Goal: Task Accomplishment & Management: Manage account settings

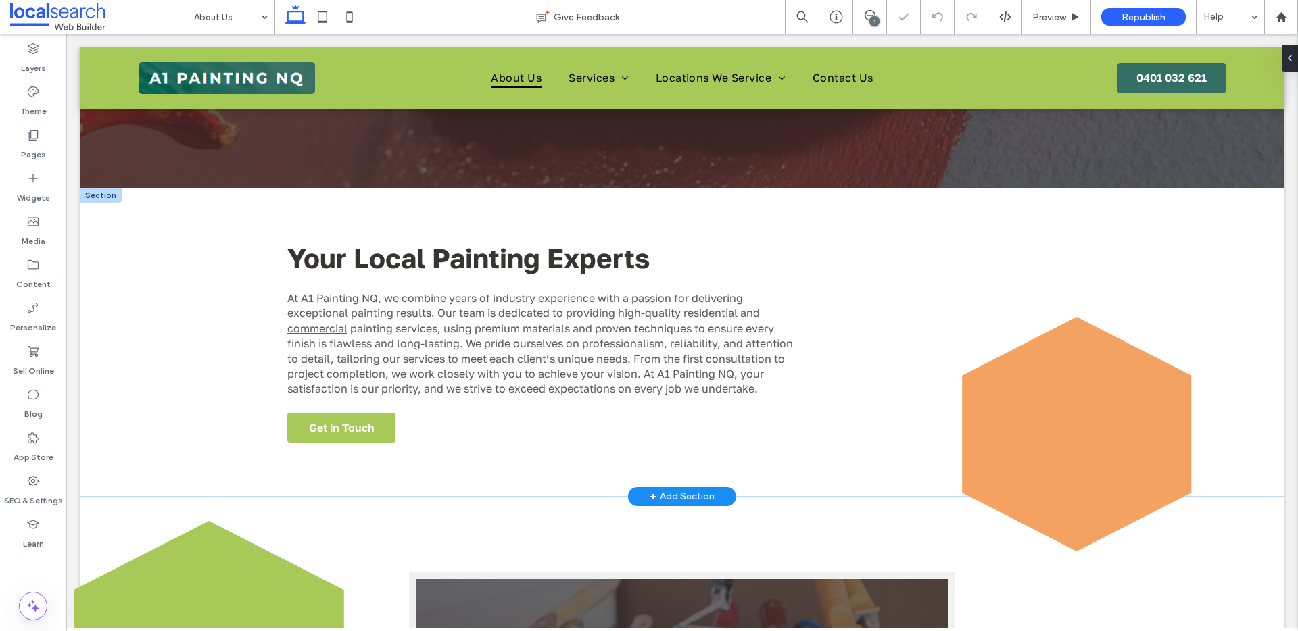
click at [1062, 429] on icon at bounding box center [1077, 434] width 230 height 235
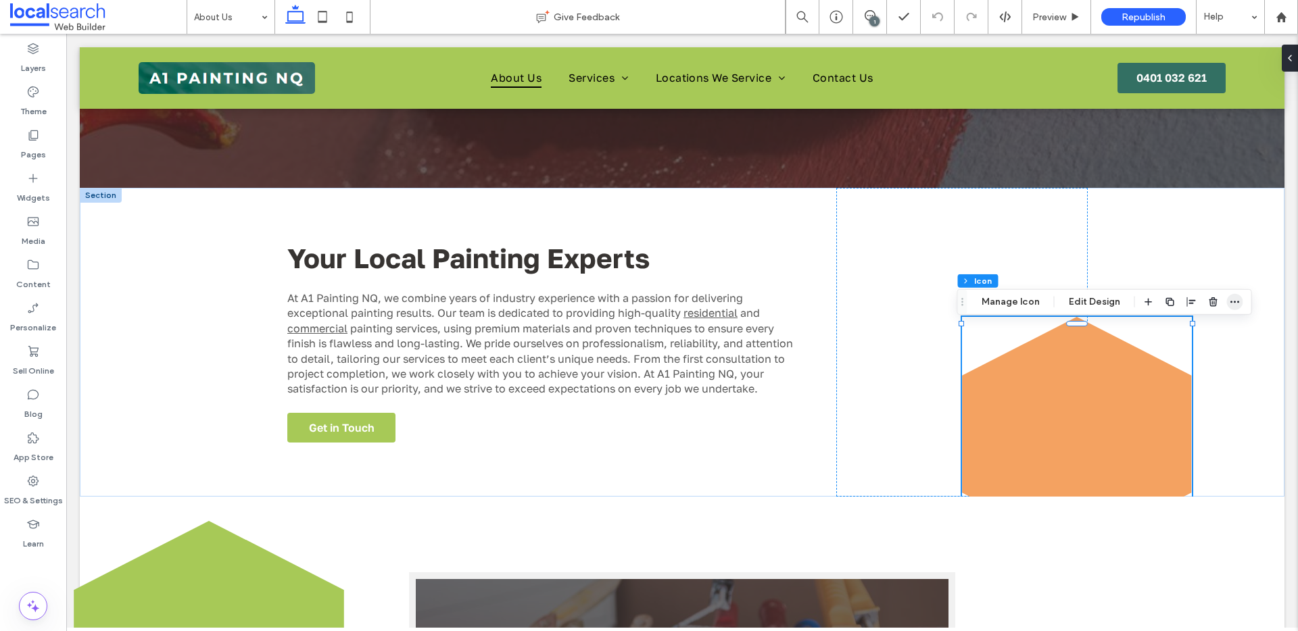
click at [1231, 302] on use "button" at bounding box center [1234, 302] width 9 height 2
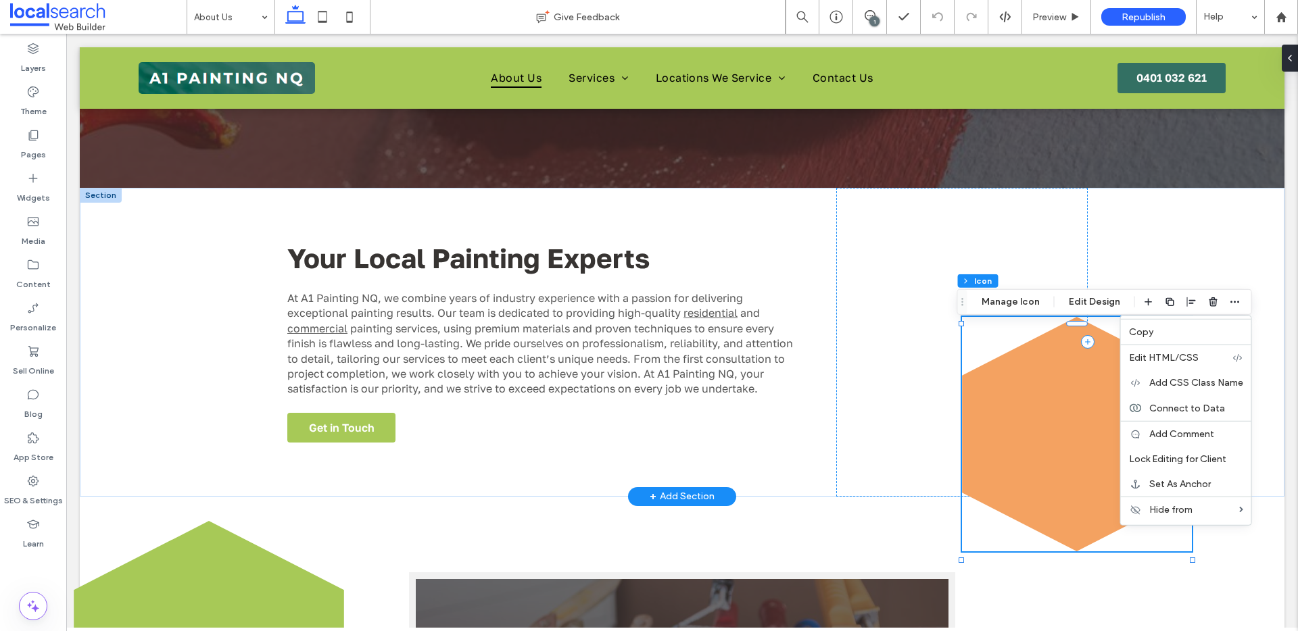
click at [1063, 386] on icon at bounding box center [1077, 434] width 230 height 235
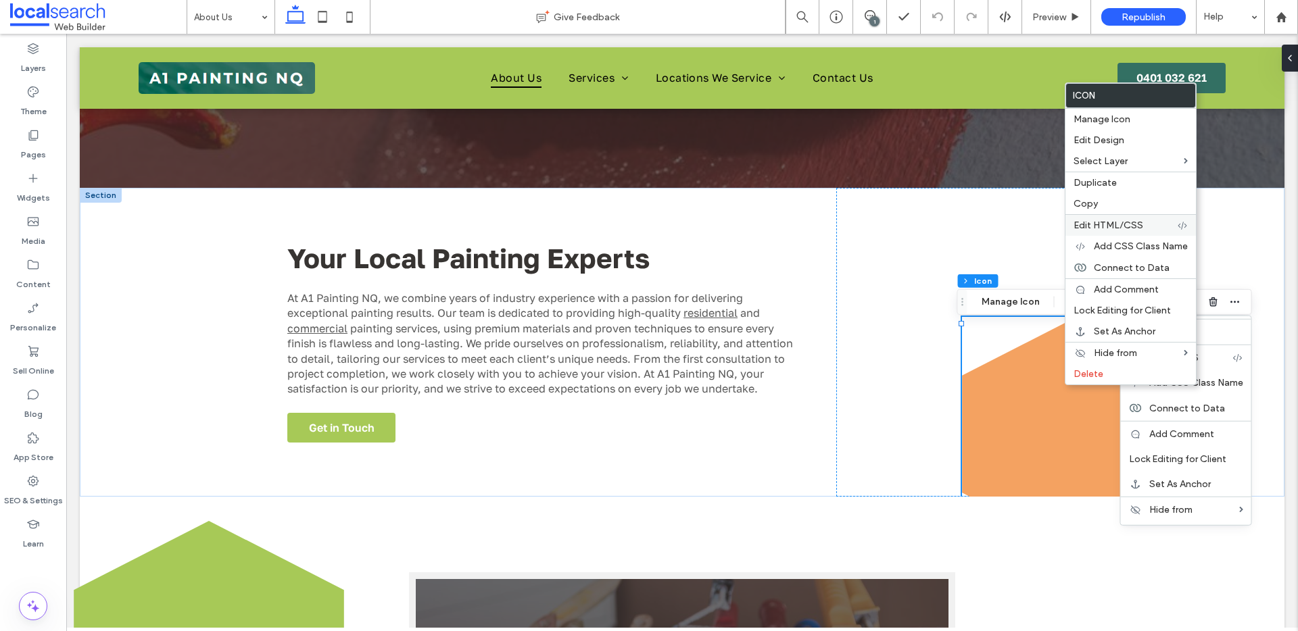
click at [1117, 226] on span "Edit HTML/CSS" at bounding box center [1108, 225] width 70 height 11
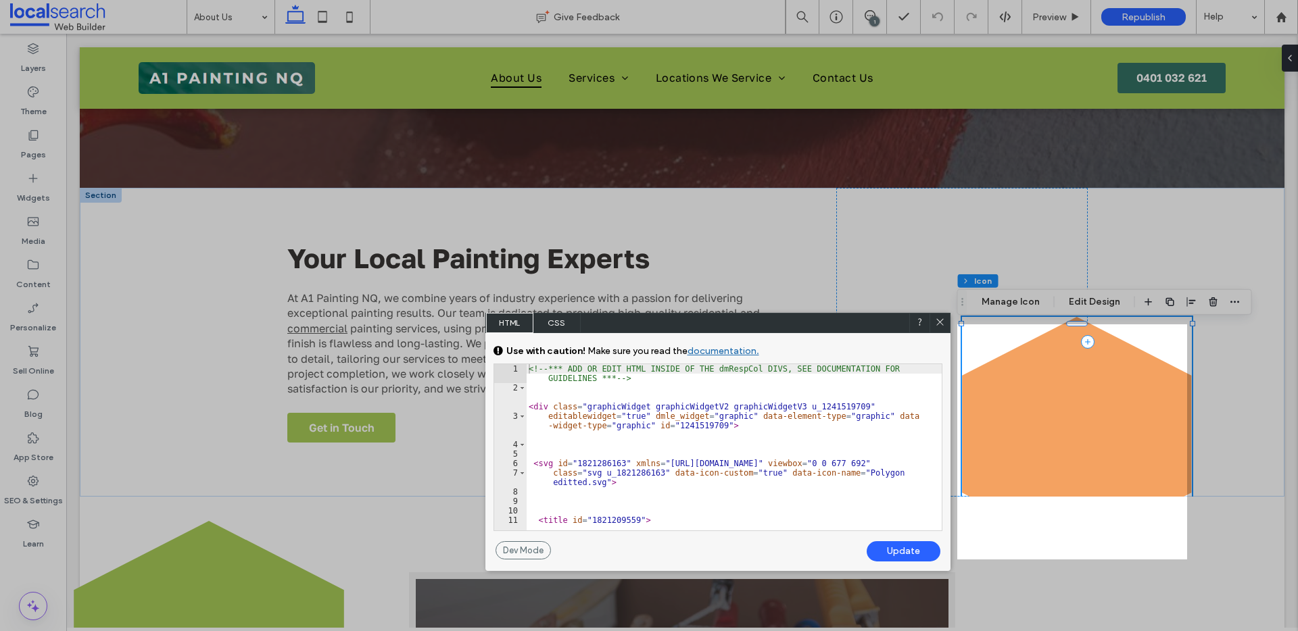
click at [564, 301] on div at bounding box center [478, 315] width 957 height 631
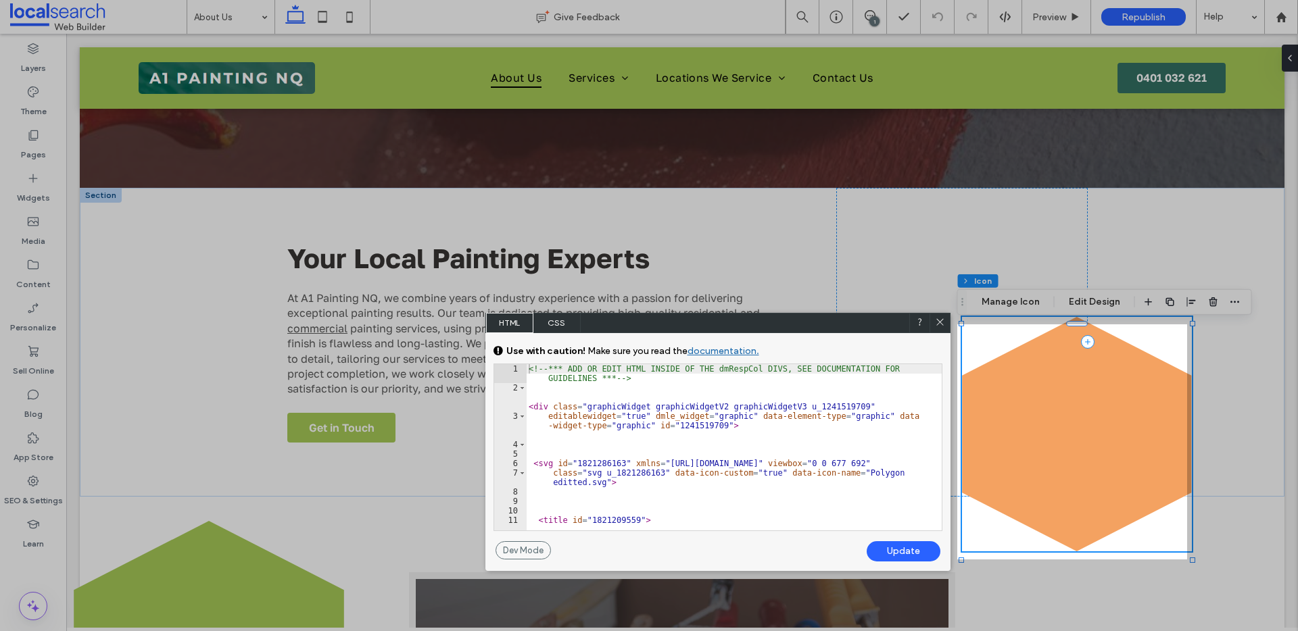
click at [560, 322] on span "painting services, using premium materials and proven techniques to ensure ever…" at bounding box center [540, 359] width 506 height 74
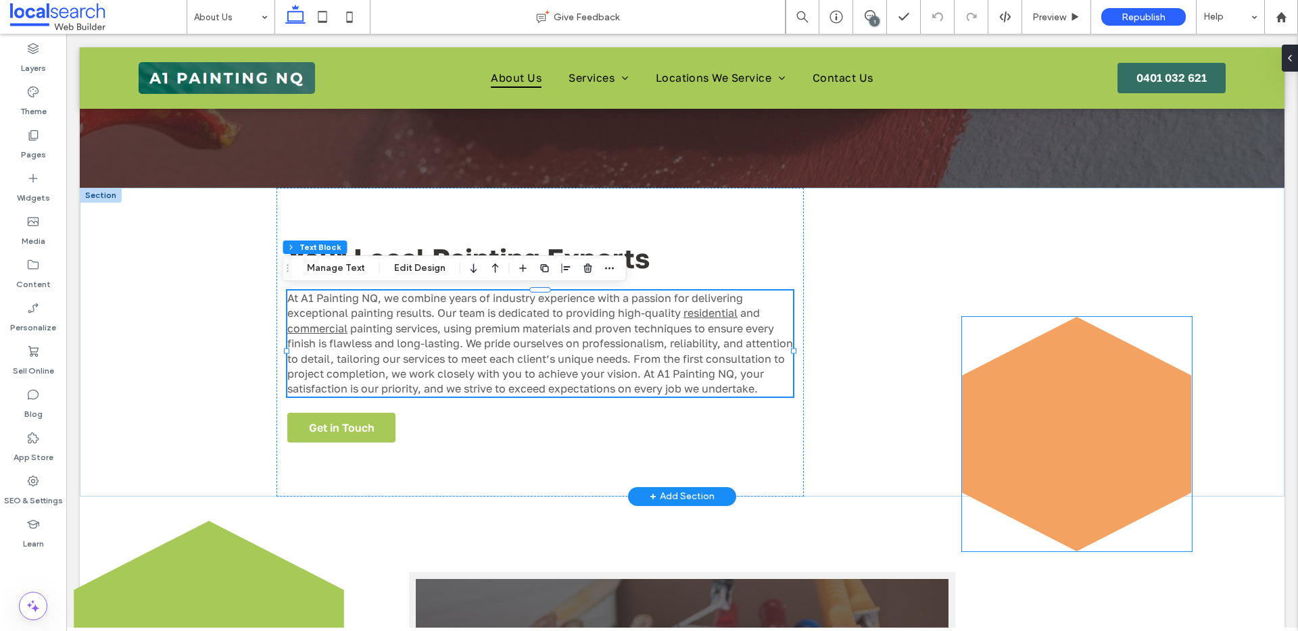
click at [1058, 388] on icon at bounding box center [1077, 434] width 230 height 235
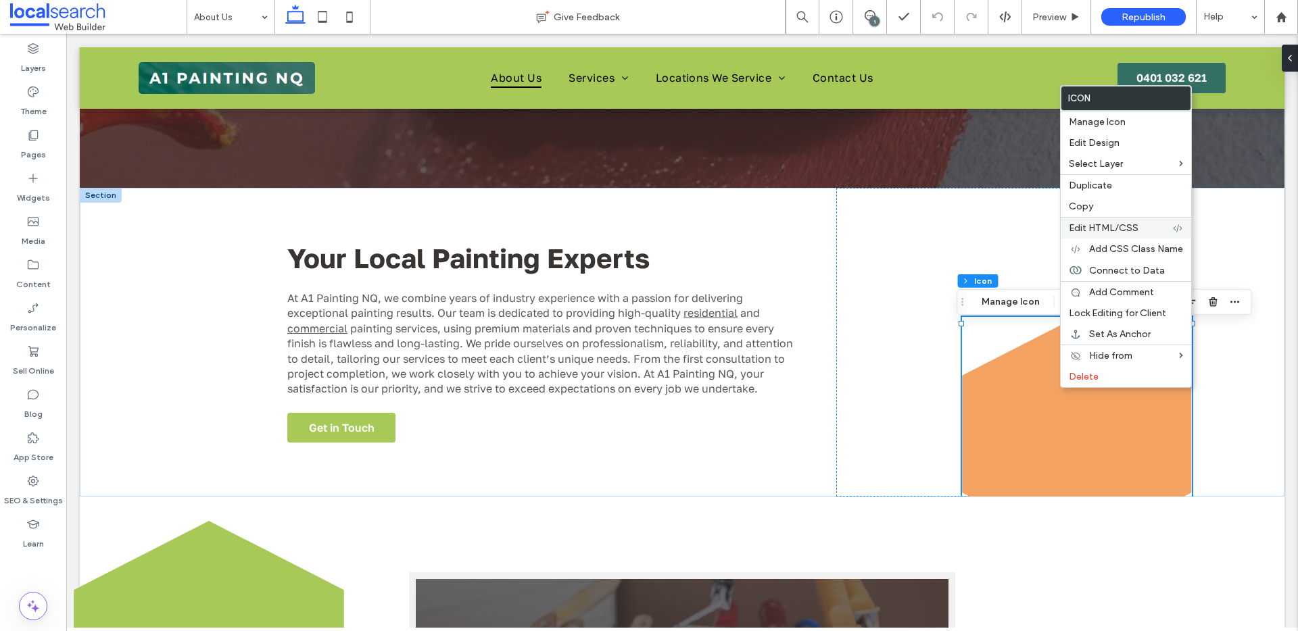
click at [1103, 220] on div "Edit HTML/CSS" at bounding box center [1125, 228] width 130 height 22
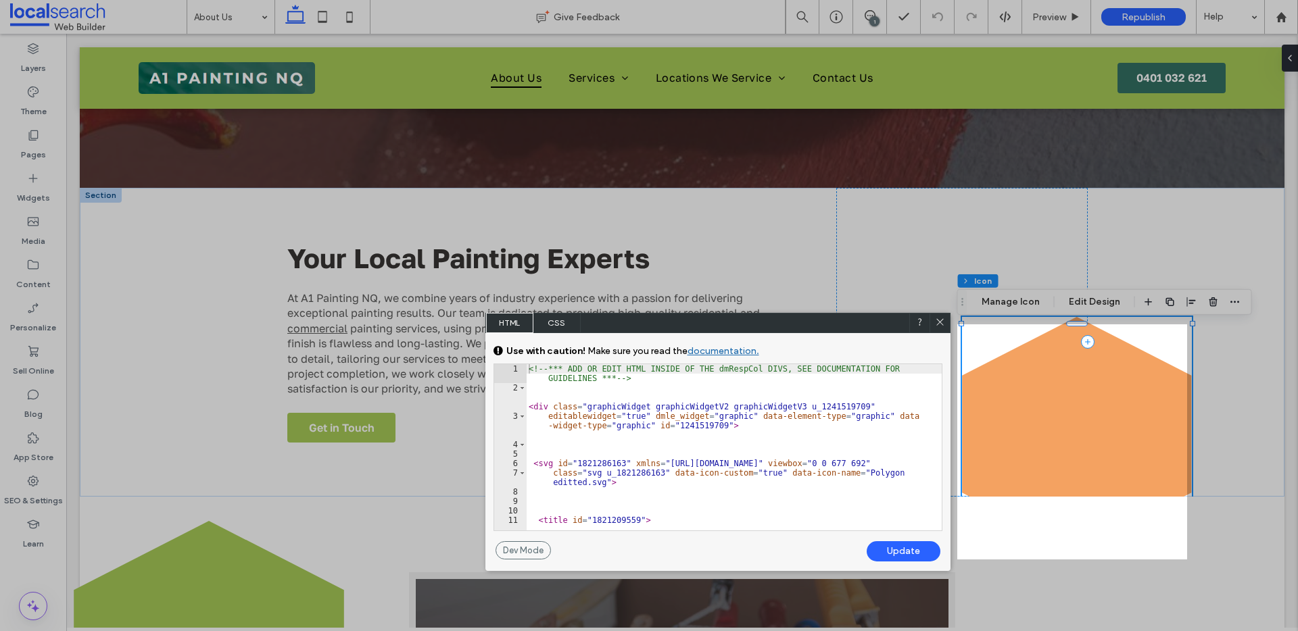
click at [566, 325] on span "CSS" at bounding box center [556, 323] width 47 height 20
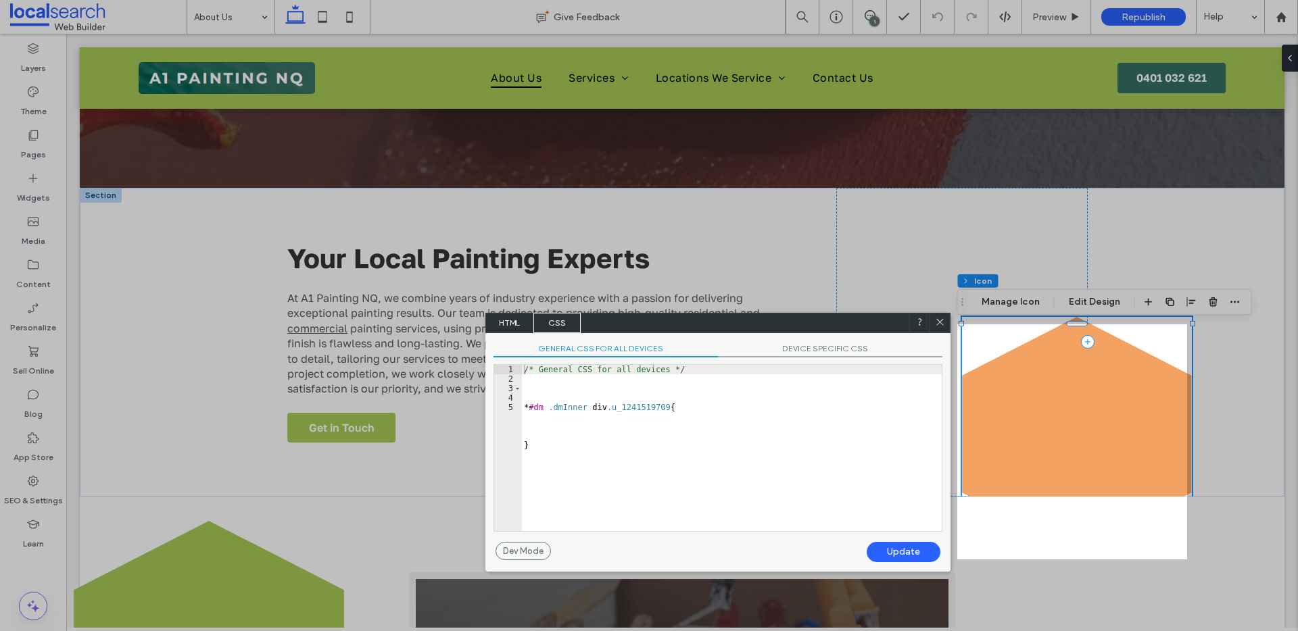
type textarea "*"
click at [554, 418] on div "/* General CSS for all devices */ * #dm .dmInner div .u_1241519709 { }" at bounding box center [731, 457] width 420 height 185
click at [702, 406] on div "/* General CSS for all devices */ * #dm .dmInner div .u_1241519709 { }" at bounding box center [731, 457] width 420 height 185
click at [687, 408] on div "/* General CSS for all devices */ * #dm .dmInner div .u_1241519709 { }" at bounding box center [731, 457] width 420 height 185
click at [690, 409] on div "/* General CSS for all devices */ * #dm .dmInner div .u_1241519709 { }" at bounding box center [731, 457] width 420 height 185
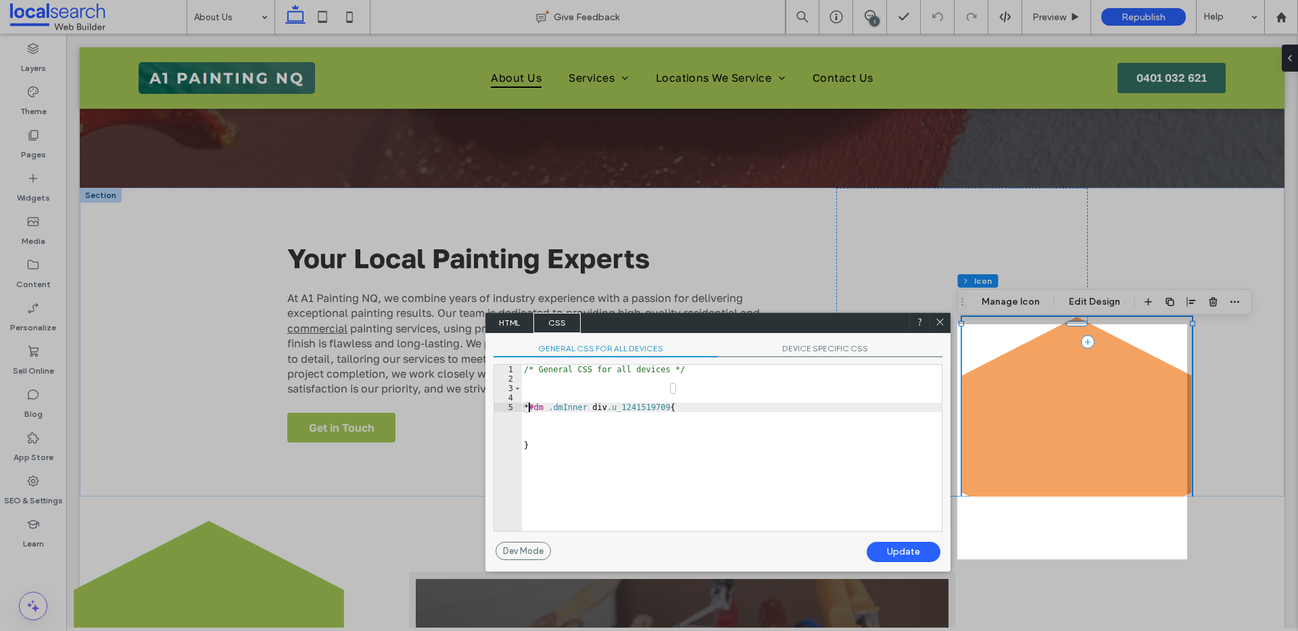
click at [691, 407] on div "/* General CSS for all devices */ * #dm .dmInner div .u_1241519709 { }" at bounding box center [731, 457] width 420 height 185
drag, startPoint x: 938, startPoint y: 322, endPoint x: 338, endPoint y: 75, distance: 649.2
click at [938, 322] on use at bounding box center [939, 321] width 7 height 7
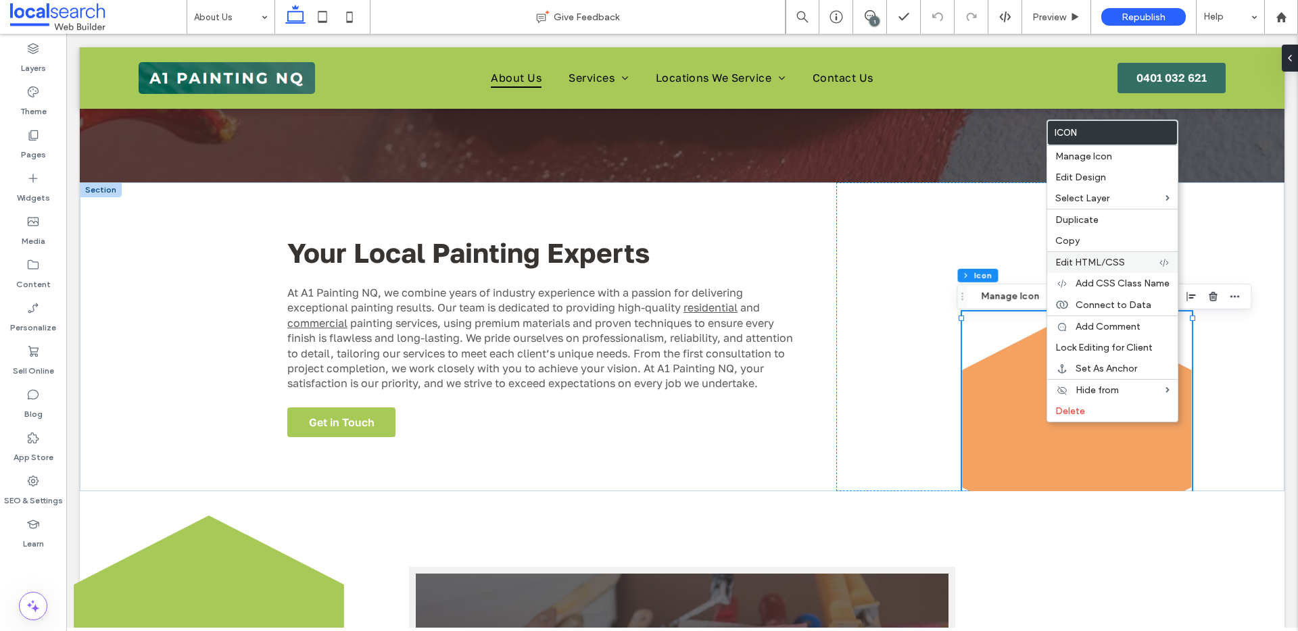
click at [1096, 253] on div "Edit HTML/CSS" at bounding box center [1112, 262] width 130 height 22
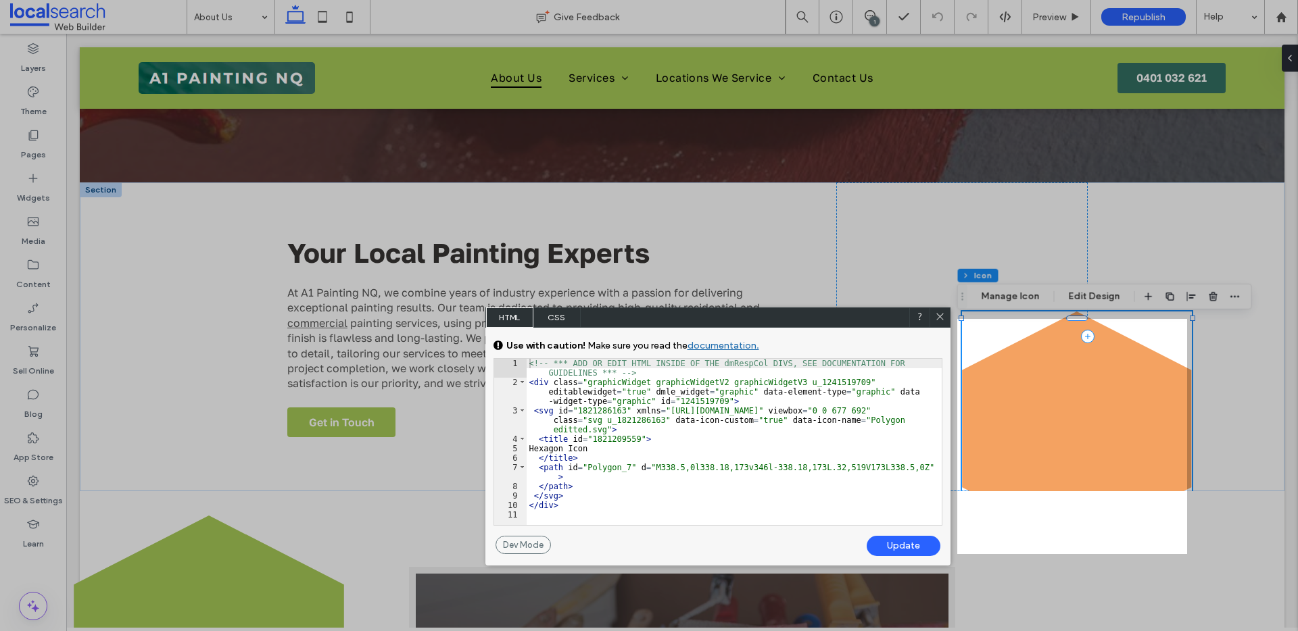
click at [567, 314] on span "CSS" at bounding box center [556, 318] width 47 height 20
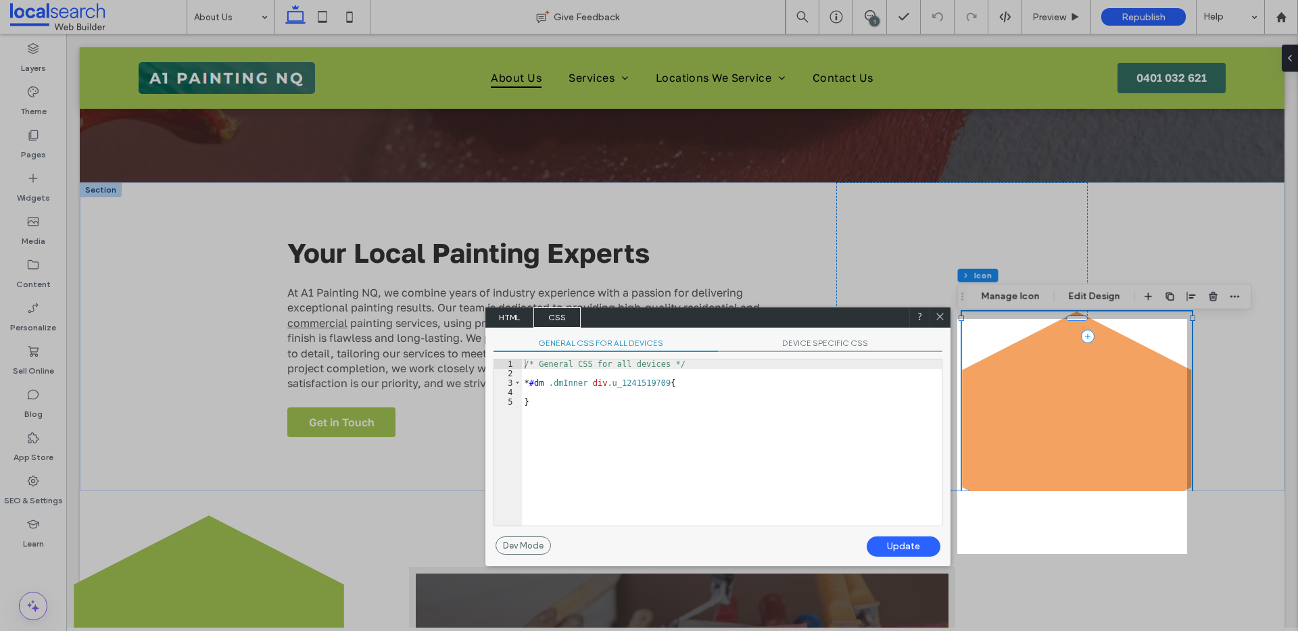
click at [696, 379] on div "/* General CSS for all devices */ * #dm .dmInner div .u_1241519709 { }" at bounding box center [732, 452] width 420 height 185
click at [909, 551] on div "Update" at bounding box center [903, 547] width 74 height 20
drag, startPoint x: 940, startPoint y: 316, endPoint x: 879, endPoint y: 275, distance: 74.0
click at [940, 316] on icon at bounding box center [940, 317] width 10 height 10
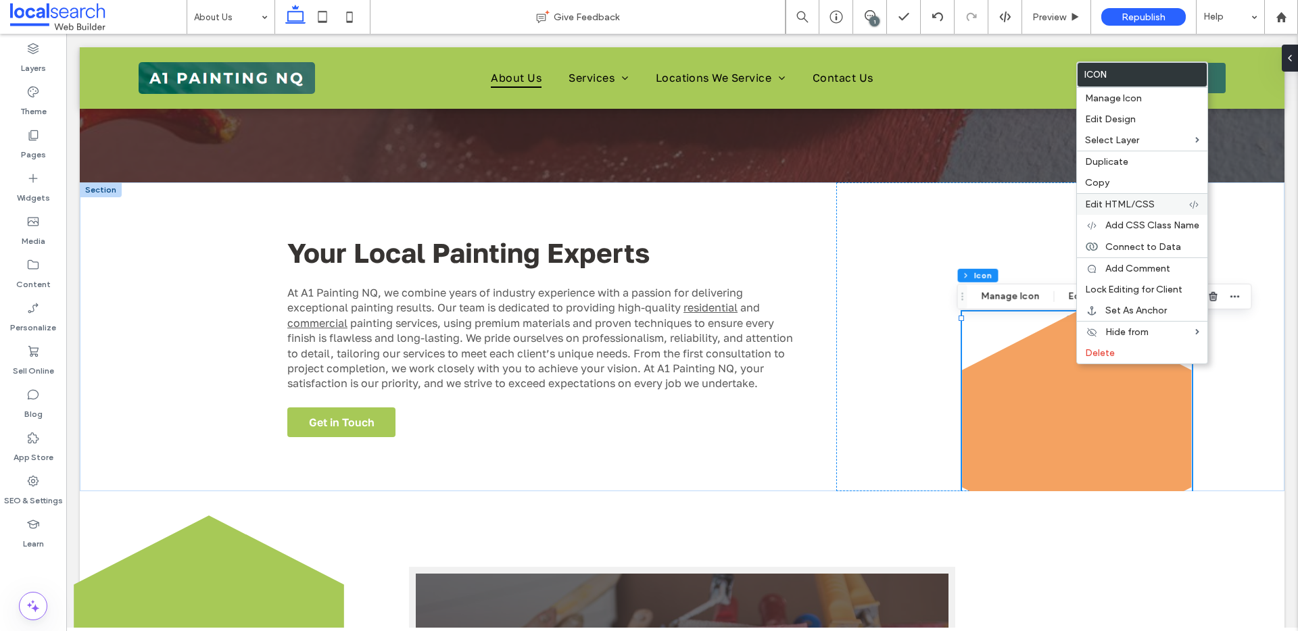
click at [1135, 204] on span "Edit HTML/CSS" at bounding box center [1120, 204] width 70 height 11
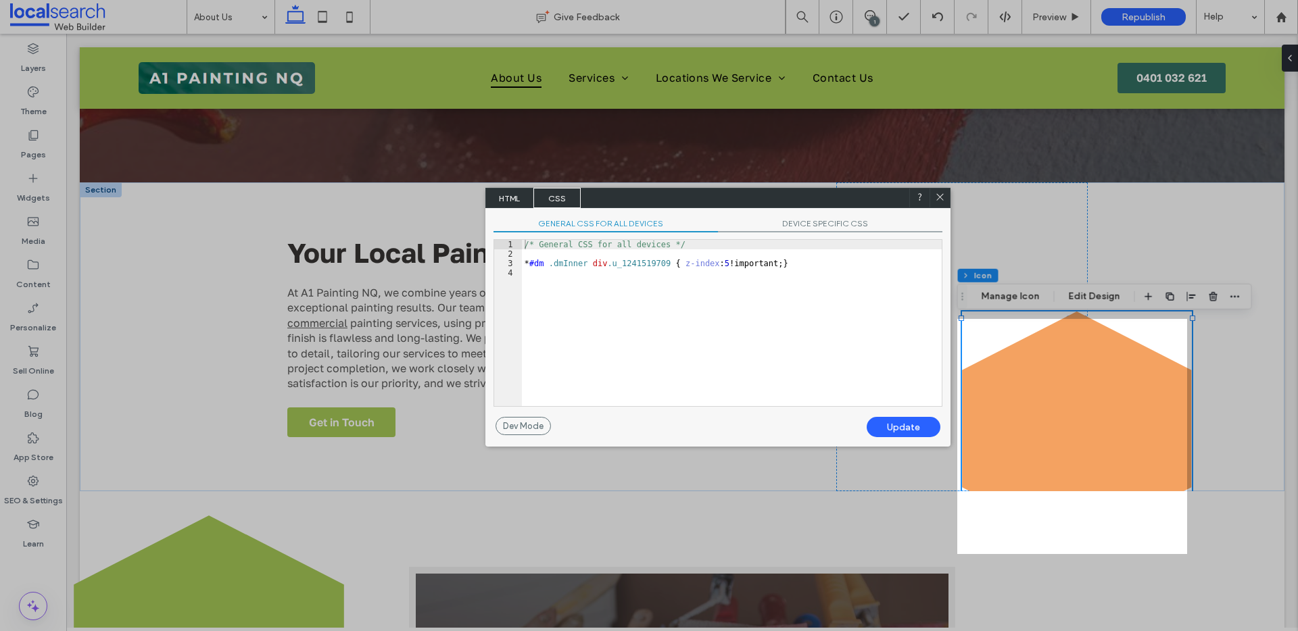
click at [729, 266] on div "/* General CSS for all devices */ * #dm .dmInner div .u_1241519709 { z-index : …" at bounding box center [732, 332] width 420 height 185
type textarea "**"
click at [906, 433] on div "Update" at bounding box center [903, 427] width 74 height 20
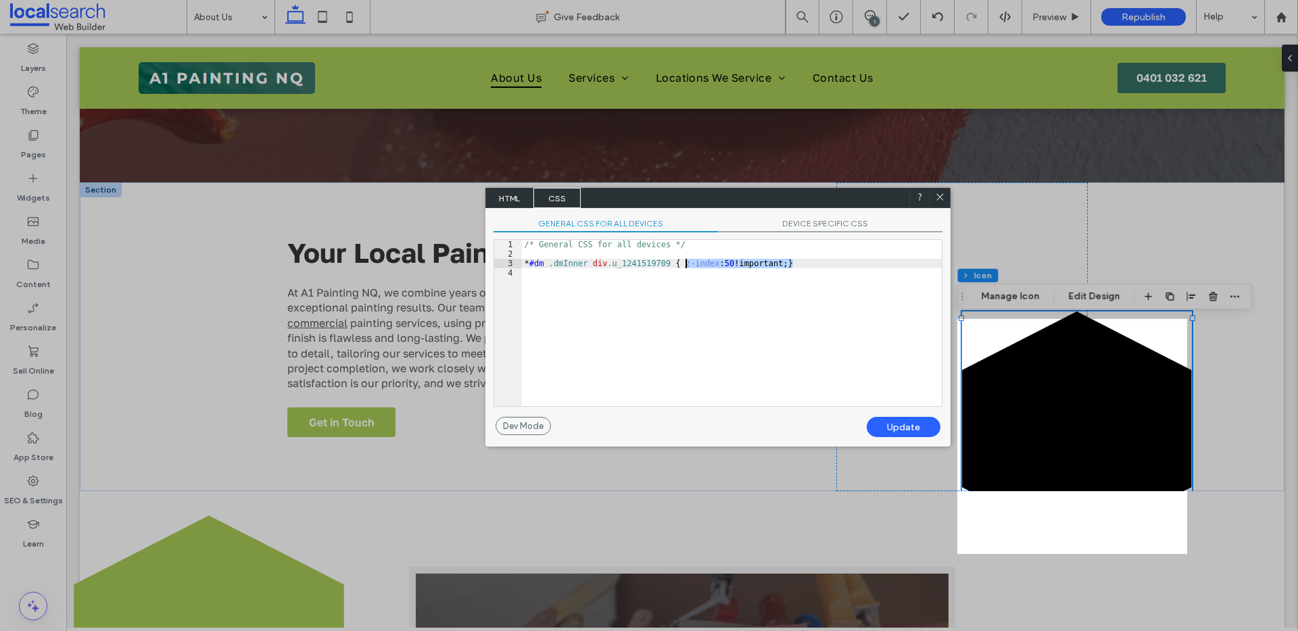
drag, startPoint x: 793, startPoint y: 262, endPoint x: 683, endPoint y: 264, distance: 109.5
click at [683, 264] on div "/* General CSS for all devices */ * #dm .dmInner div .u_1241519709 { z-index : …" at bounding box center [732, 332] width 420 height 185
click at [881, 423] on div "Update" at bounding box center [903, 427] width 74 height 20
click at [939, 199] on icon at bounding box center [940, 197] width 10 height 10
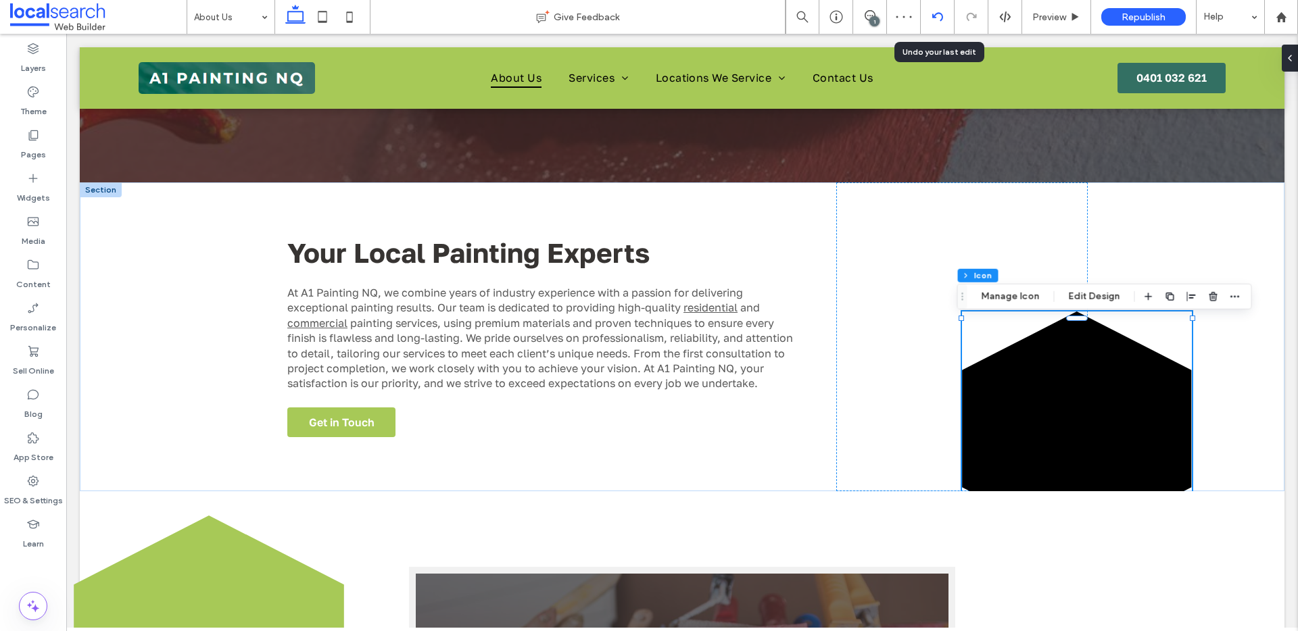
click at [934, 17] on use at bounding box center [936, 16] width 11 height 9
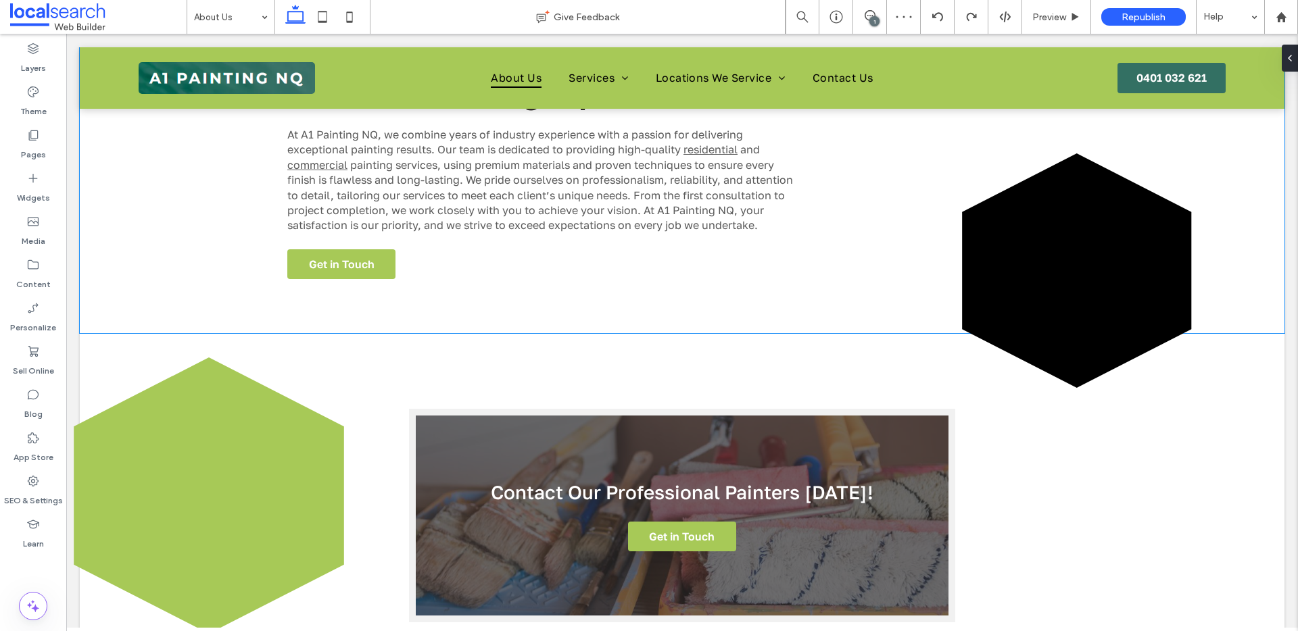
scroll to position [446, 0]
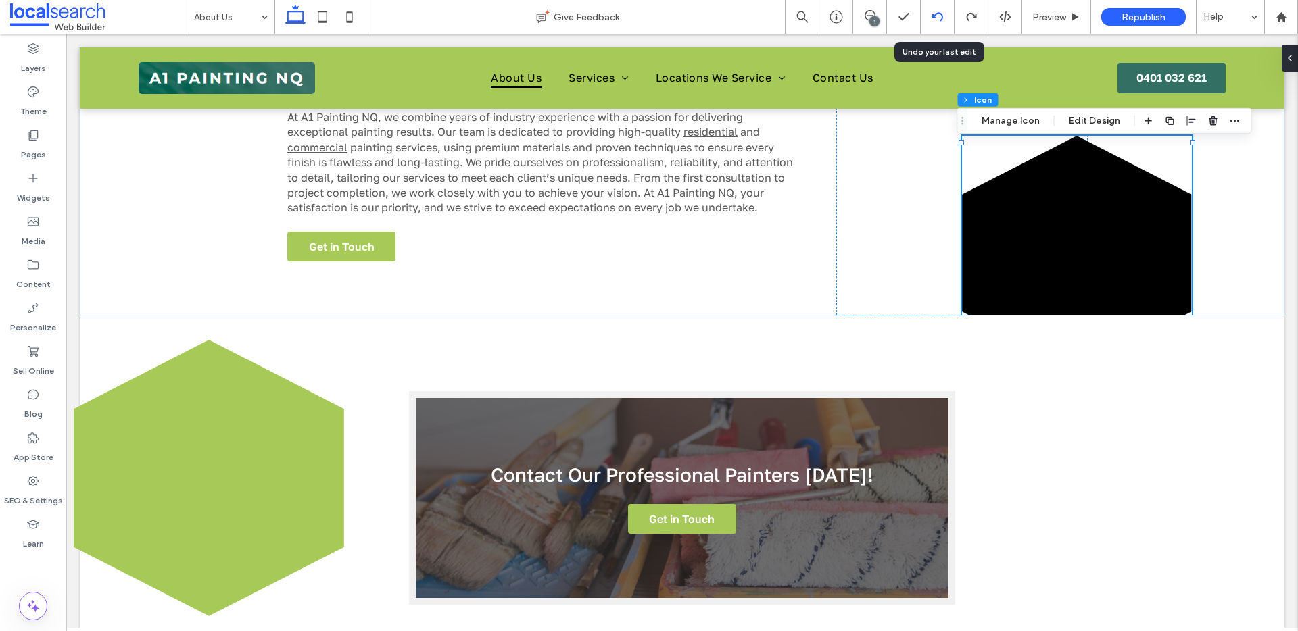
click at [936, 16] on icon at bounding box center [937, 16] width 11 height 11
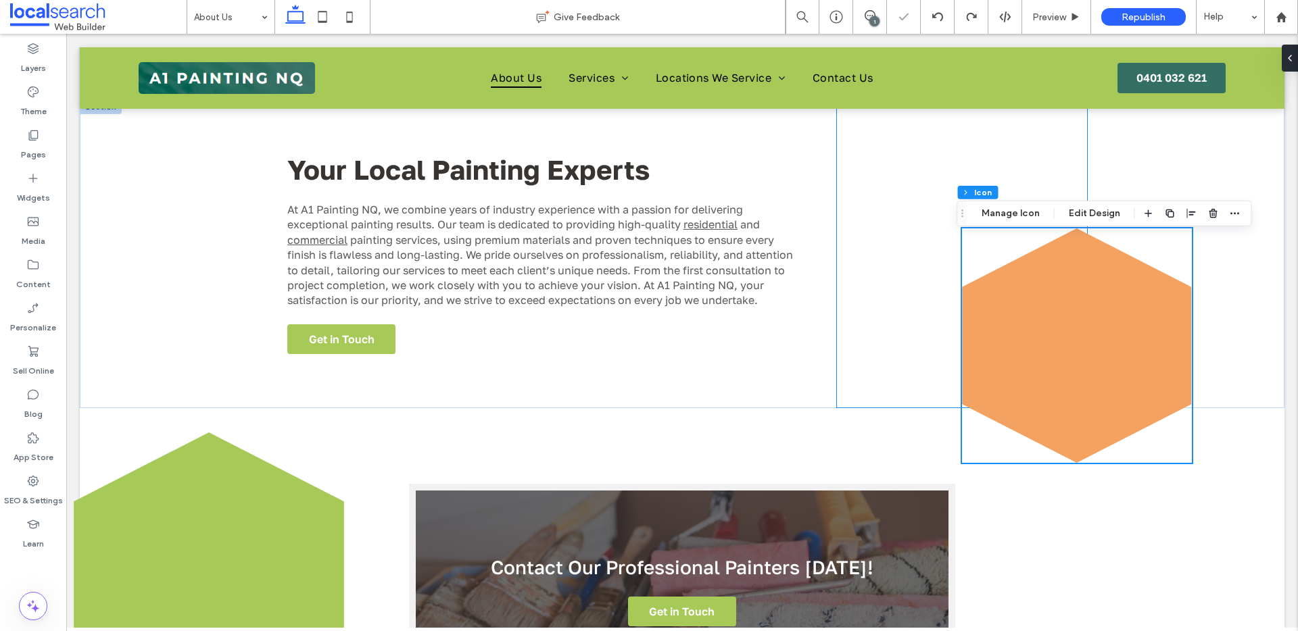
scroll to position [368, 0]
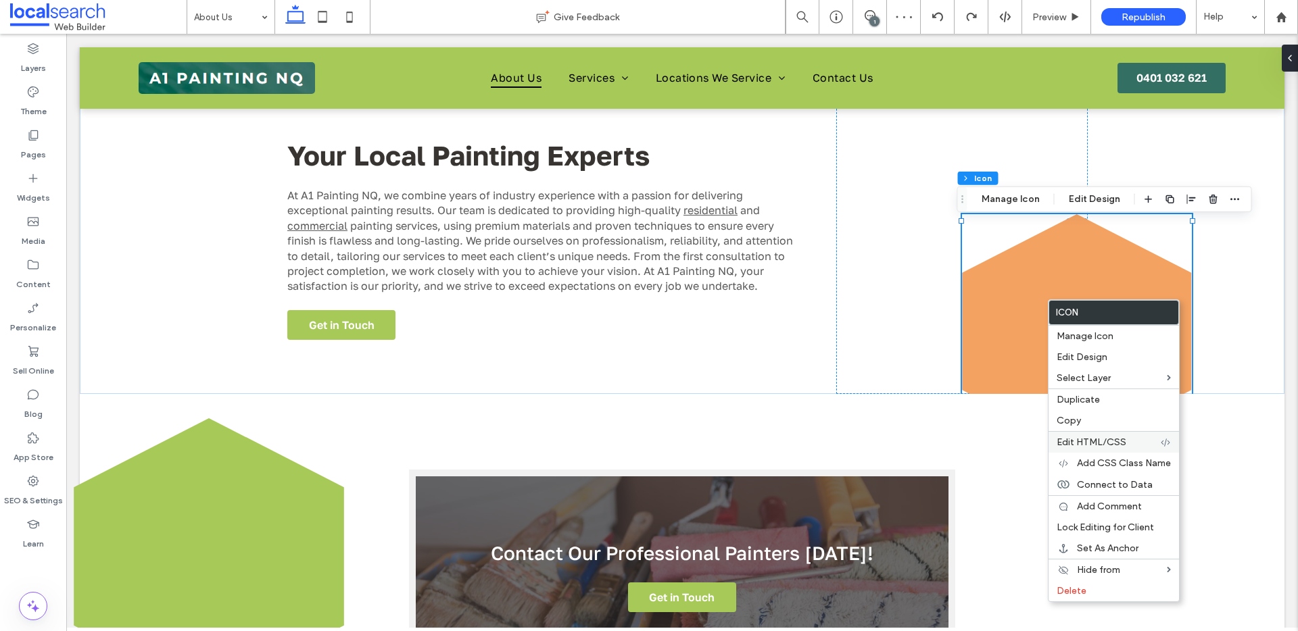
click at [1098, 437] on span "Edit HTML/CSS" at bounding box center [1091, 442] width 70 height 11
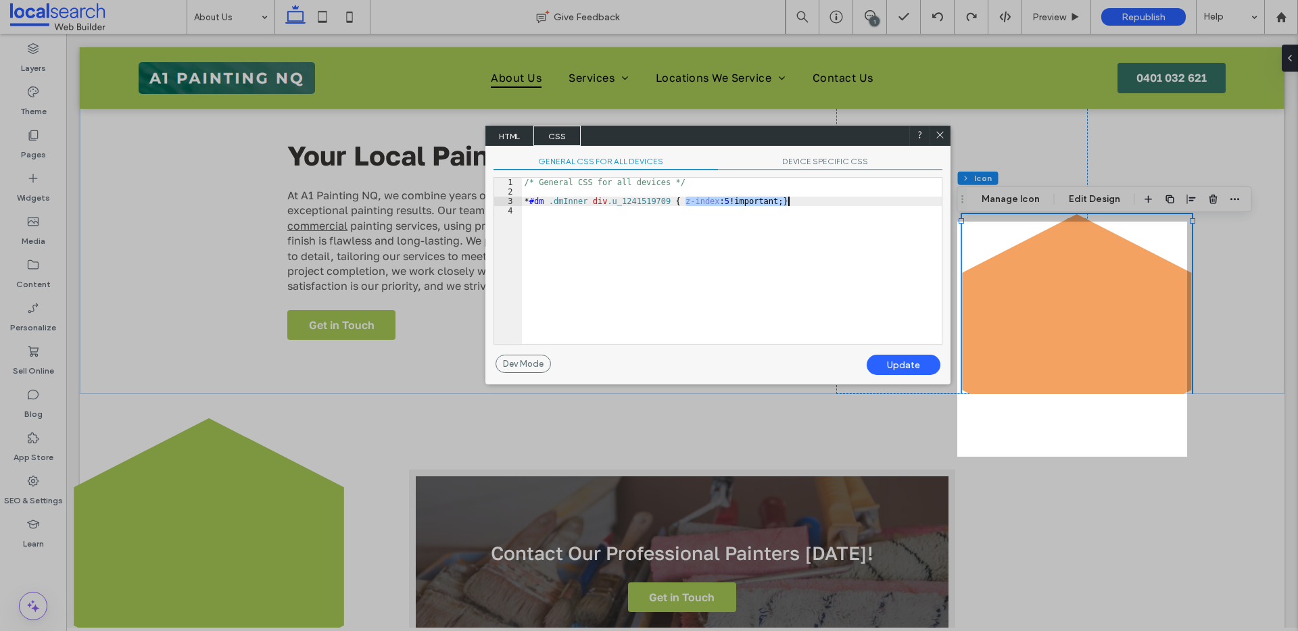
drag, startPoint x: 683, startPoint y: 202, endPoint x: 789, endPoint y: 202, distance: 105.4
click at [789, 202] on div "/* General CSS for all devices */ * #dm .dmInner div .u_1241519709 { z-index : …" at bounding box center [732, 270] width 420 height 185
click at [887, 363] on div "Update" at bounding box center [903, 365] width 74 height 20
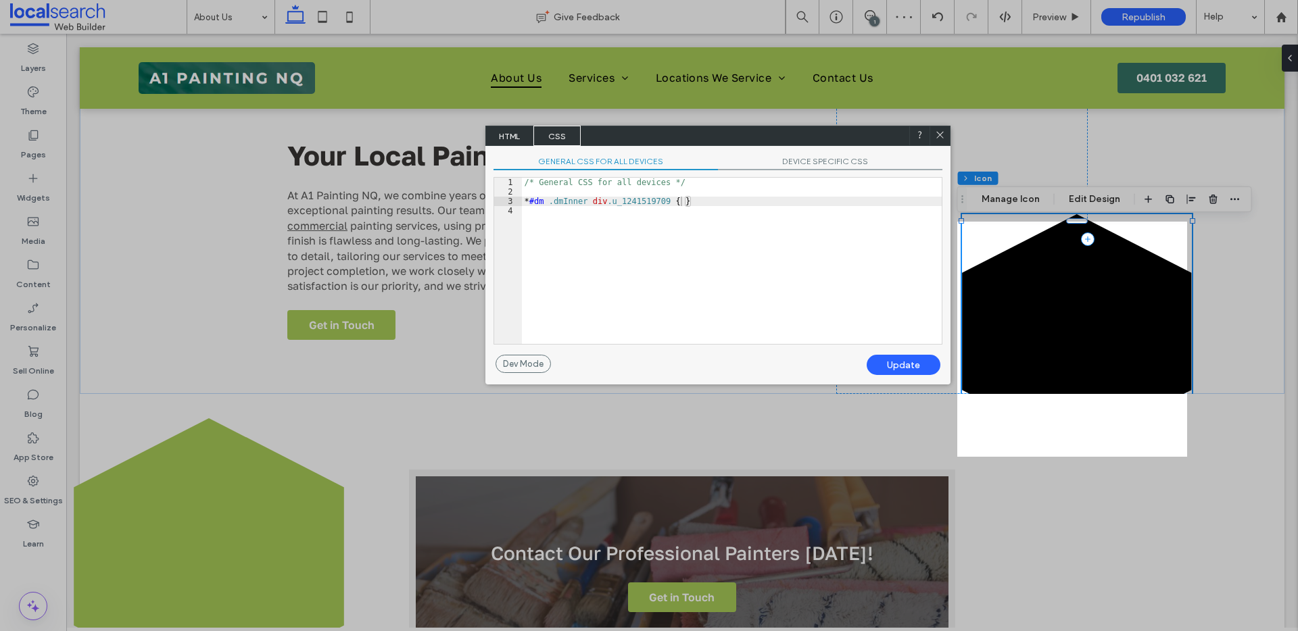
click at [938, 132] on icon at bounding box center [940, 135] width 10 height 10
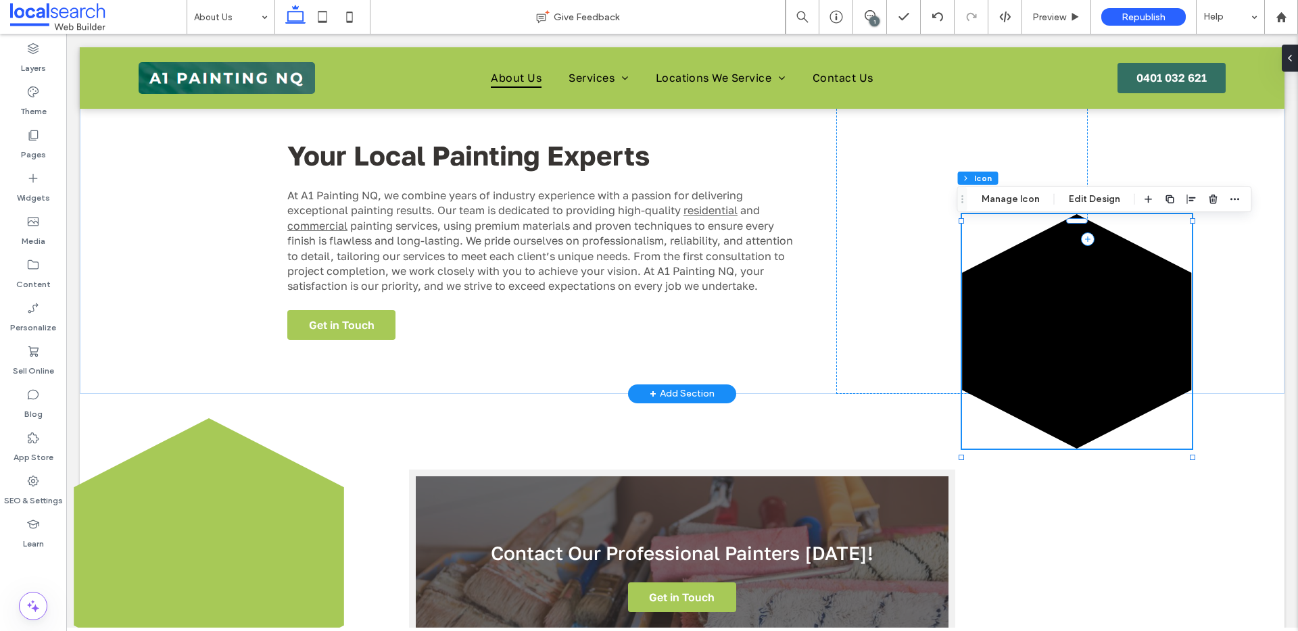
click at [1048, 287] on icon at bounding box center [1077, 331] width 230 height 235
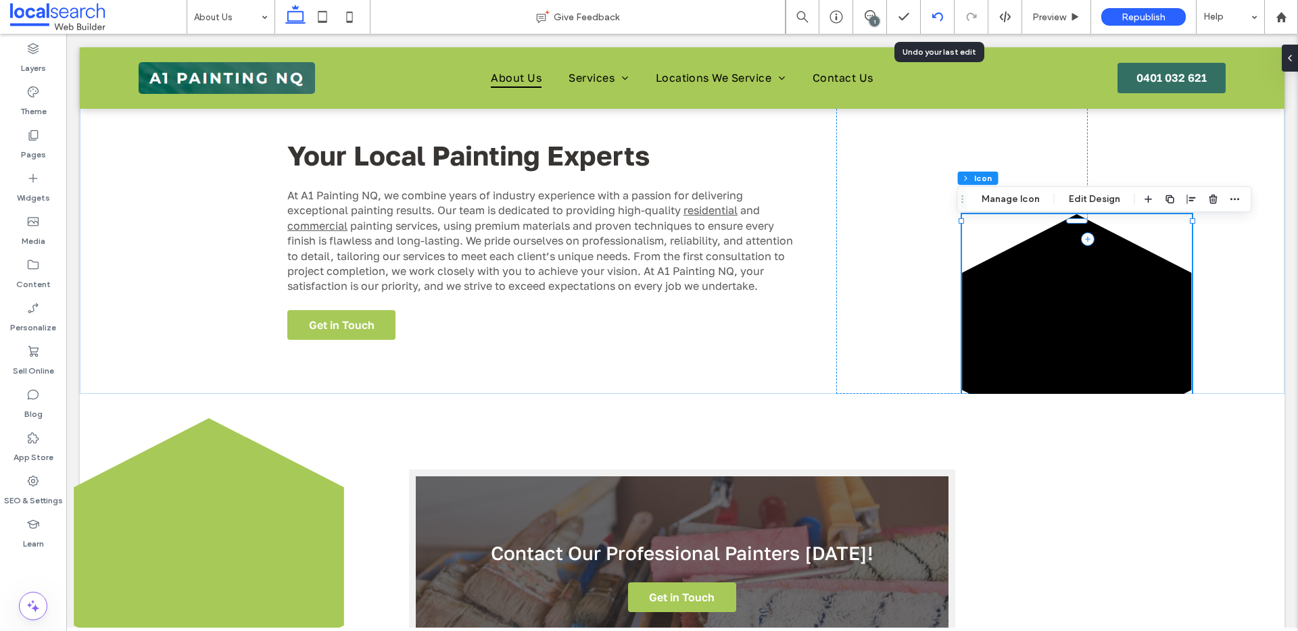
click at [939, 17] on icon at bounding box center [937, 16] width 11 height 11
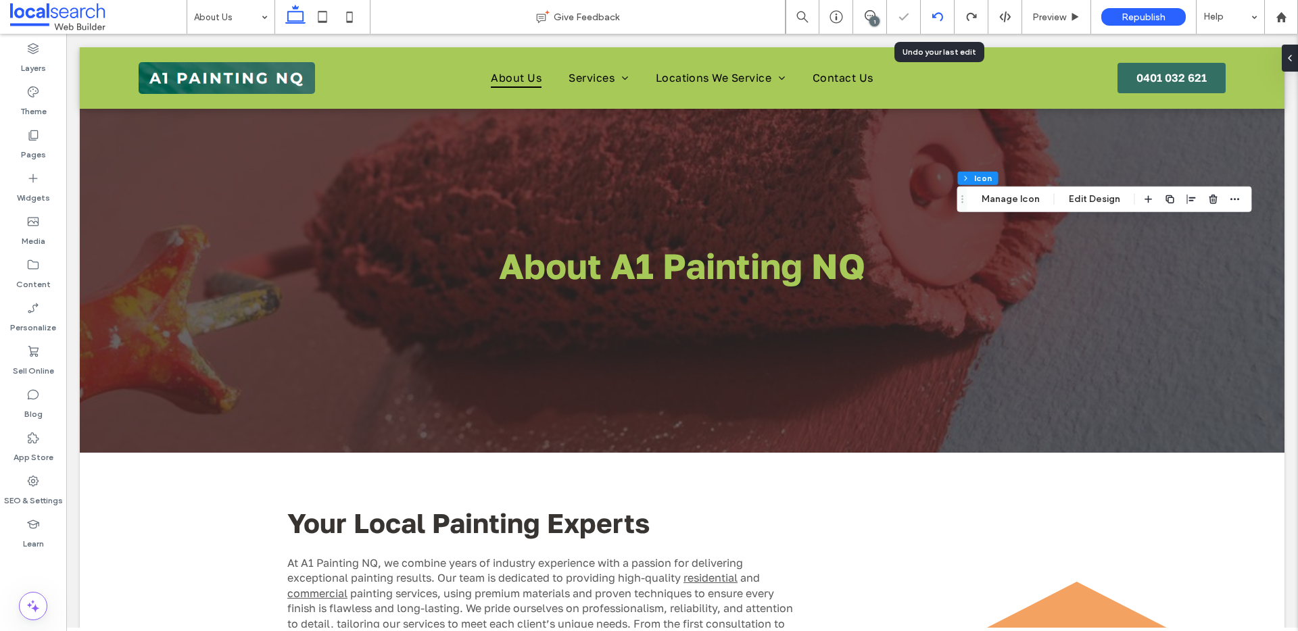
scroll to position [0, 0]
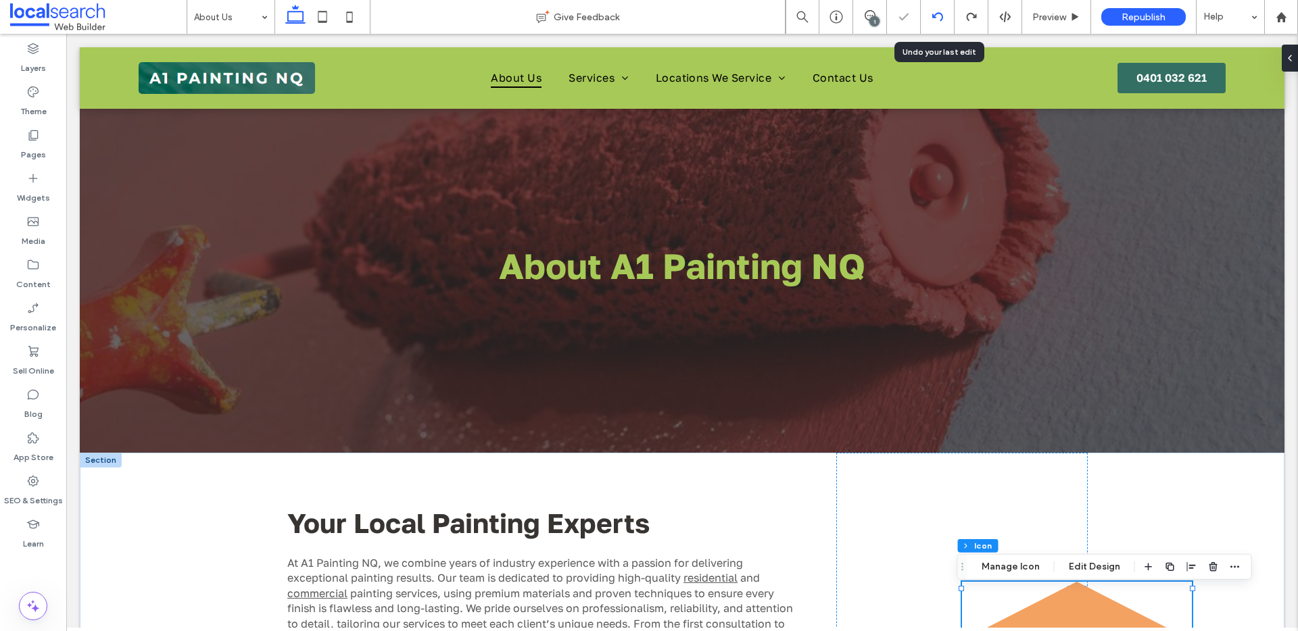
click at [939, 17] on icon at bounding box center [937, 16] width 11 height 11
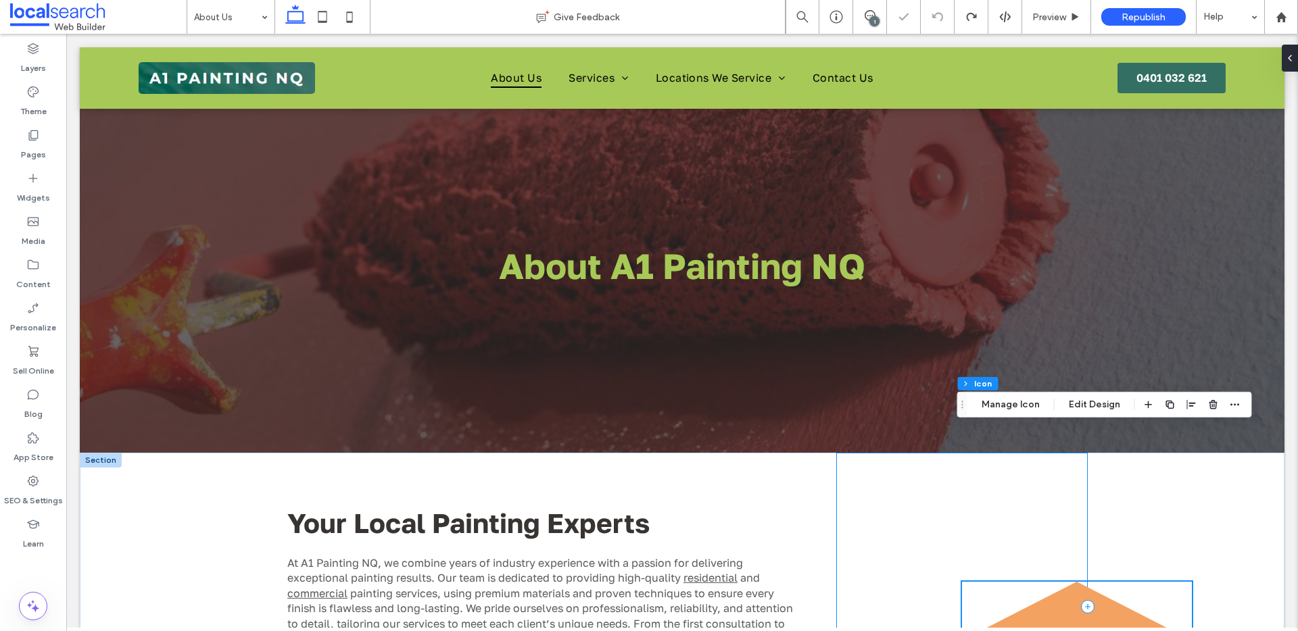
scroll to position [414, 0]
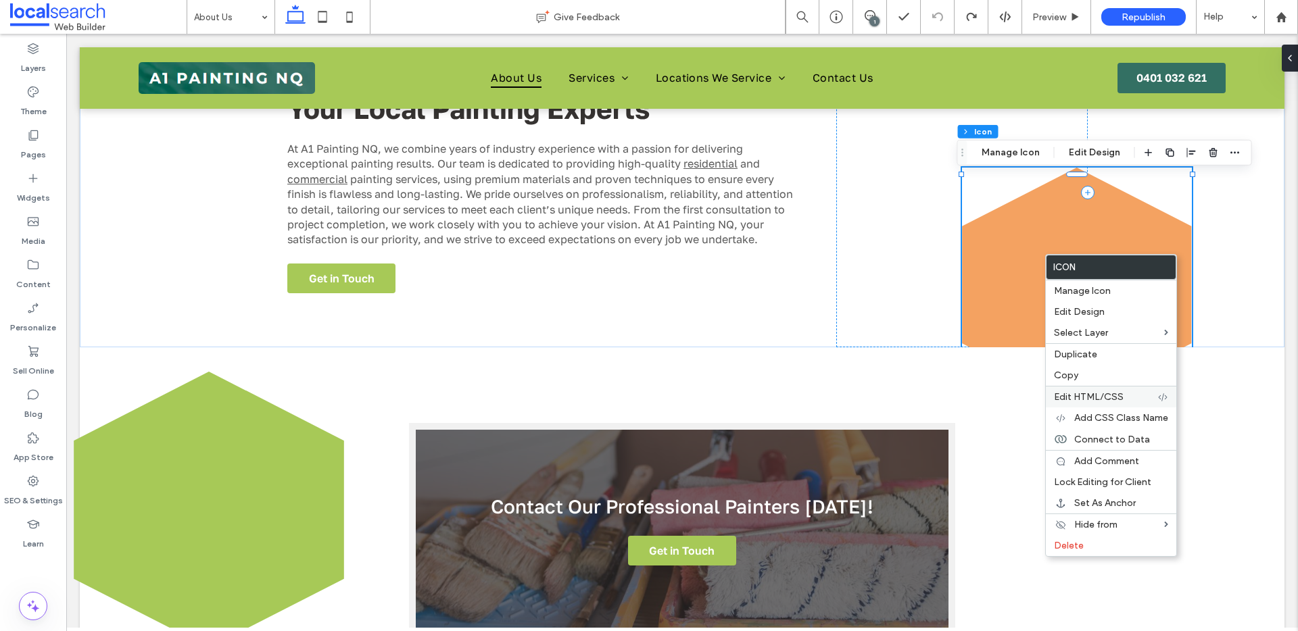
click at [1101, 393] on span "Edit HTML/CSS" at bounding box center [1089, 396] width 70 height 11
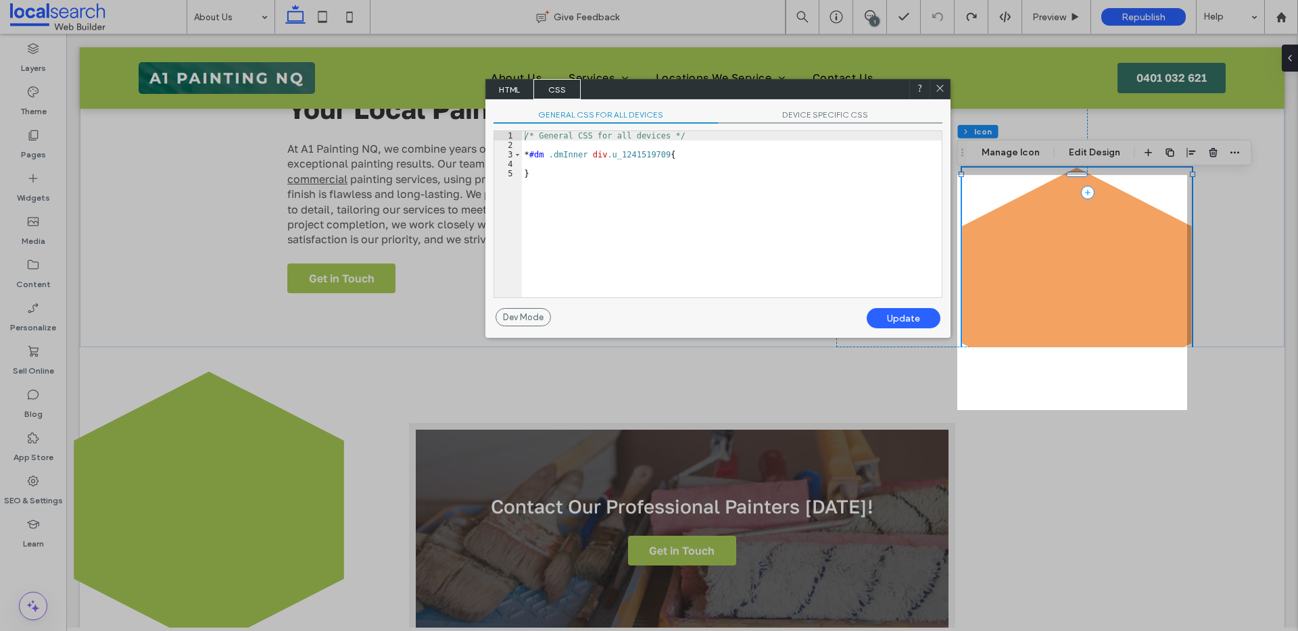
click at [935, 92] on icon at bounding box center [940, 88] width 10 height 10
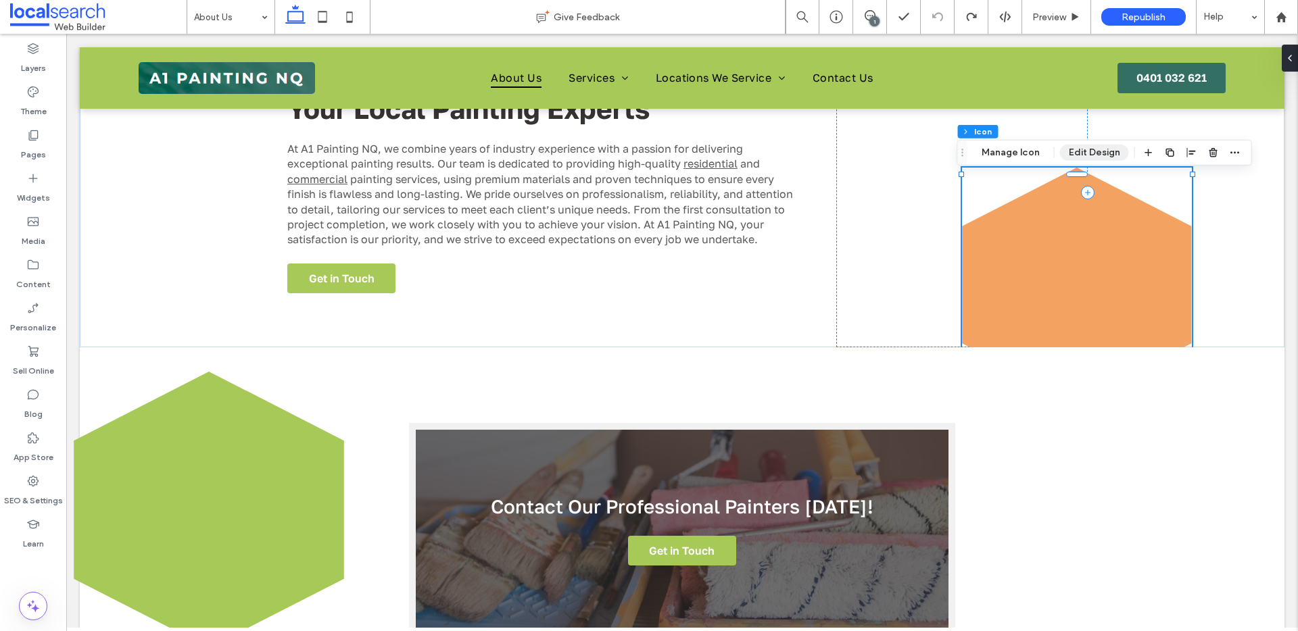
click at [1085, 146] on button "Edit Design" at bounding box center [1094, 153] width 69 height 16
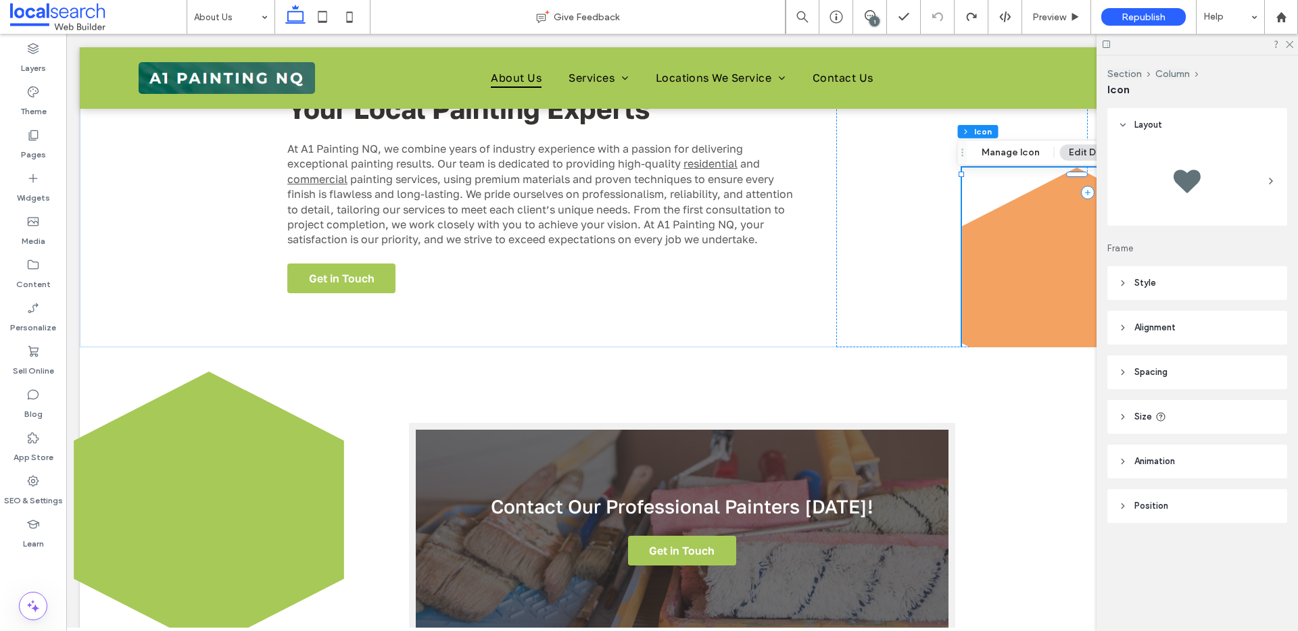
click at [1172, 278] on header "Style" at bounding box center [1197, 283] width 180 height 34
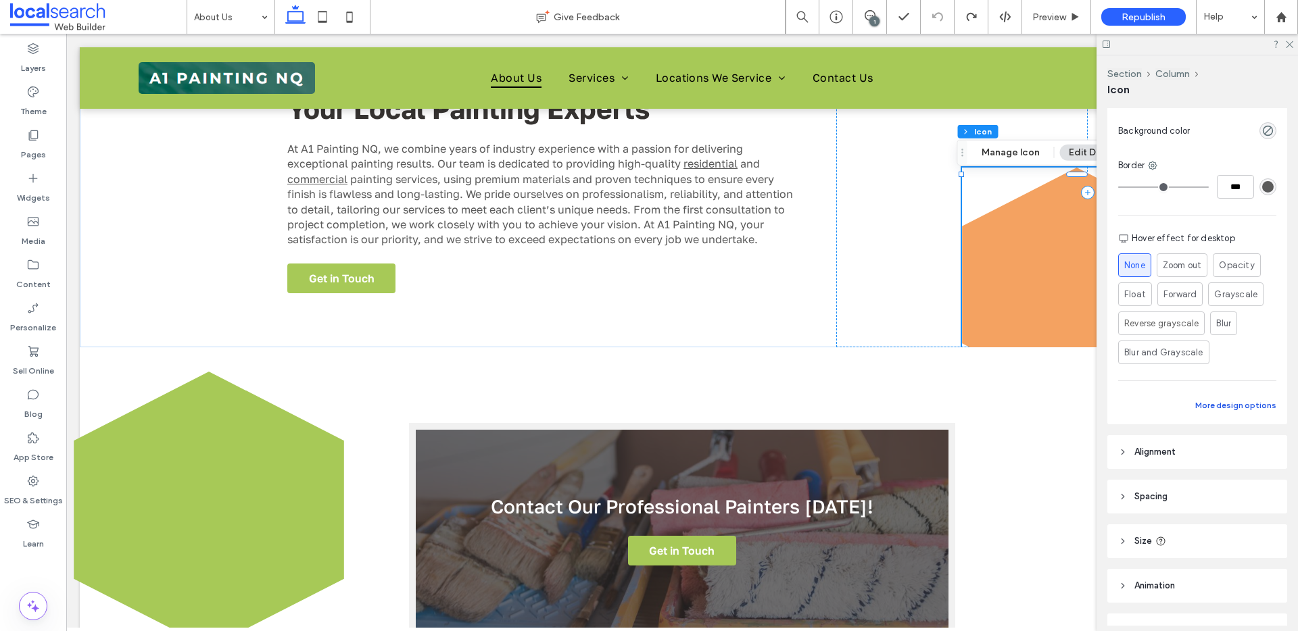
scroll to position [278, 0]
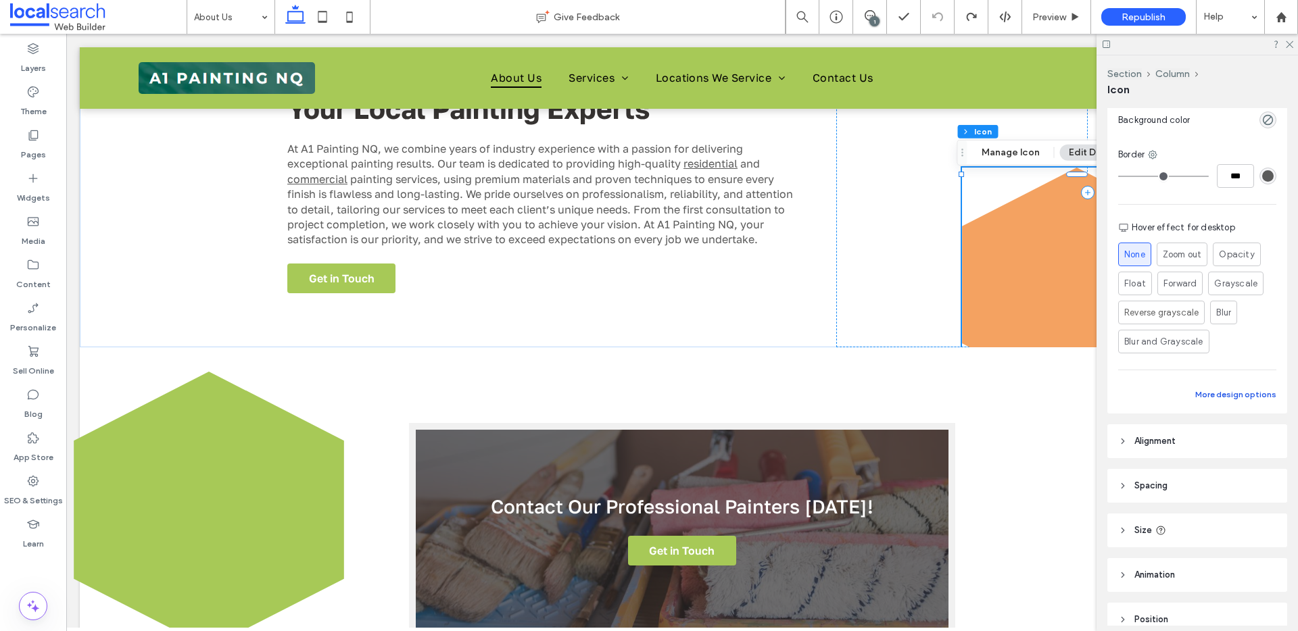
click at [1215, 387] on button "More design options" at bounding box center [1235, 395] width 81 height 16
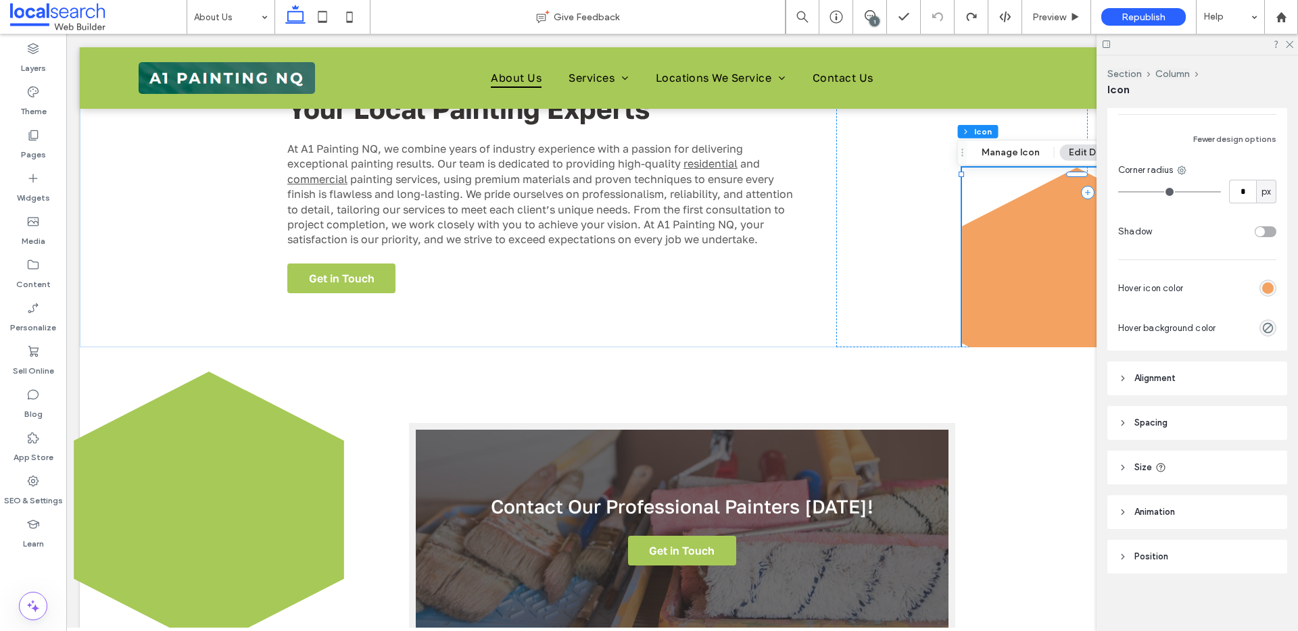
scroll to position [535, 0]
click at [1158, 373] on span "Alignment" at bounding box center [1154, 377] width 41 height 14
click at [1191, 416] on header "Spacing" at bounding box center [1197, 421] width 180 height 34
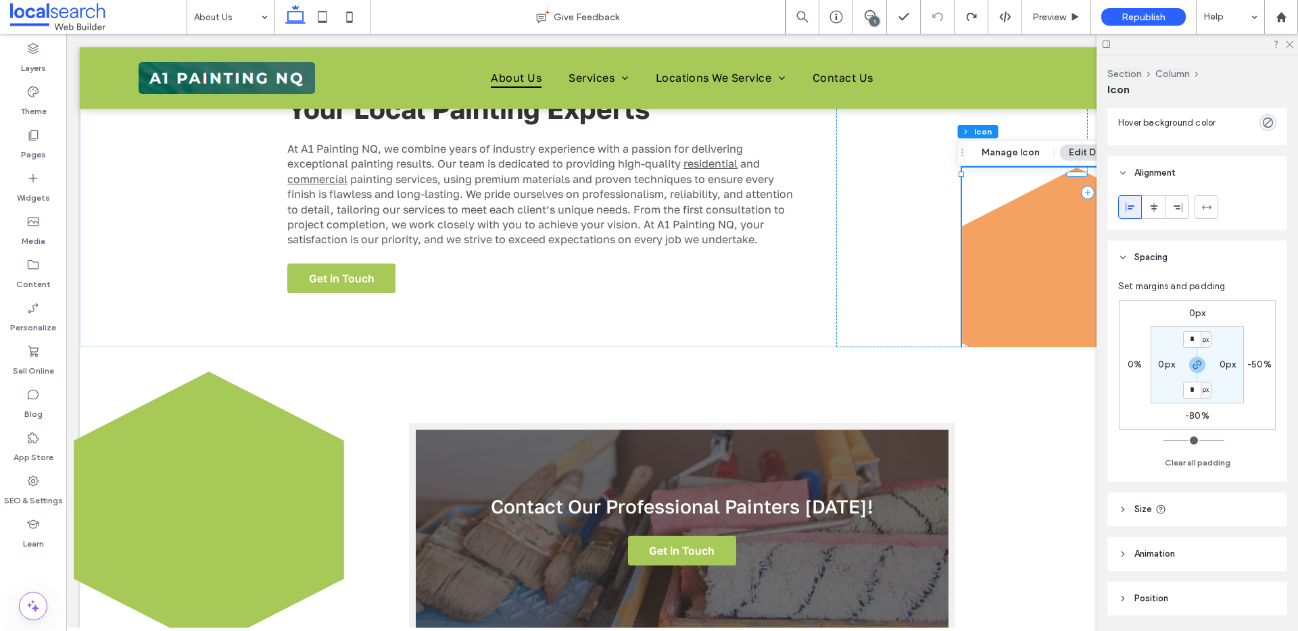
scroll to position [739, 0]
click at [1196, 417] on label "-80%" at bounding box center [1197, 415] width 24 height 11
type input "*"
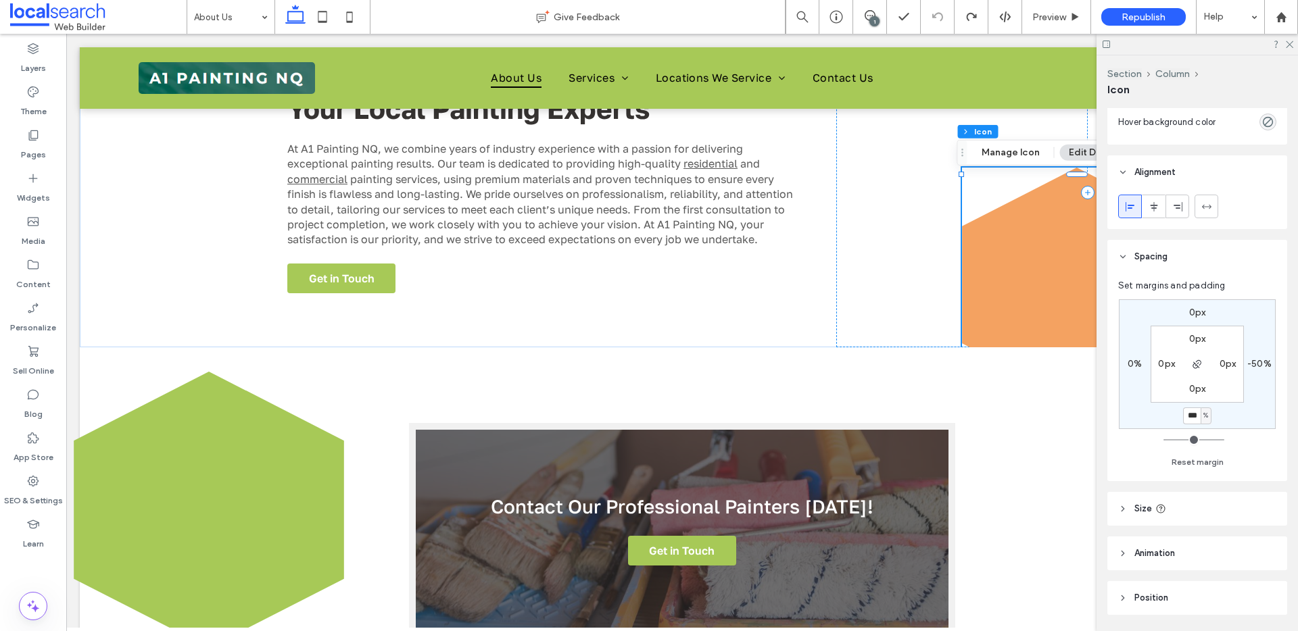
type input "***"
type input "*"
type input "***"
type input "*"
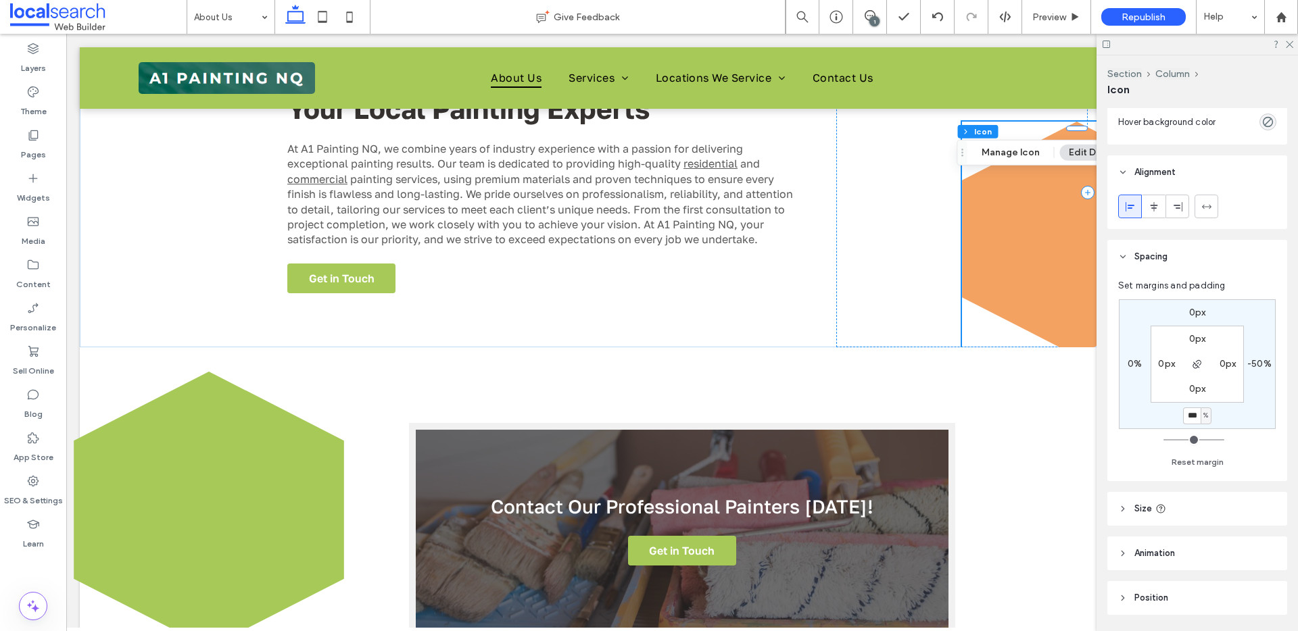
drag, startPoint x: 1189, startPoint y: 416, endPoint x: 1198, endPoint y: 416, distance: 9.5
click at [1198, 416] on input "***" at bounding box center [1192, 416] width 18 height 17
type input "***"
type input "*"
click at [1288, 41] on icon at bounding box center [1288, 43] width 9 height 9
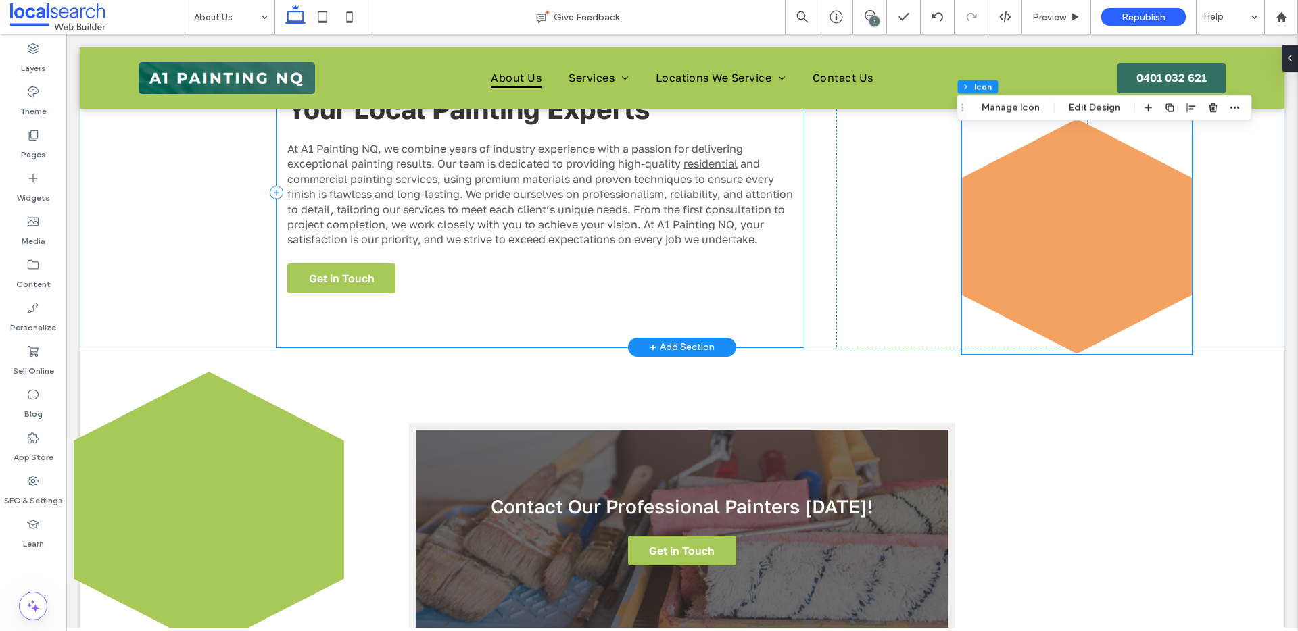
scroll to position [0, 0]
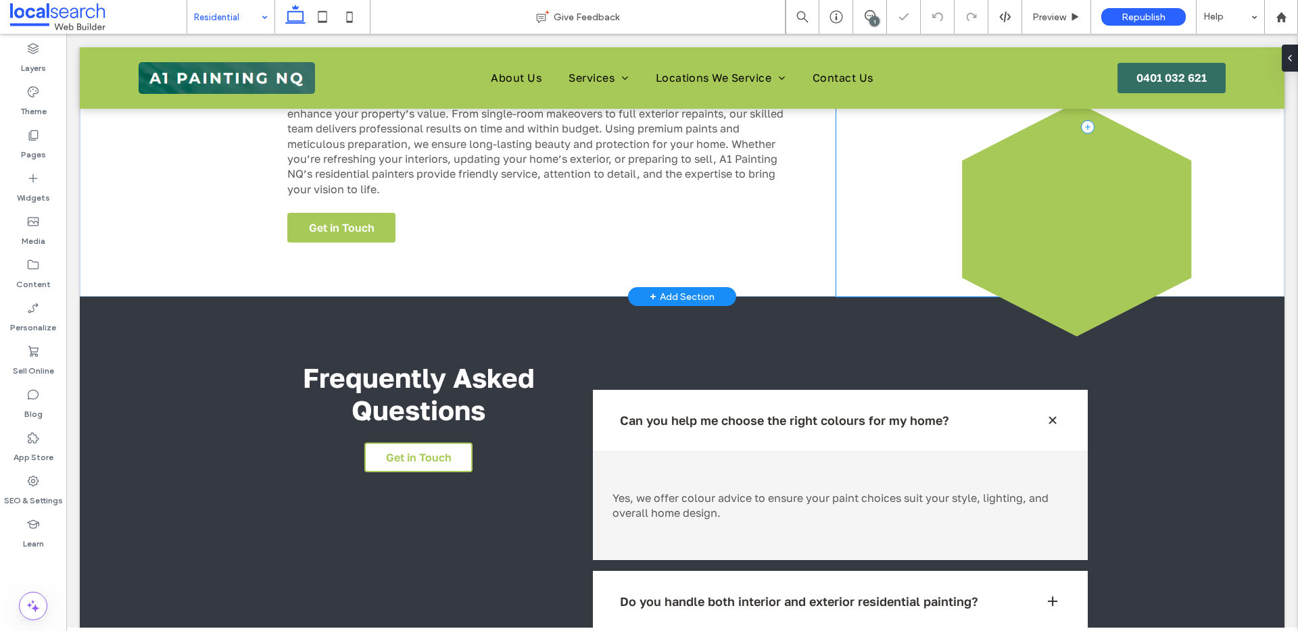
scroll to position [852, 0]
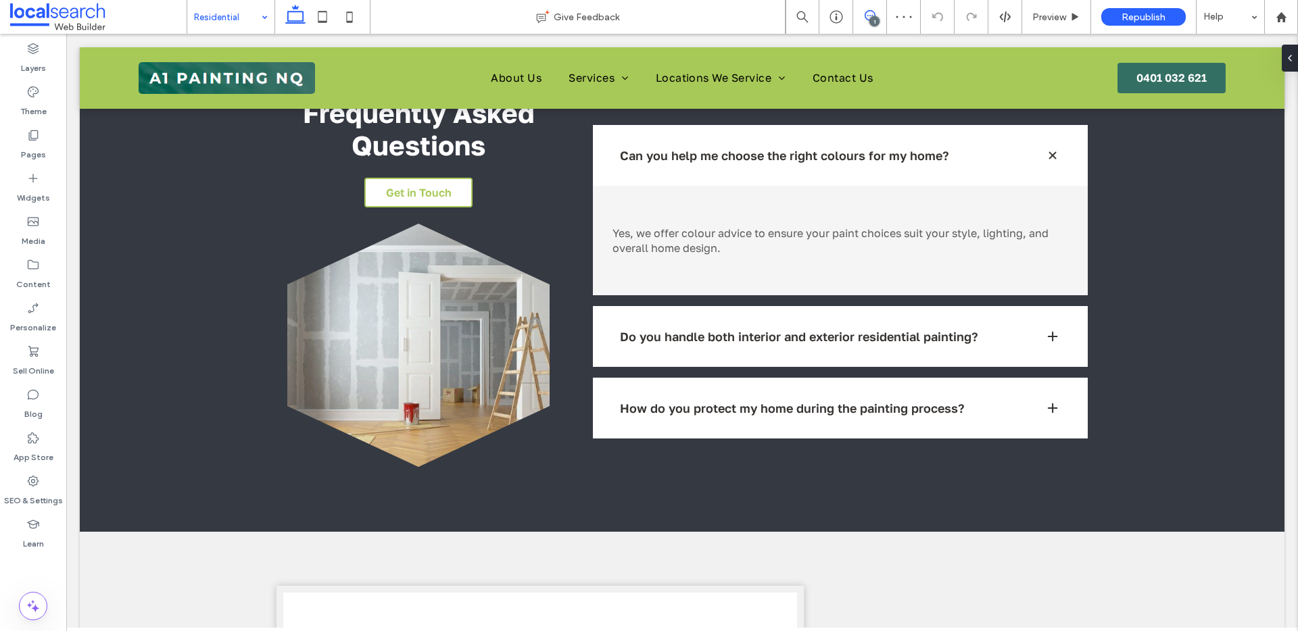
click at [871, 15] on icon at bounding box center [869, 15] width 11 height 11
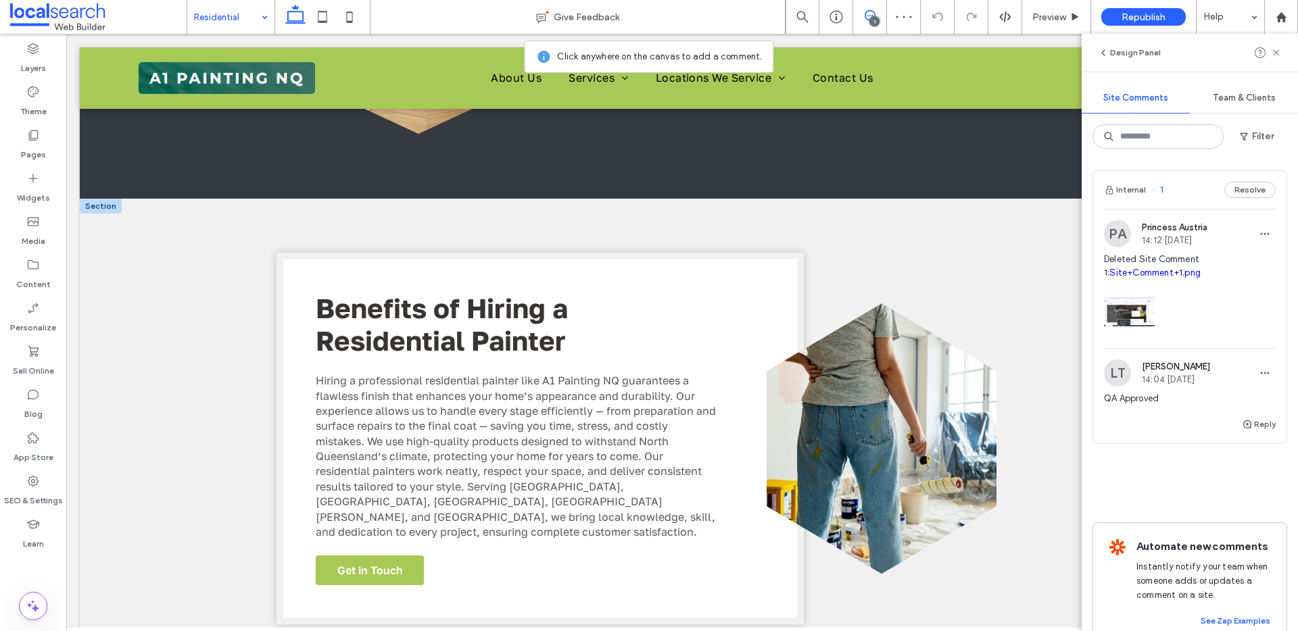
scroll to position [1505, 0]
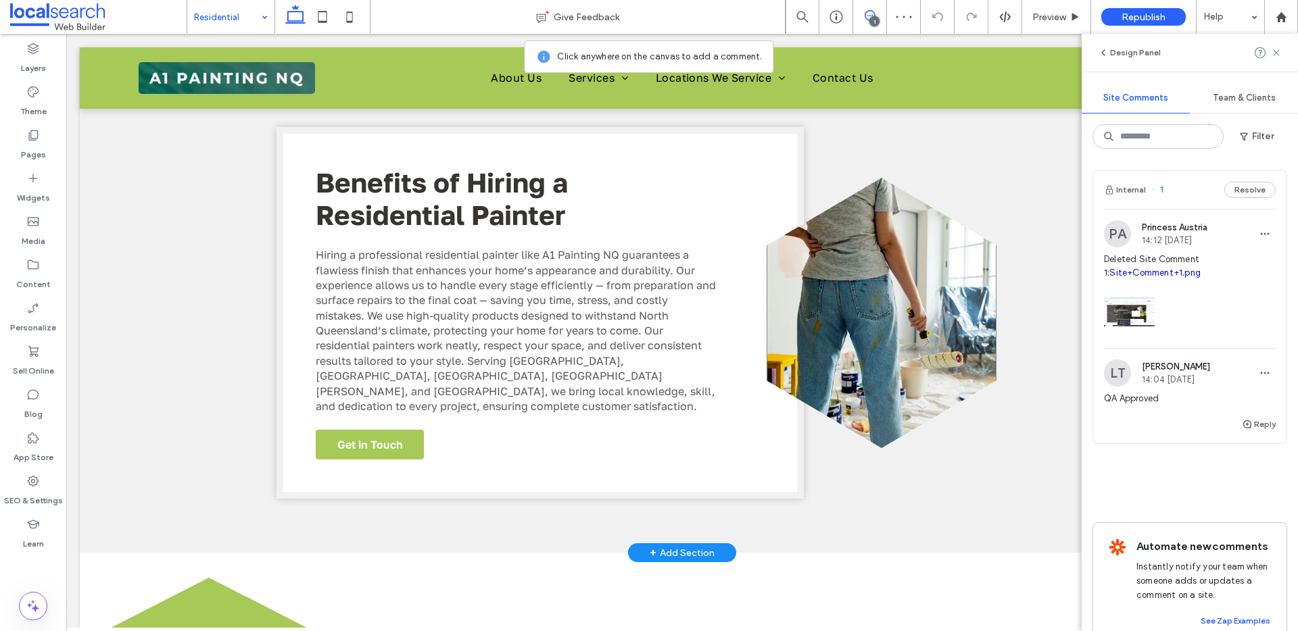
click at [889, 226] on link at bounding box center [881, 313] width 230 height 270
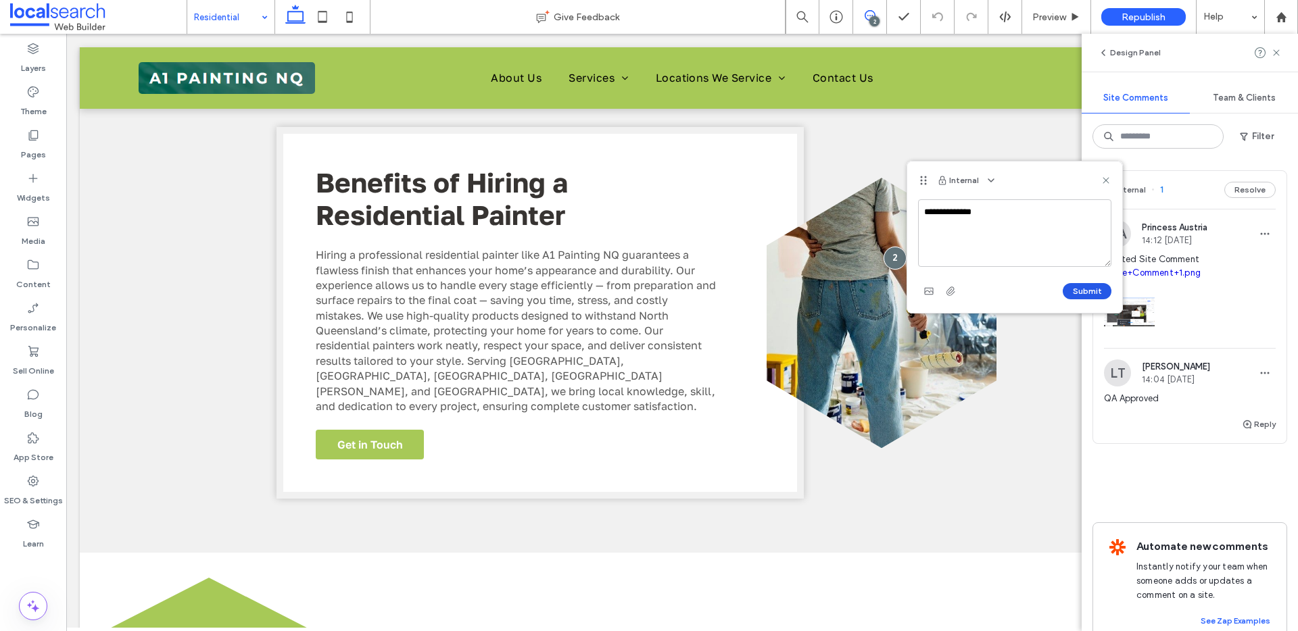
type textarea "**********"
click at [1100, 289] on button "Submit" at bounding box center [1086, 291] width 49 height 16
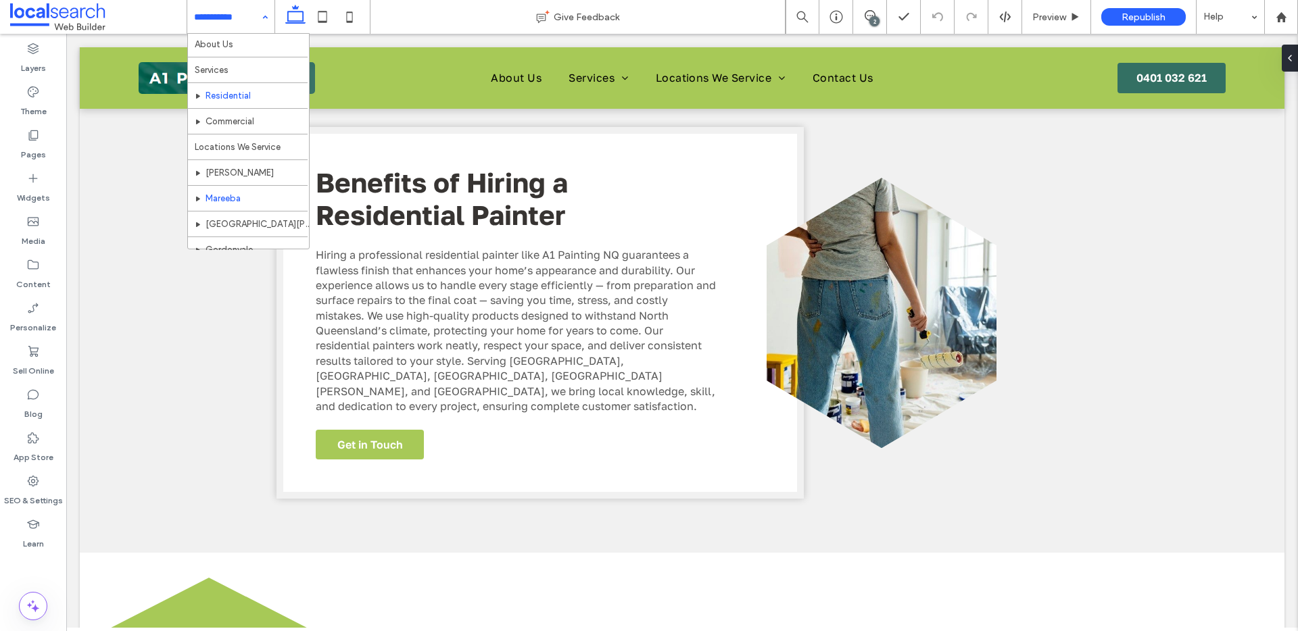
scroll to position [66, 0]
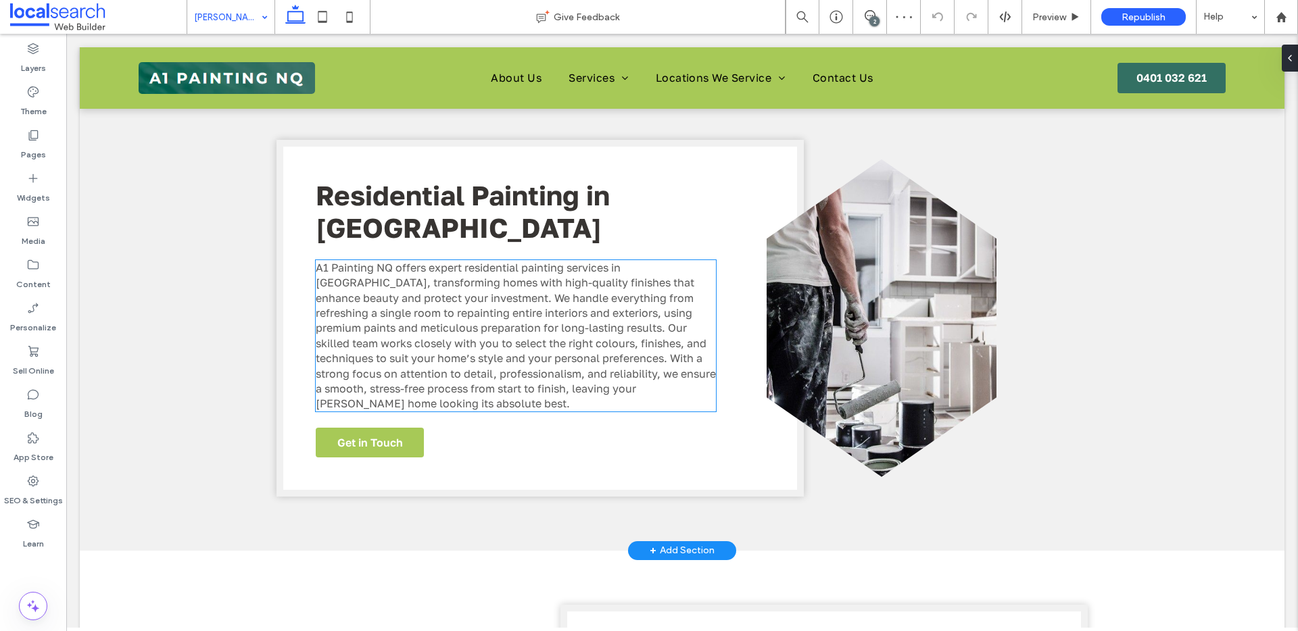
scroll to position [2109, 0]
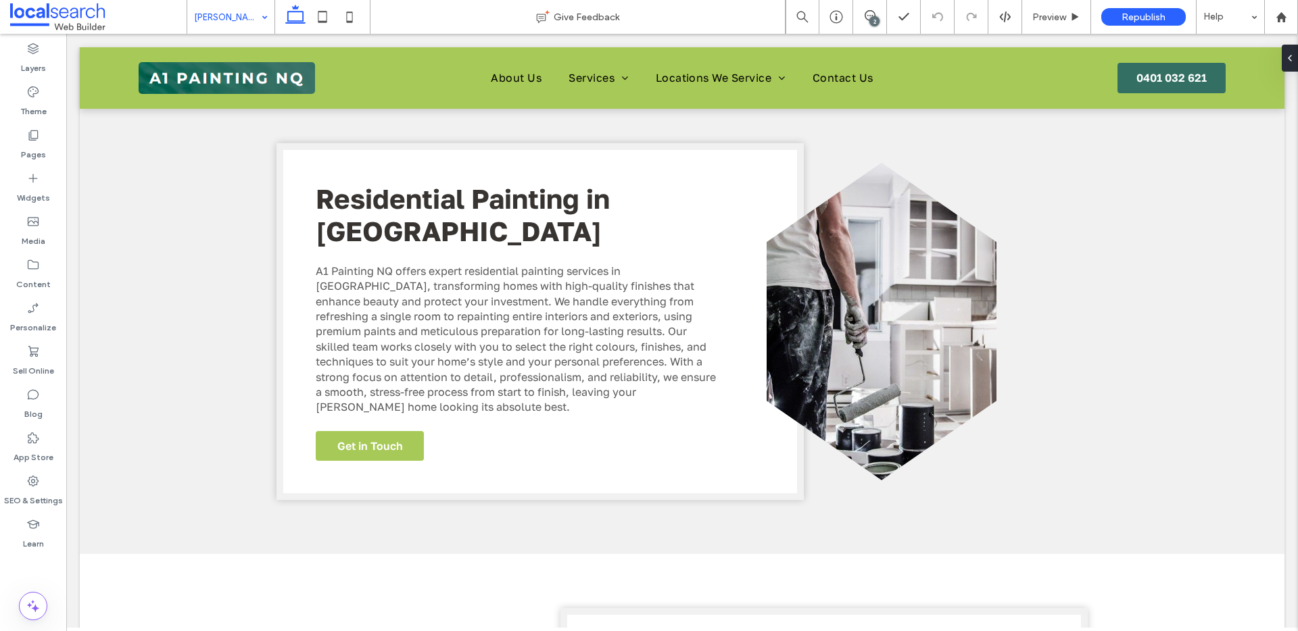
click at [875, 18] on div "2" at bounding box center [874, 21] width 10 height 10
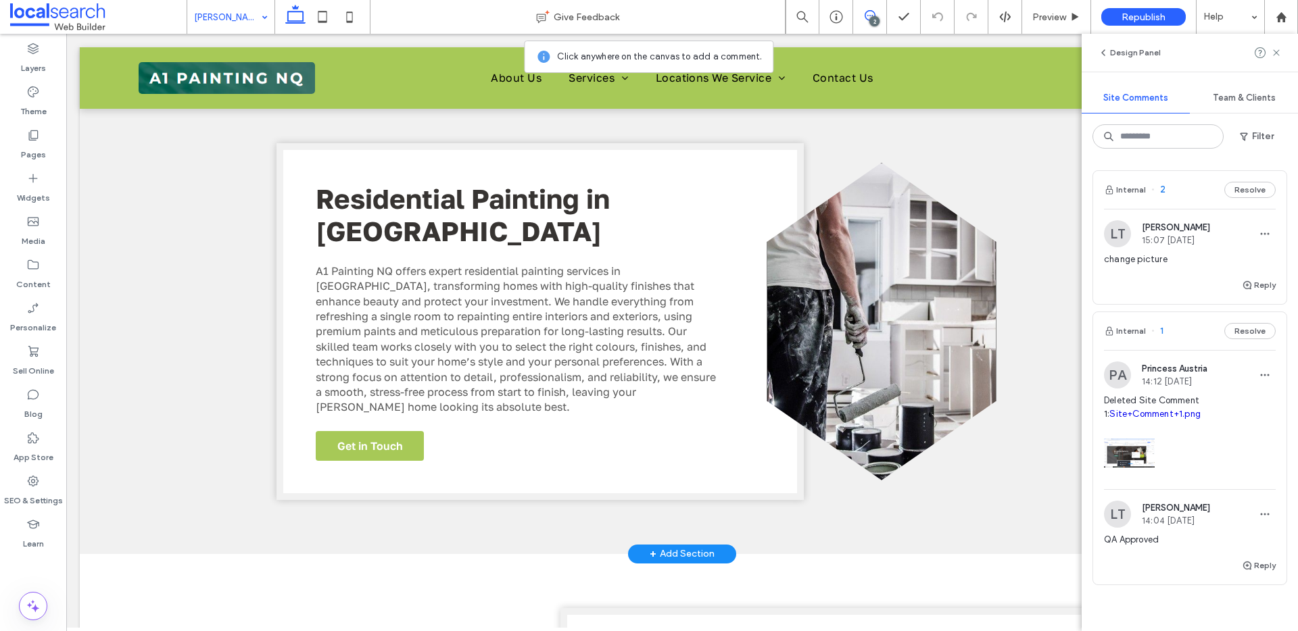
click at [866, 211] on link at bounding box center [881, 322] width 230 height 318
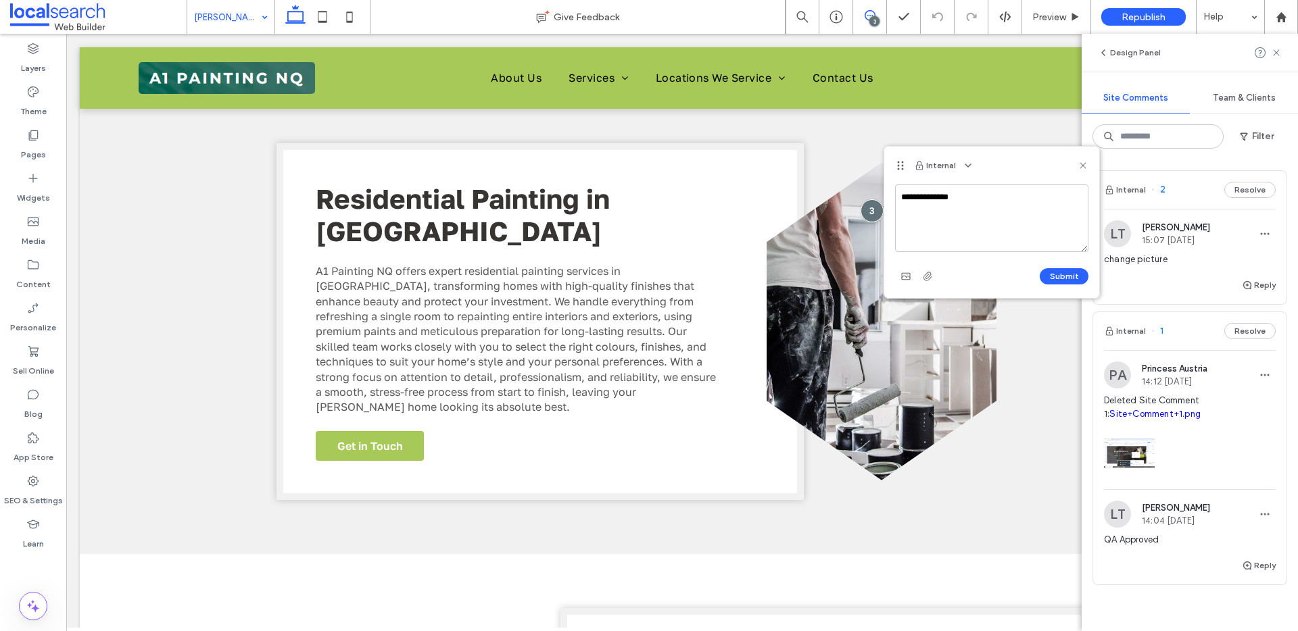
type textarea "**********"
click at [1053, 274] on button "Submit" at bounding box center [1064, 276] width 49 height 16
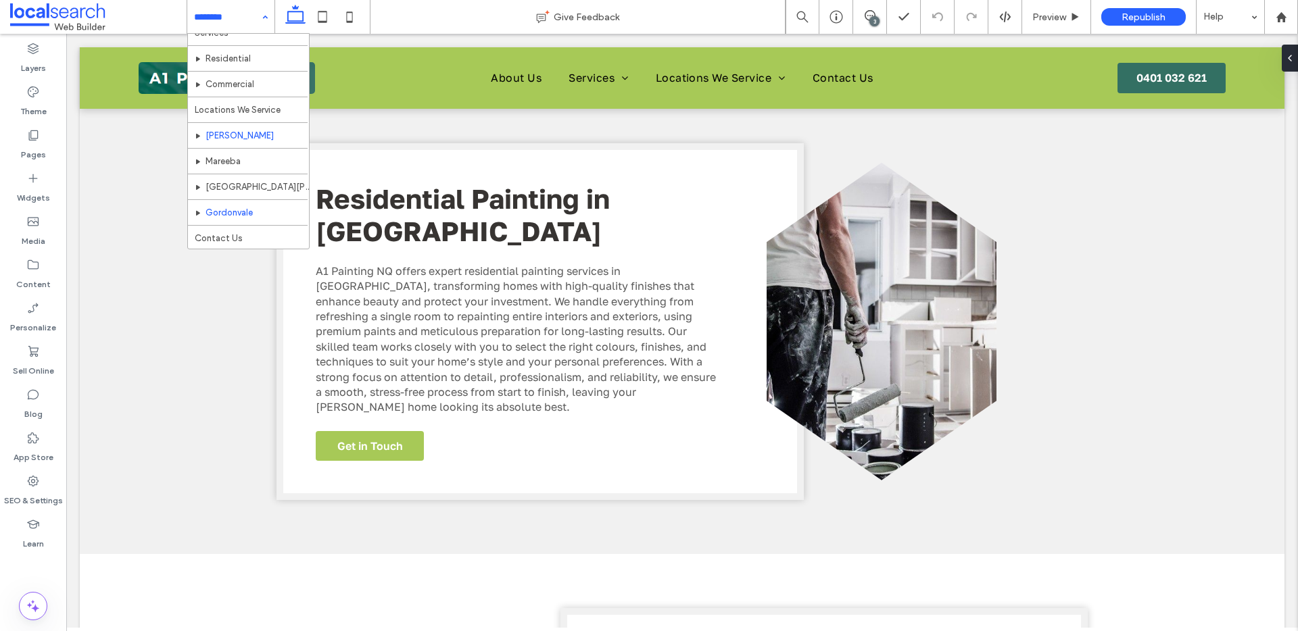
scroll to position [66, 0]
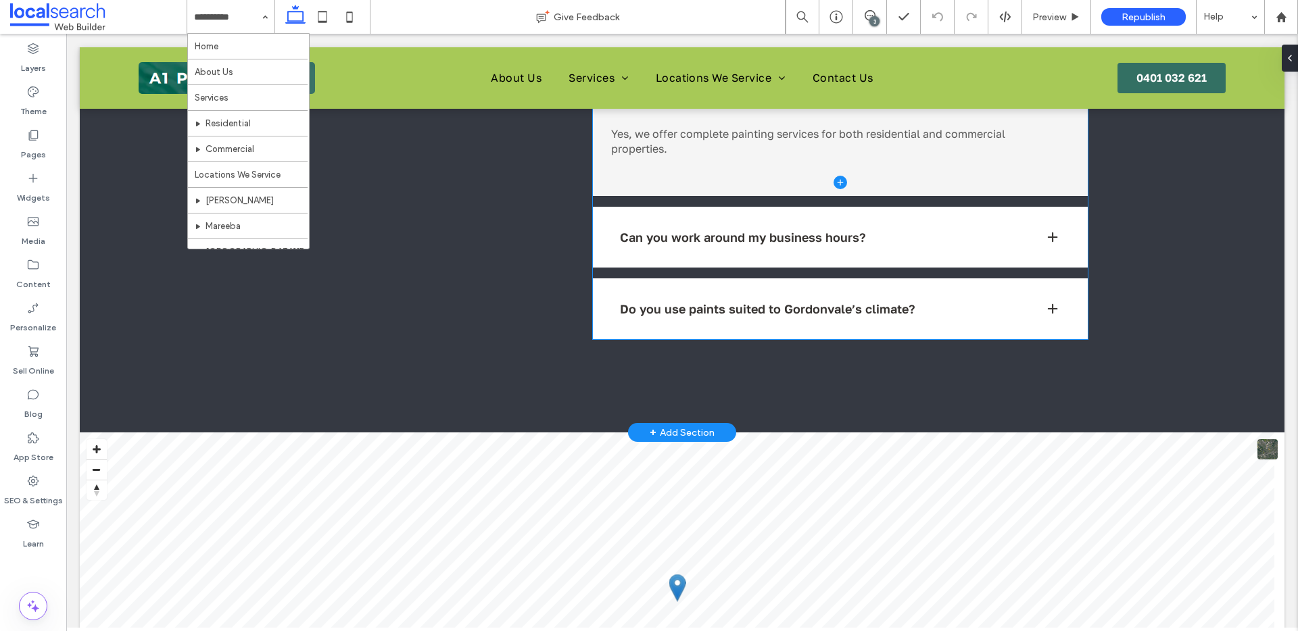
scroll to position [1186, 0]
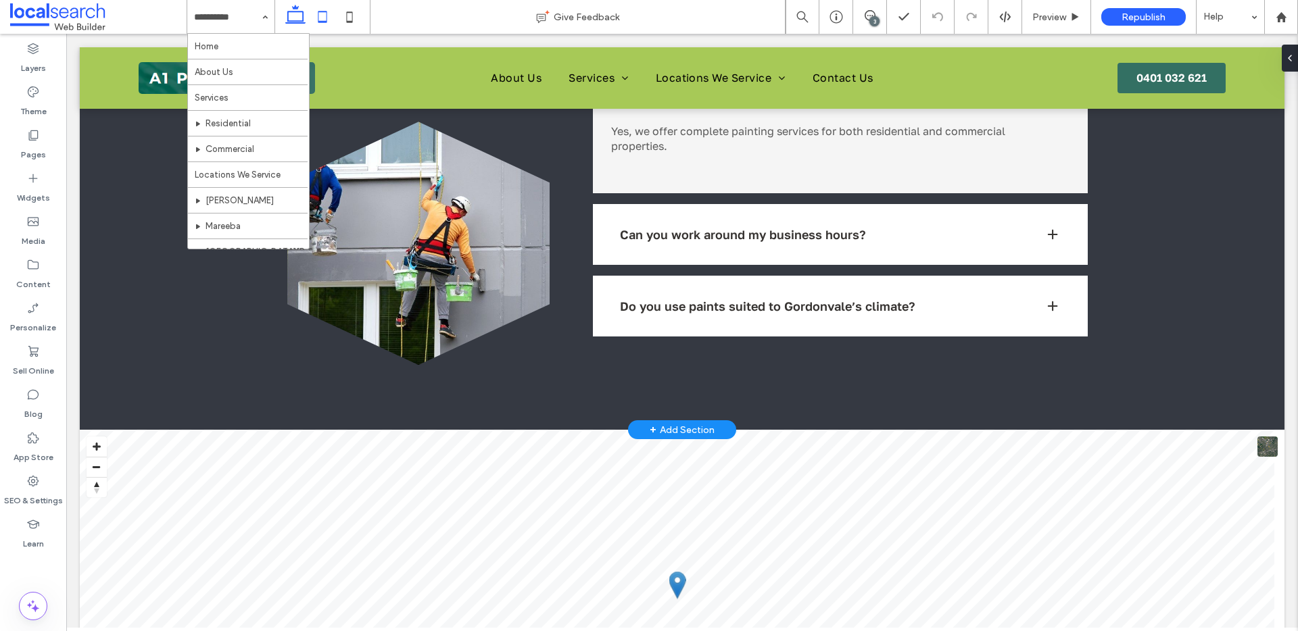
click at [326, 18] on use at bounding box center [322, 16] width 9 height 11
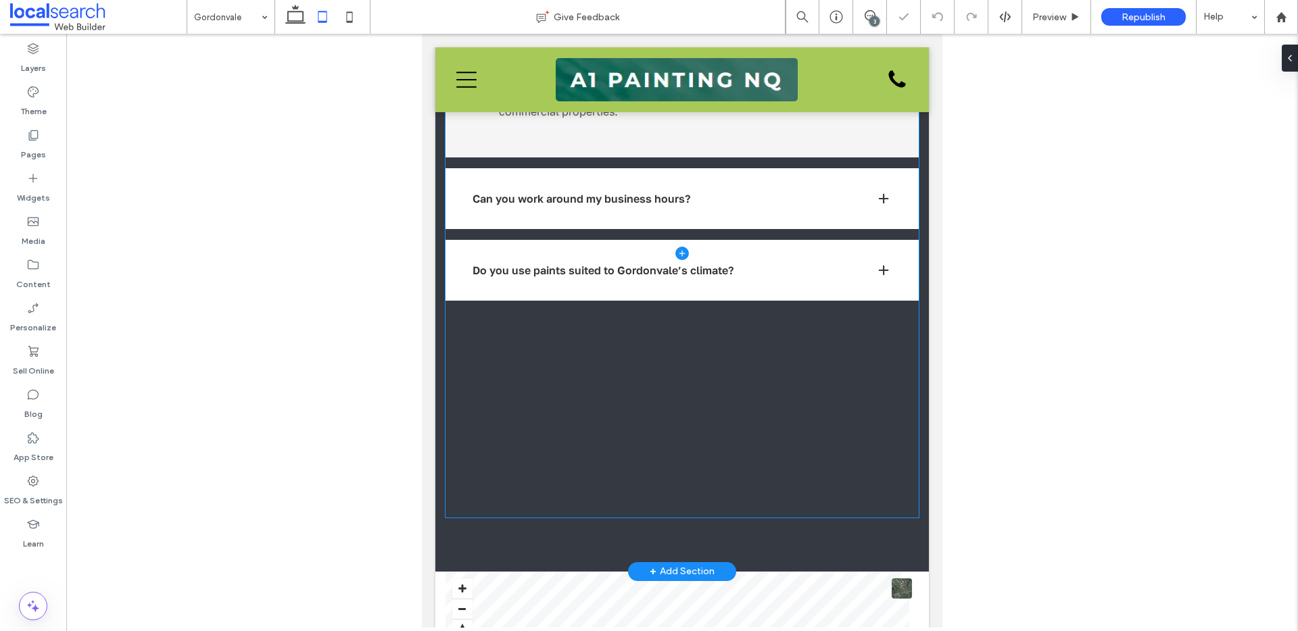
click at [731, 369] on span at bounding box center [682, 253] width 474 height 529
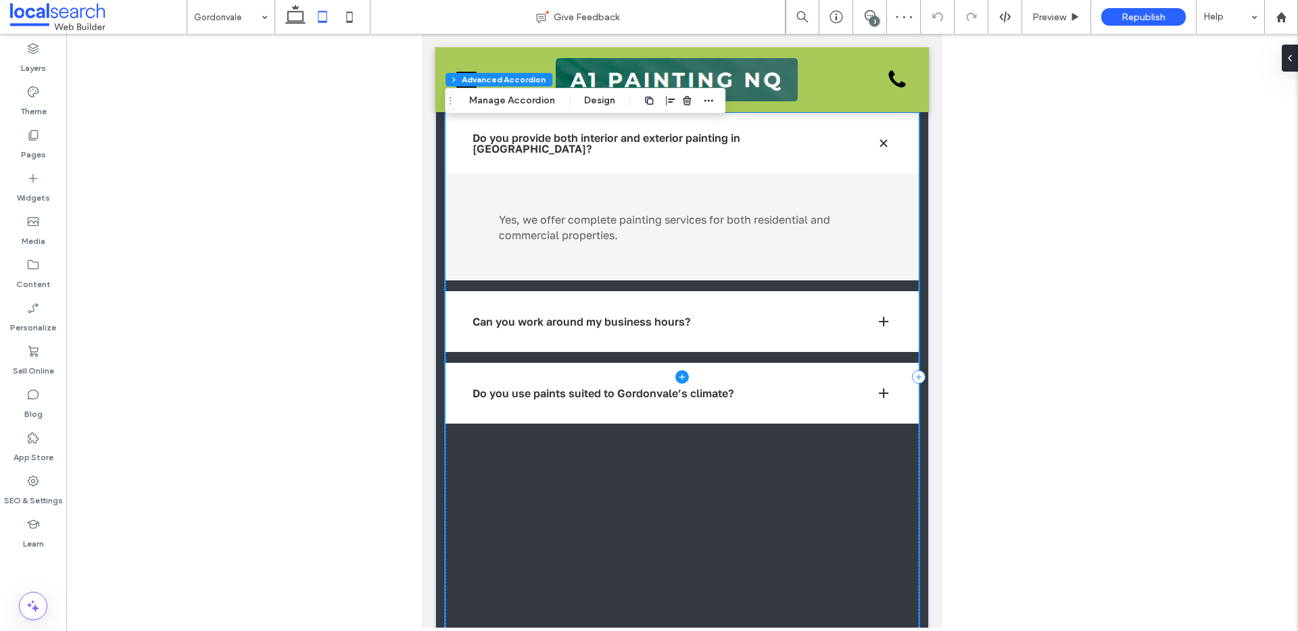
scroll to position [1437, 0]
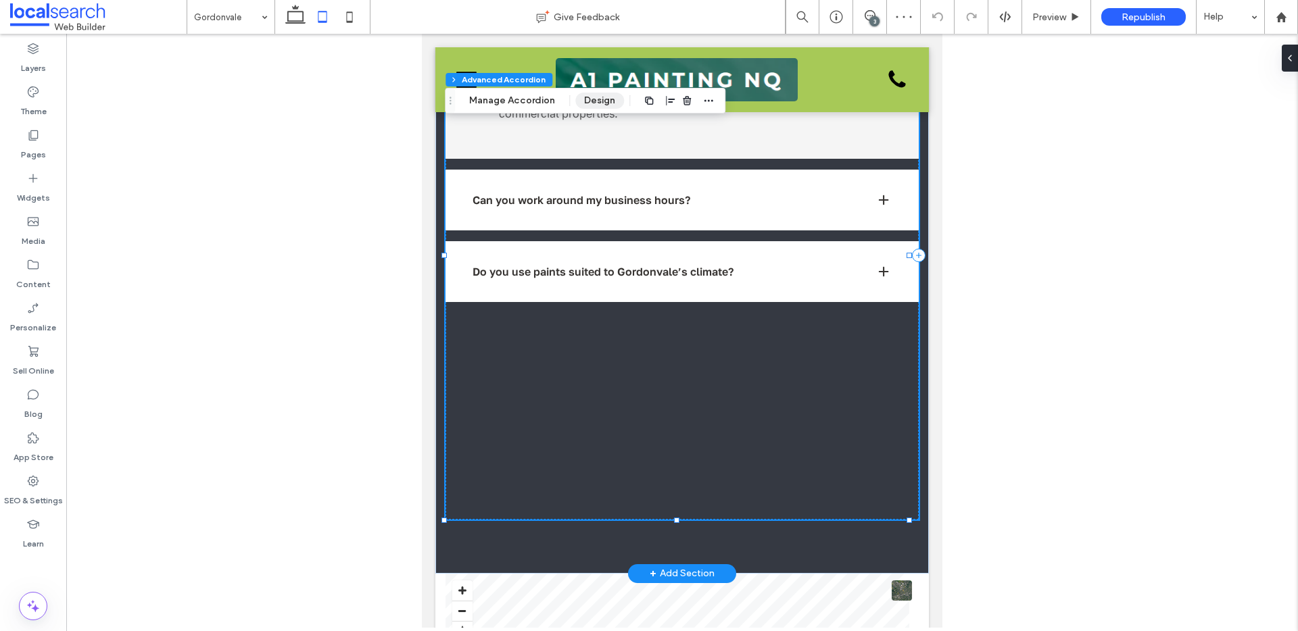
click at [592, 101] on button "Design" at bounding box center [599, 101] width 49 height 16
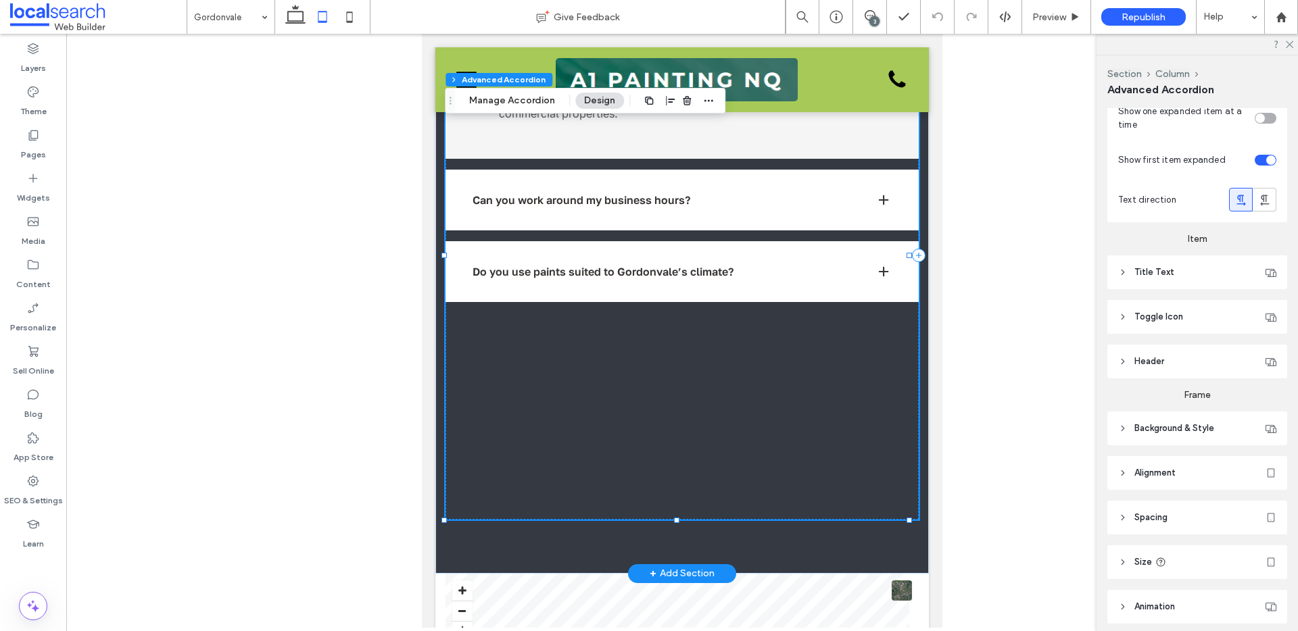
scroll to position [95, 0]
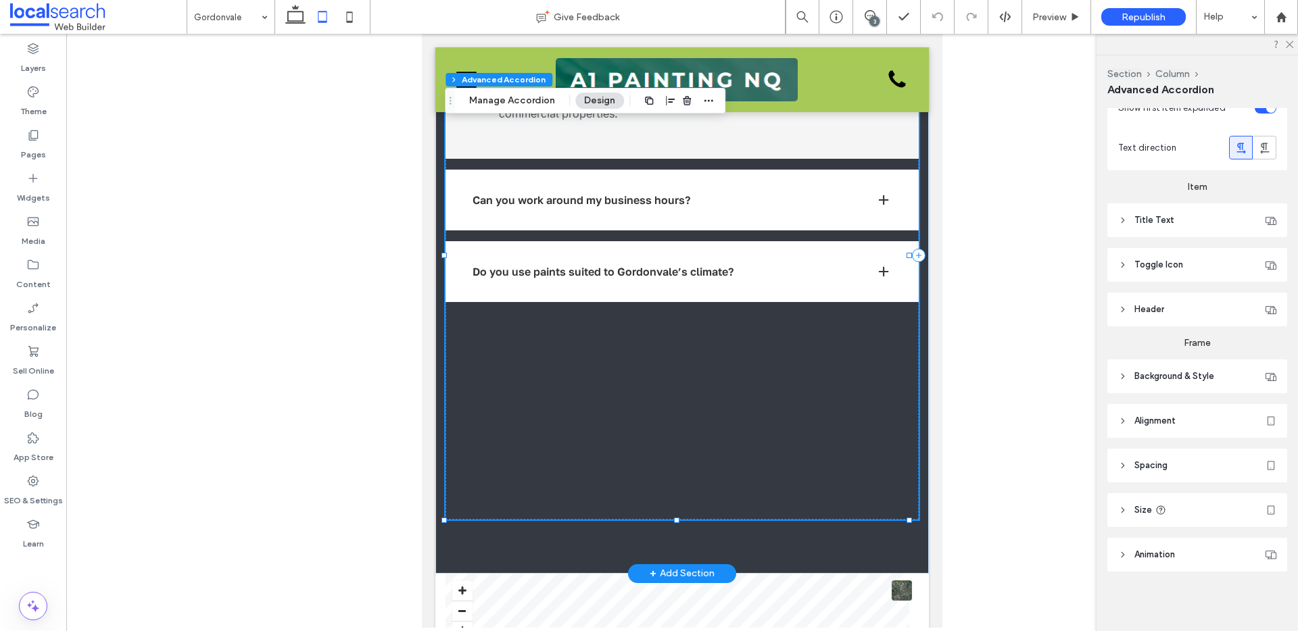
click at [1132, 460] on header "Spacing" at bounding box center [1197, 466] width 180 height 34
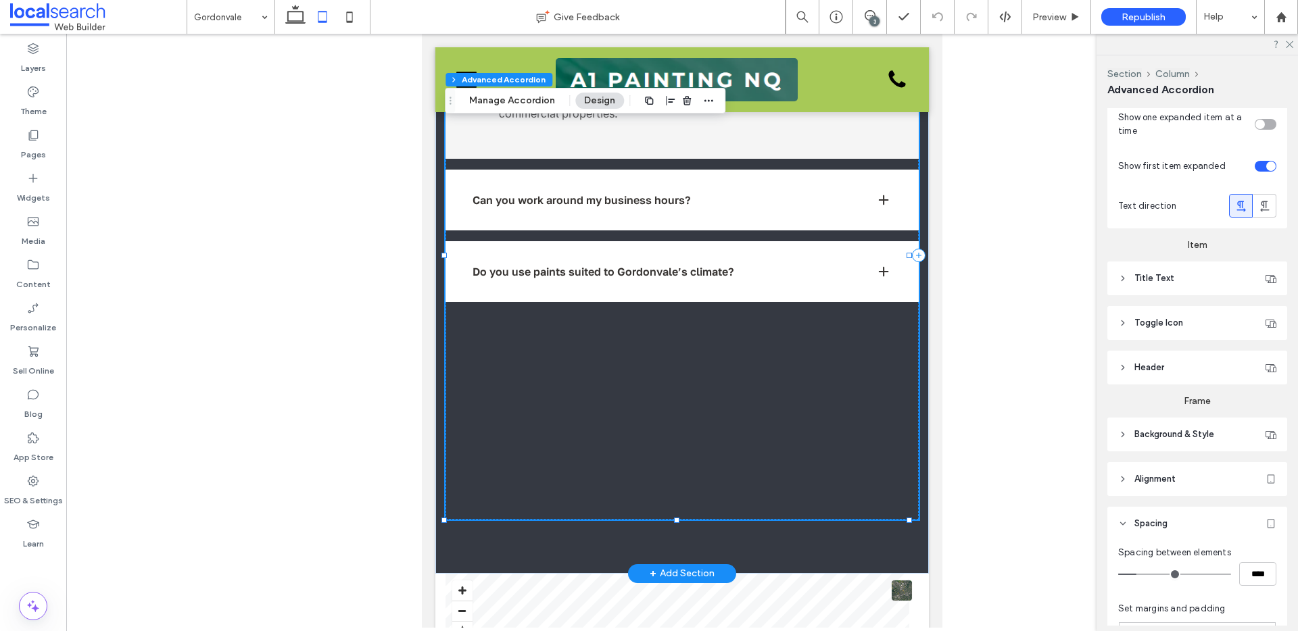
scroll to position [0, 0]
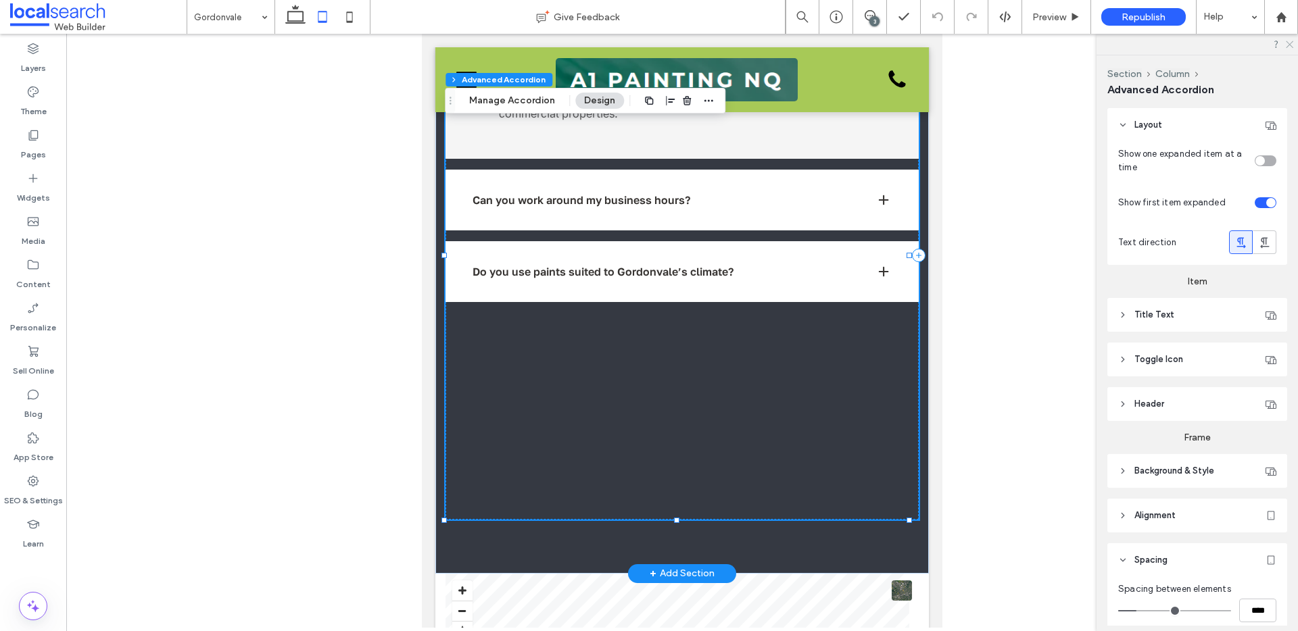
click at [1289, 43] on icon at bounding box center [1288, 43] width 9 height 9
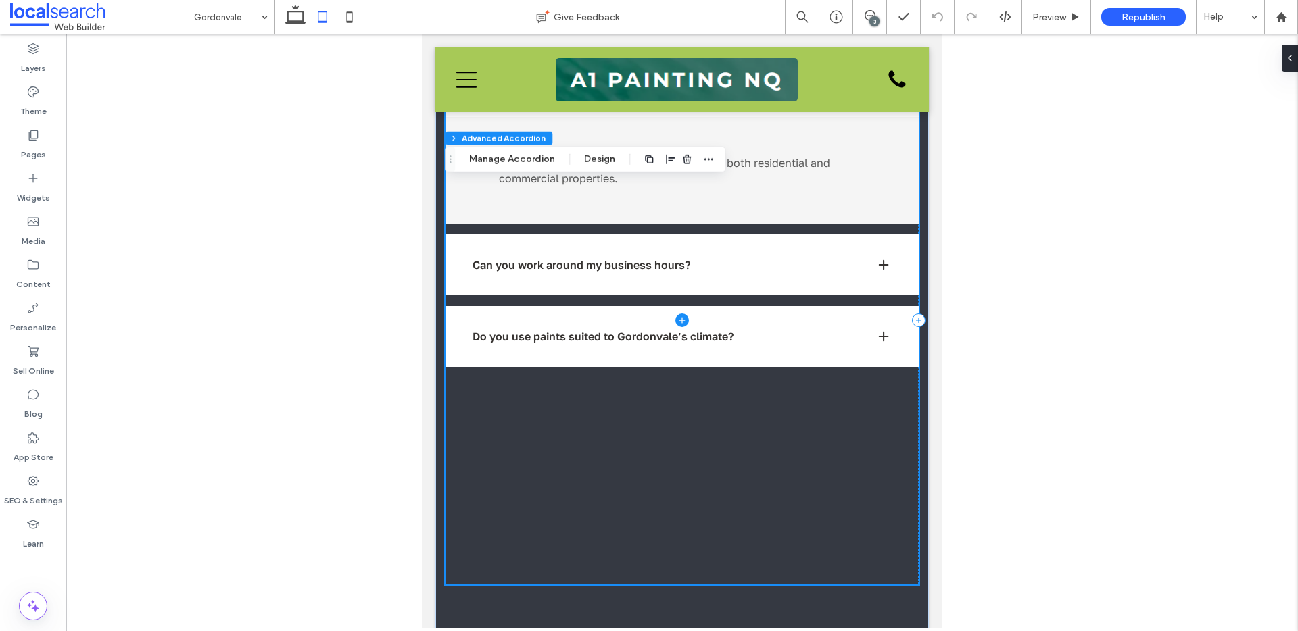
scroll to position [1421, 0]
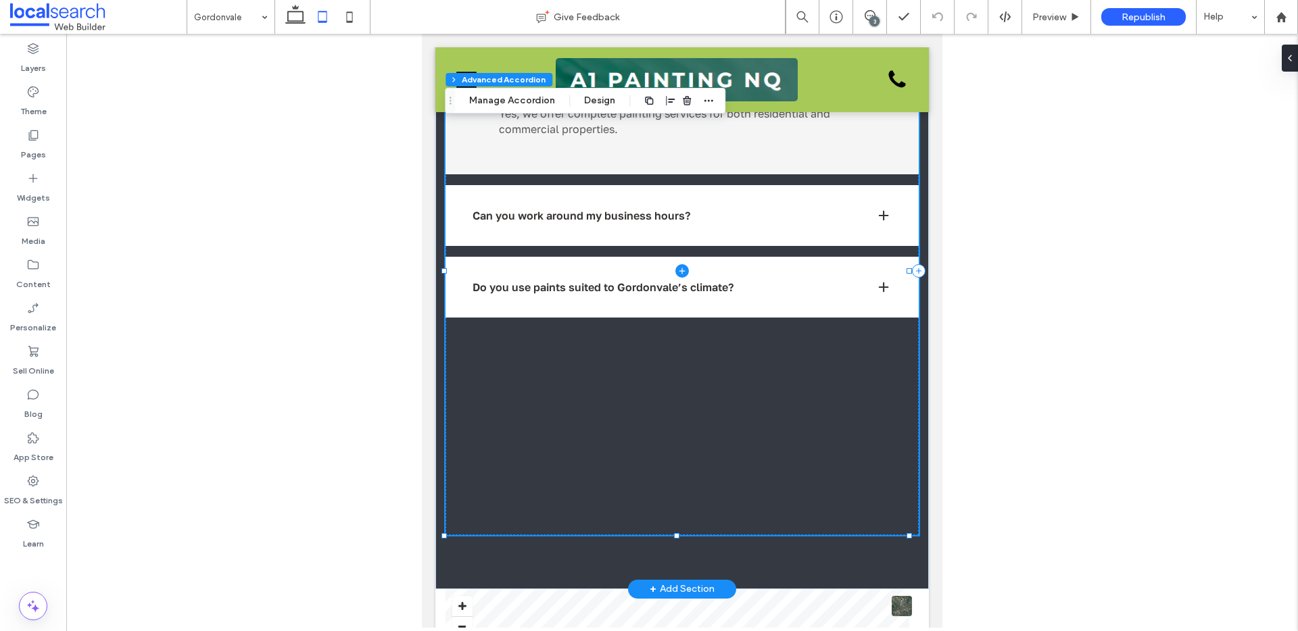
click at [653, 331] on span at bounding box center [682, 271] width 474 height 529
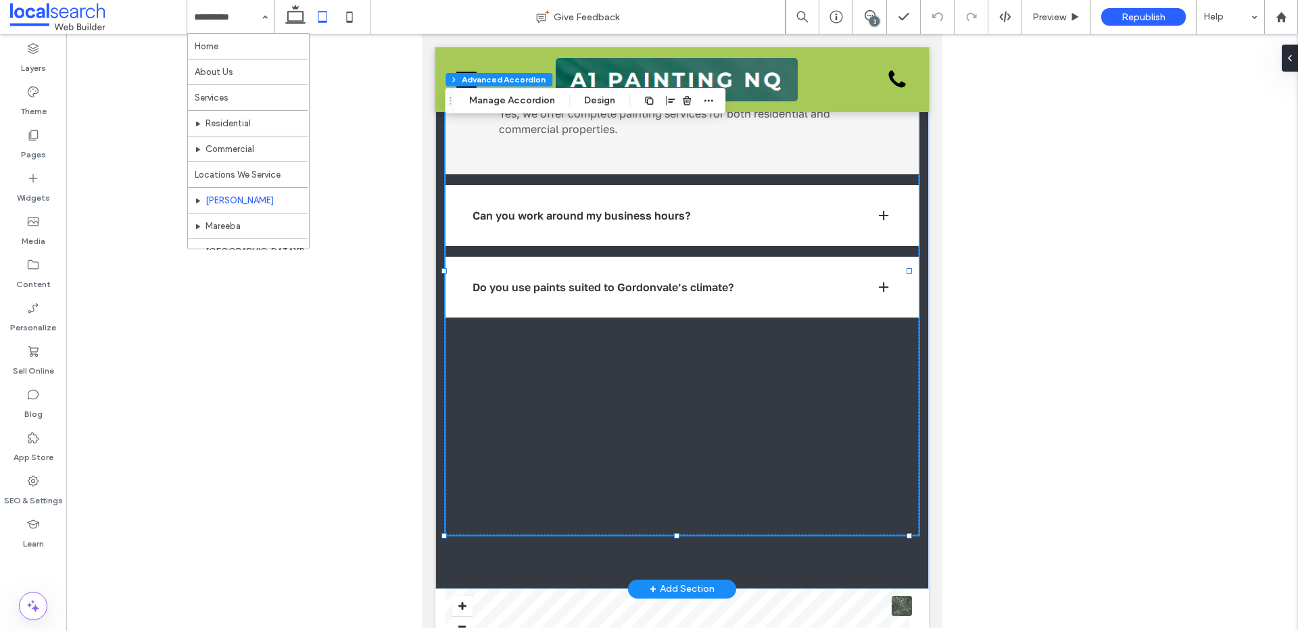
scroll to position [66, 0]
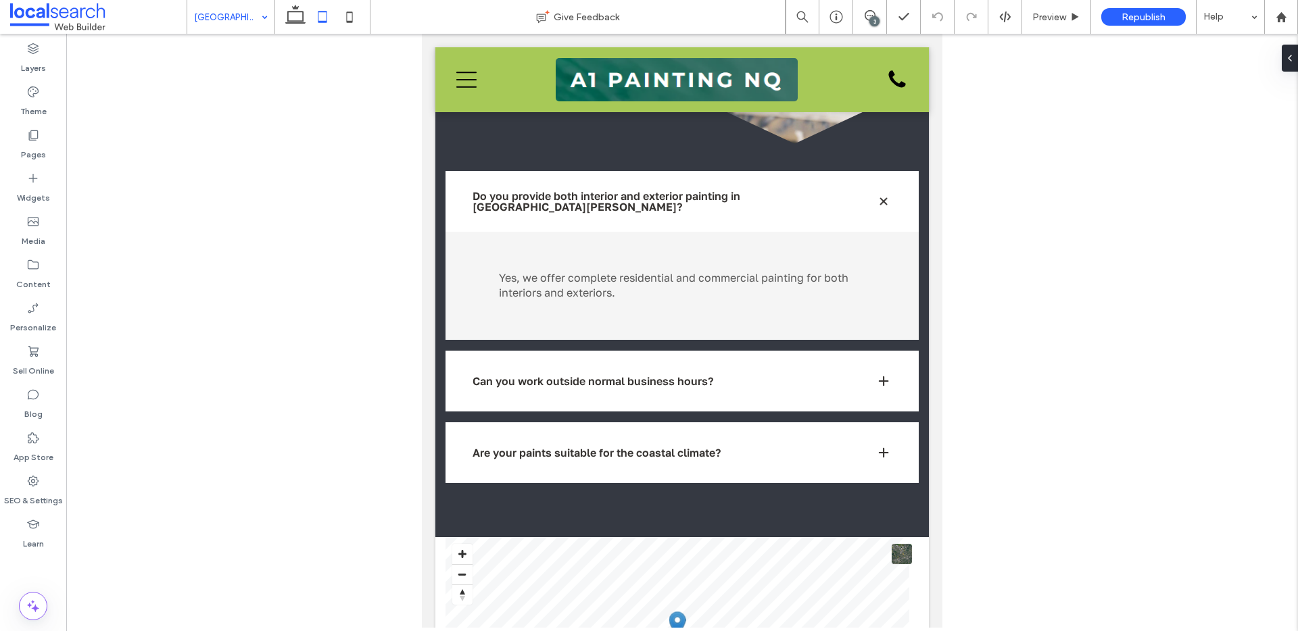
click at [218, 17] on input at bounding box center [227, 17] width 67 height 34
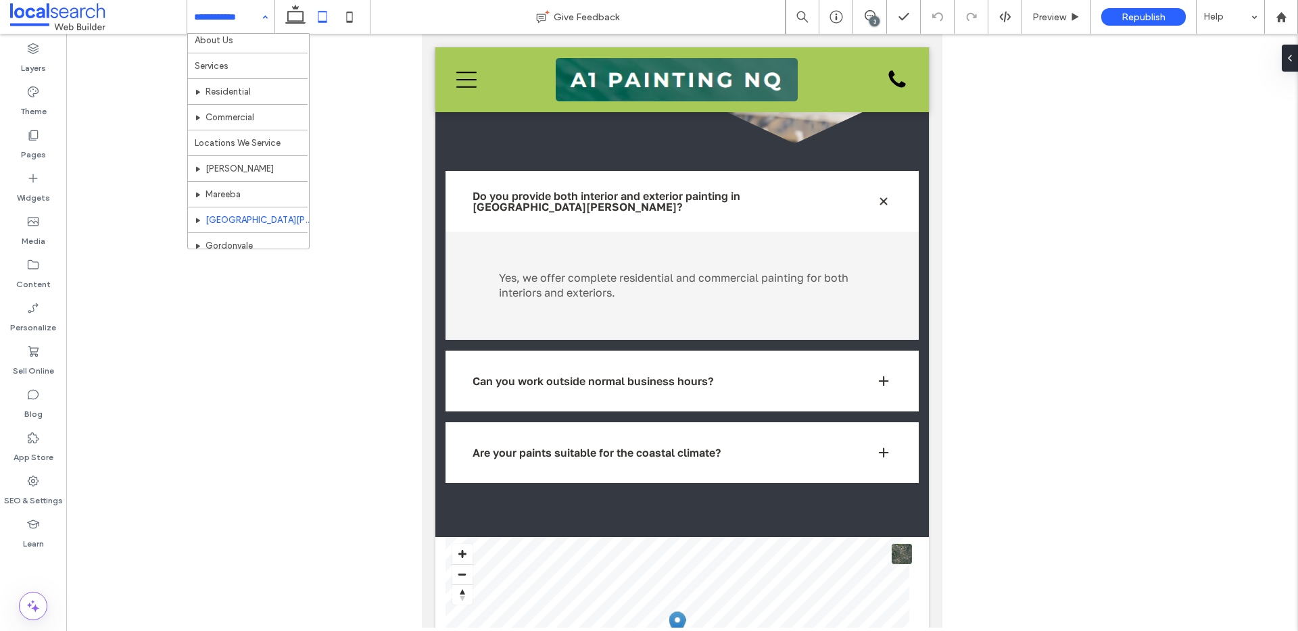
scroll to position [66, 0]
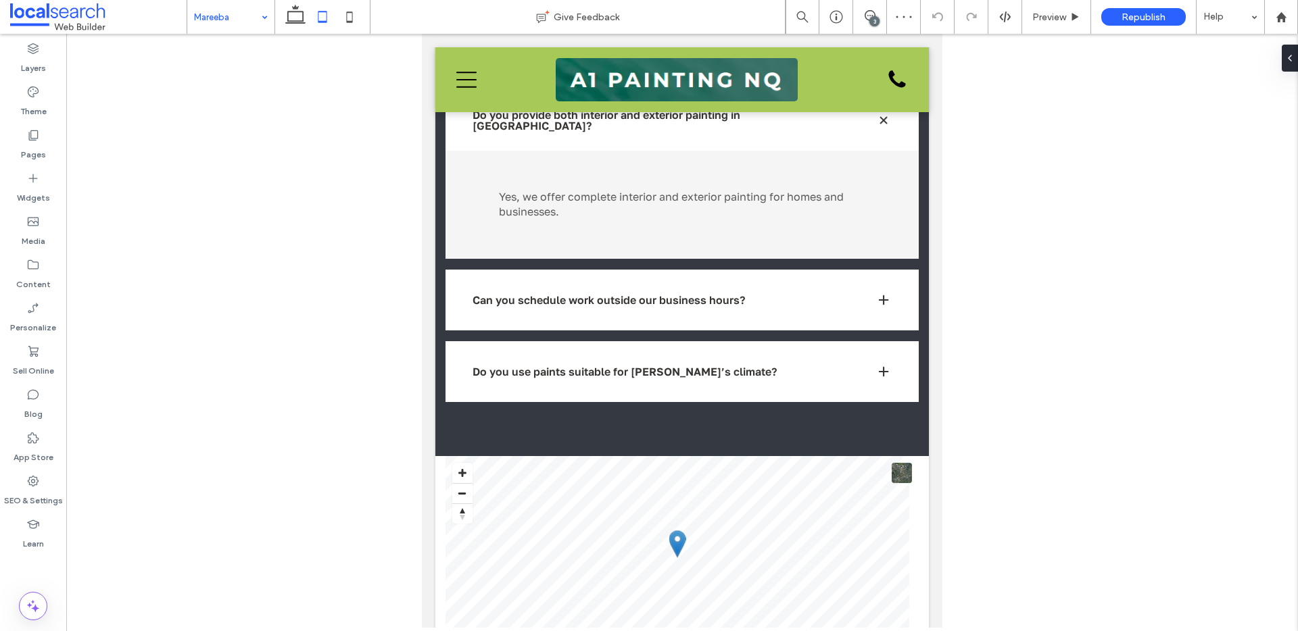
click at [231, 14] on input at bounding box center [227, 17] width 67 height 34
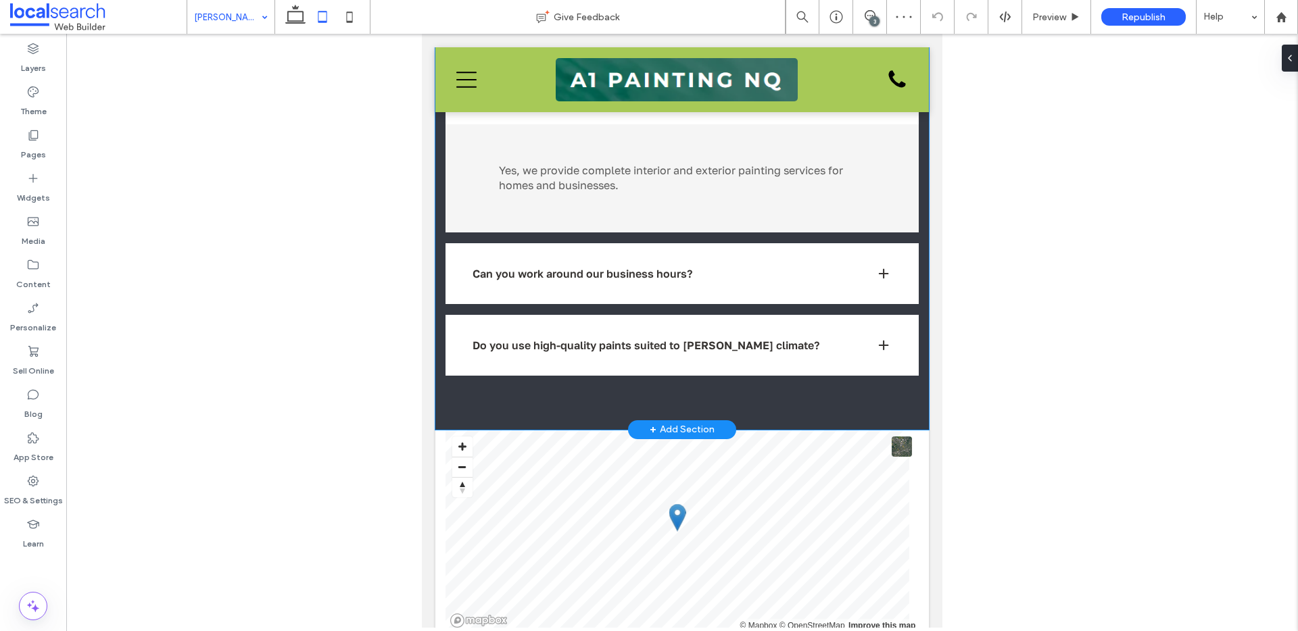
click at [778, 370] on div "Frequently Asked Questions Get in Touch Do you offer both interior and exterior…" at bounding box center [681, 113] width 493 height 634
click at [789, 356] on div "Frequently Asked Questions Get in Touch Do you offer both interior and exterior…" at bounding box center [681, 113] width 493 height 634
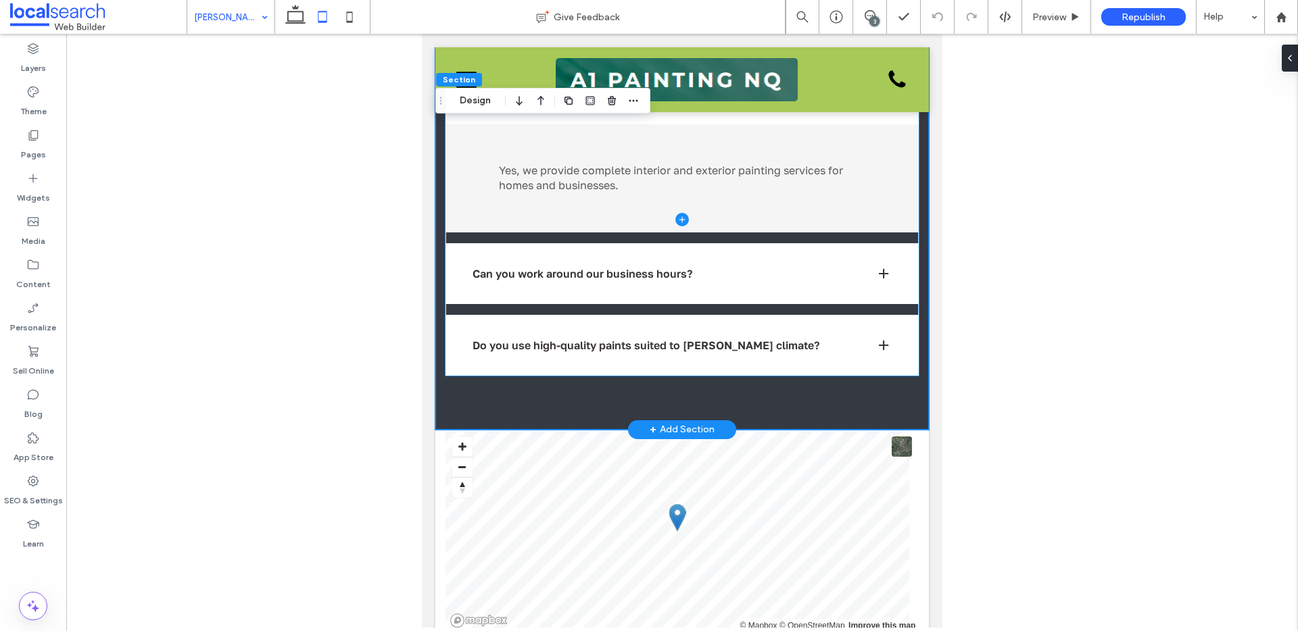
click at [839, 273] on span at bounding box center [682, 220] width 474 height 312
type input "***"
type input "**"
type input "****"
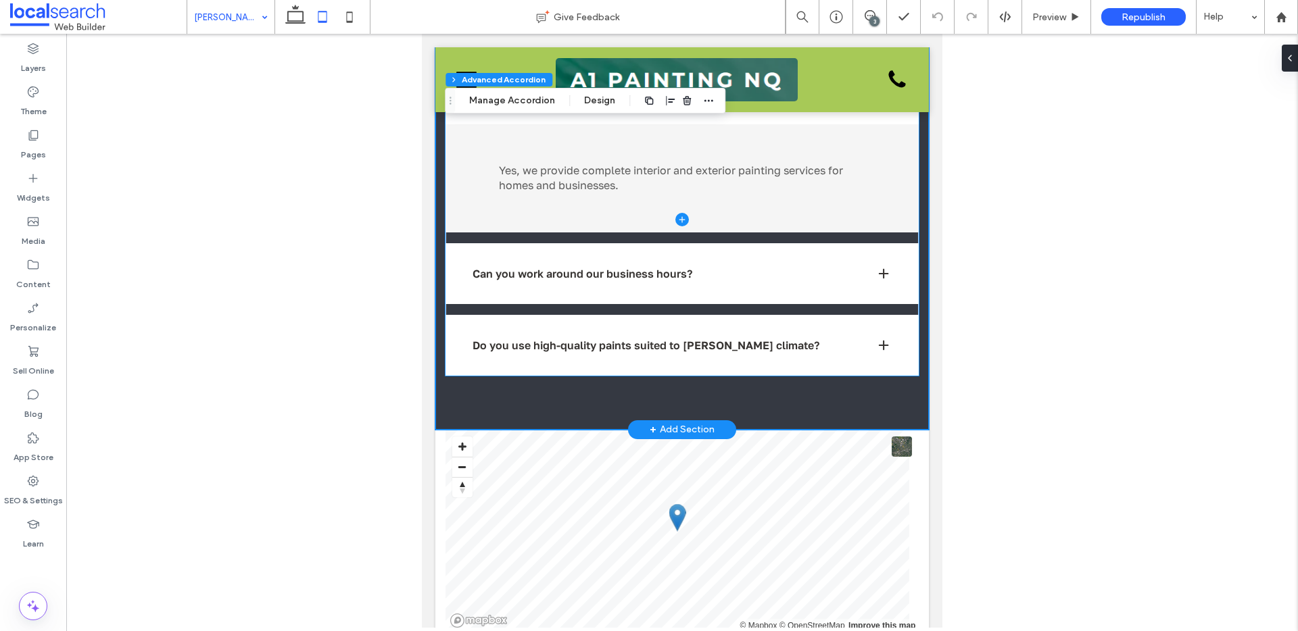
type input "*"
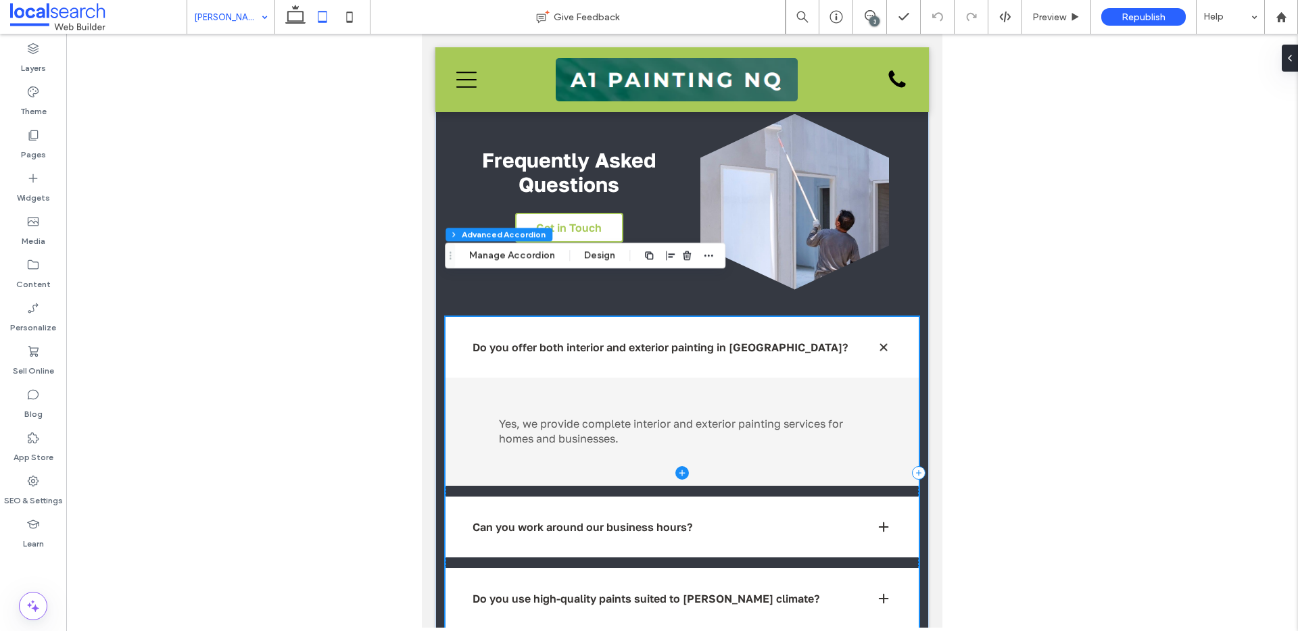
scroll to position [1098, 0]
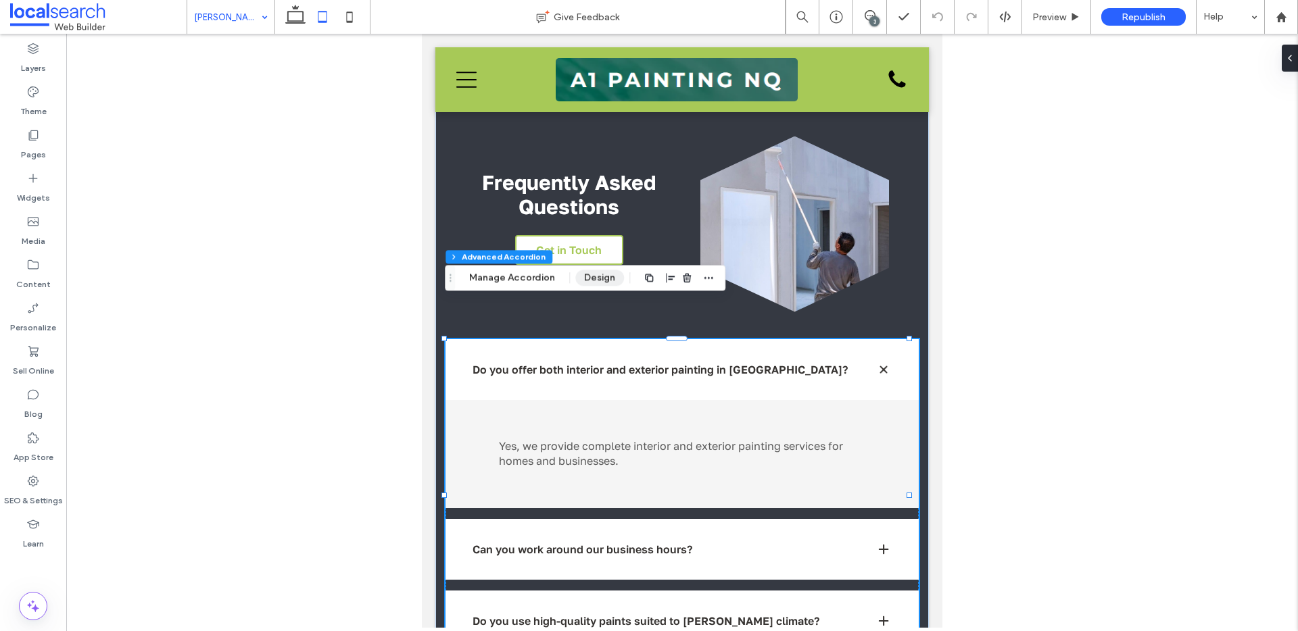
click at [606, 280] on button "Design" at bounding box center [599, 278] width 49 height 16
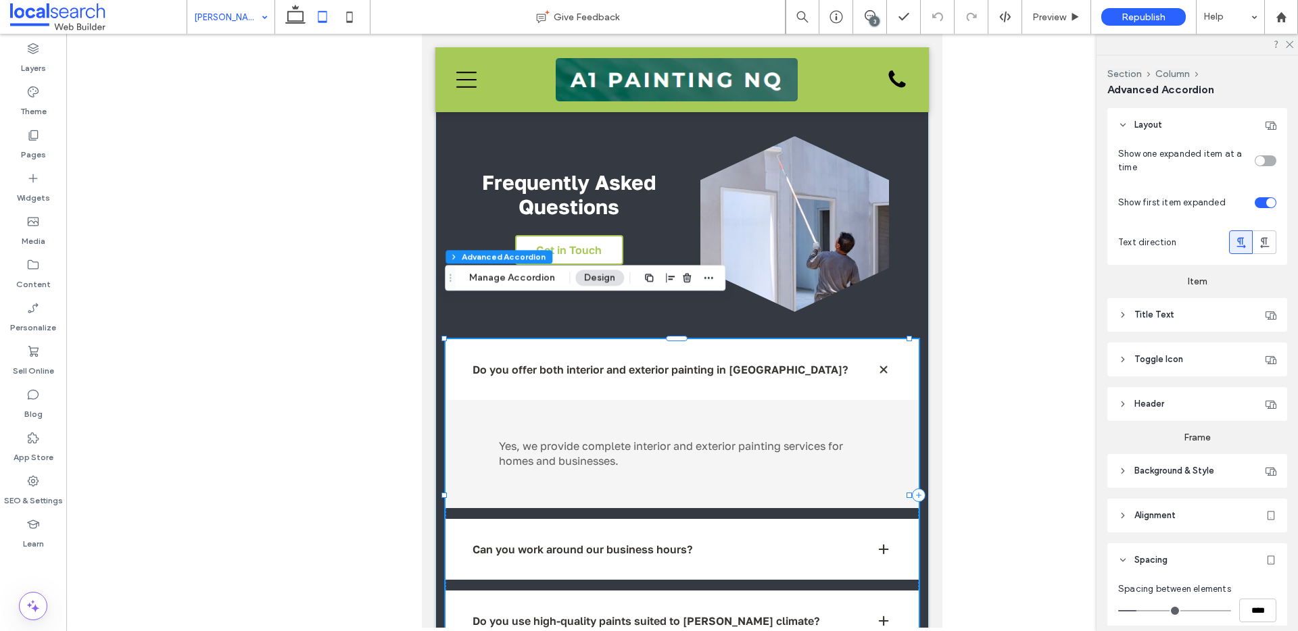
scroll to position [358, 0]
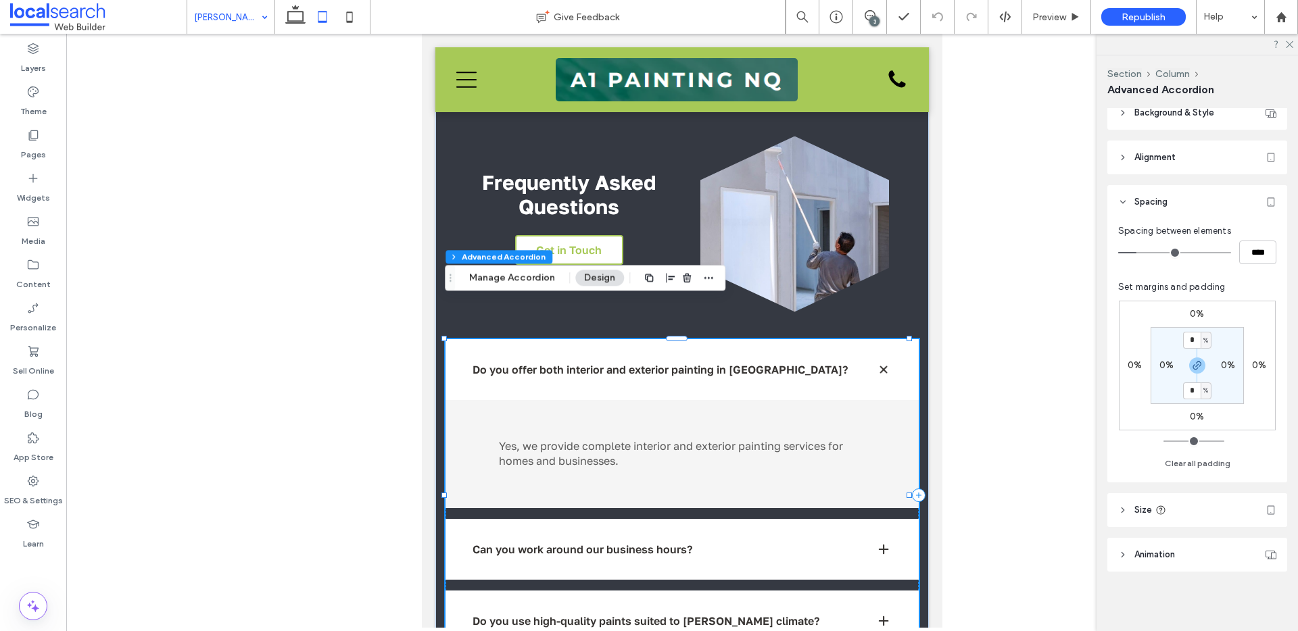
click at [1167, 522] on header "Size" at bounding box center [1197, 510] width 180 height 34
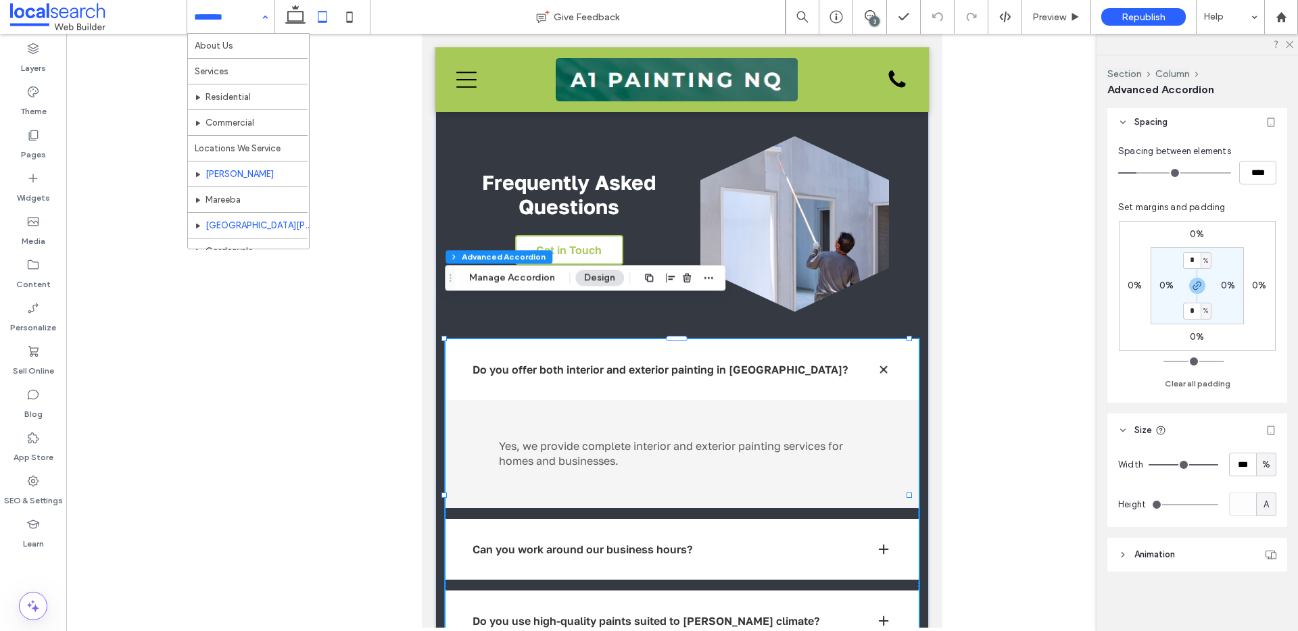
scroll to position [66, 0]
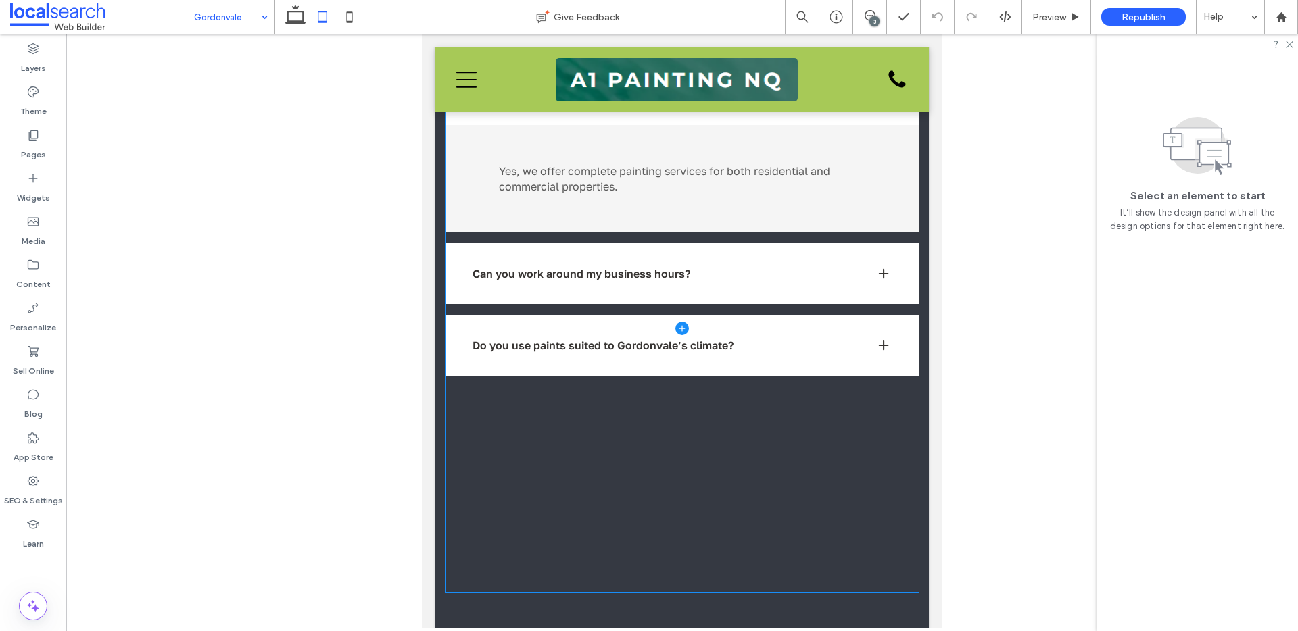
click at [848, 401] on span at bounding box center [682, 328] width 474 height 529
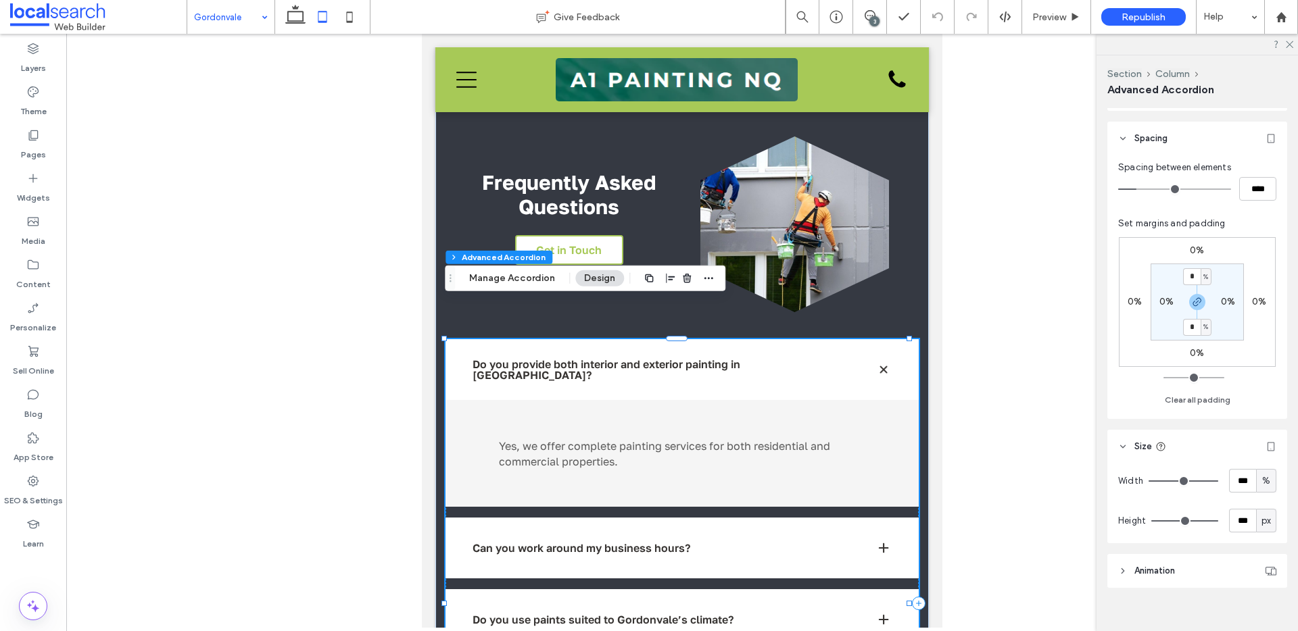
scroll to position [438, 0]
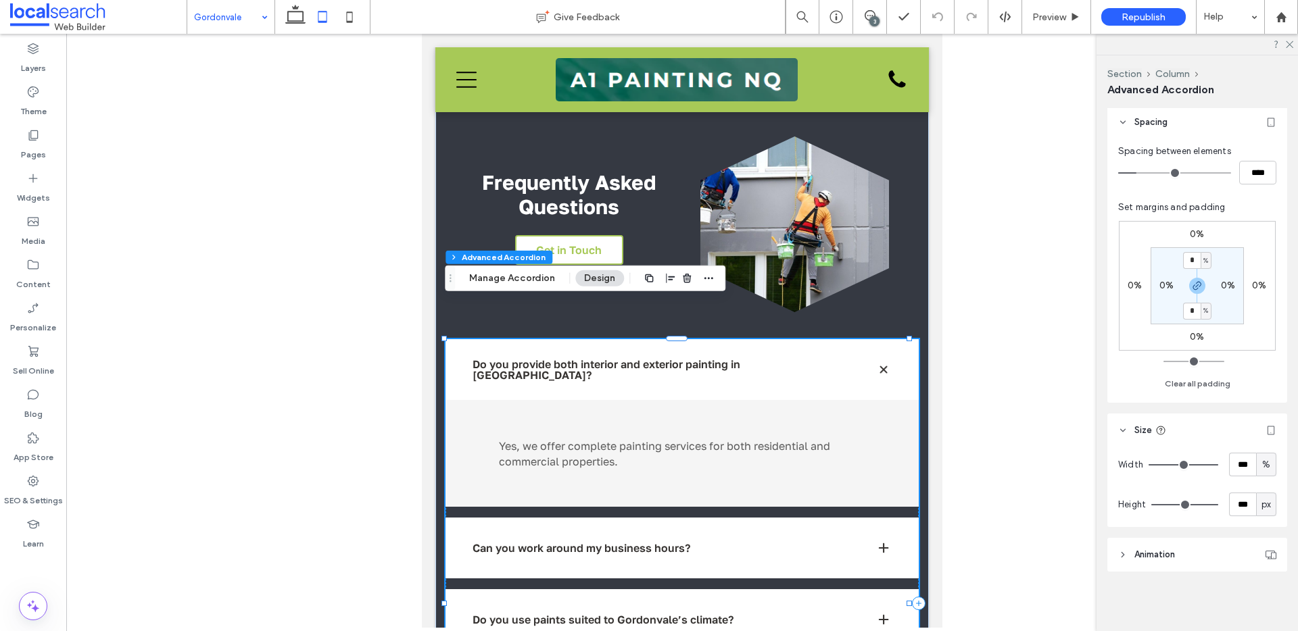
click at [1261, 504] on span "px" at bounding box center [1265, 505] width 9 height 14
click at [1265, 485] on div "A" at bounding box center [1258, 481] width 19 height 24
type input "*"
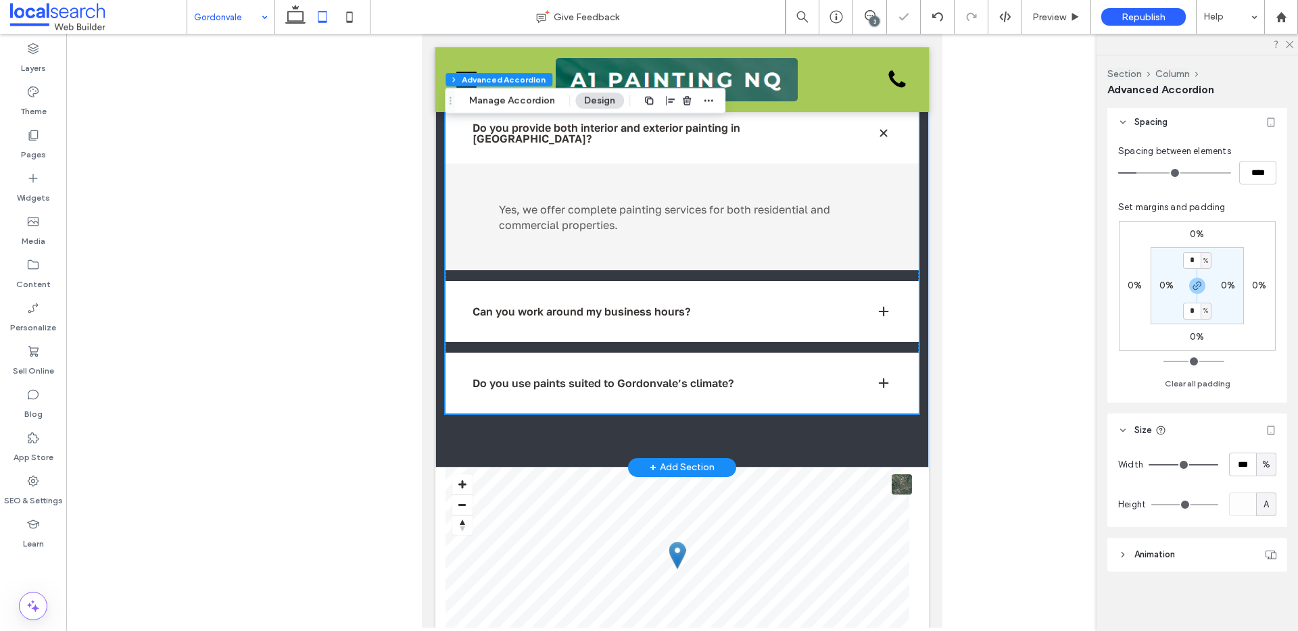
scroll to position [1663, 0]
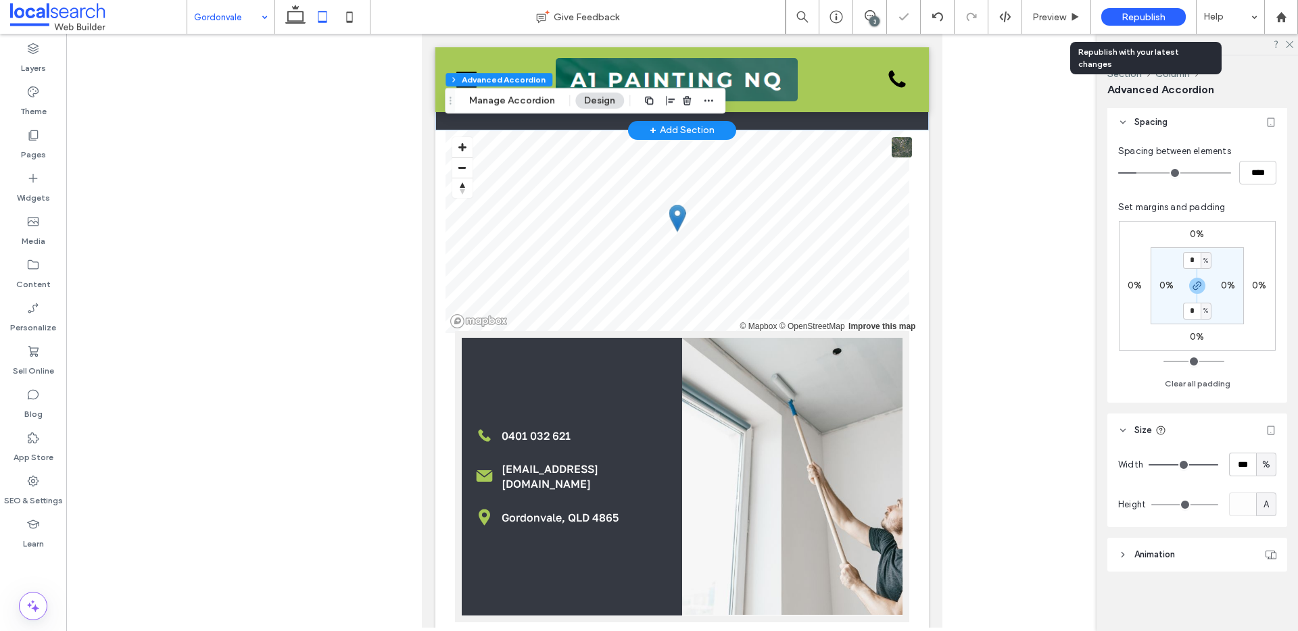
click at [1133, 16] on span "Republish" at bounding box center [1143, 16] width 44 height 11
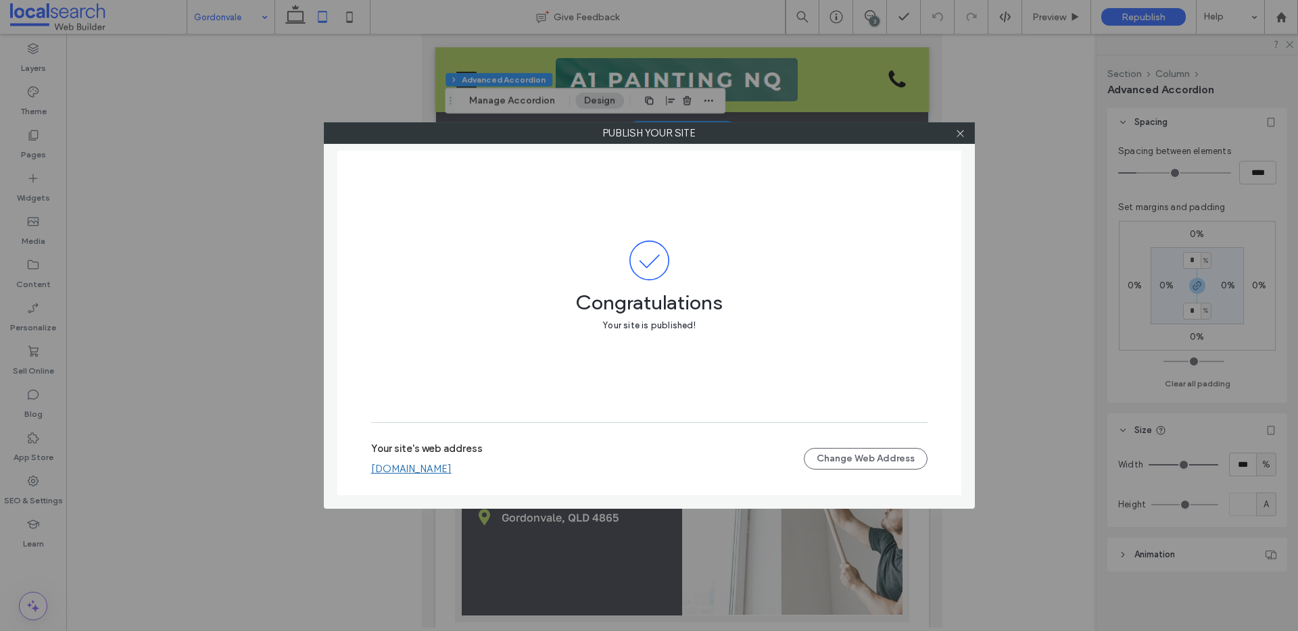
drag, startPoint x: 958, startPoint y: 131, endPoint x: 926, endPoint y: 128, distance: 31.9
click at [958, 131] on use at bounding box center [959, 133] width 7 height 7
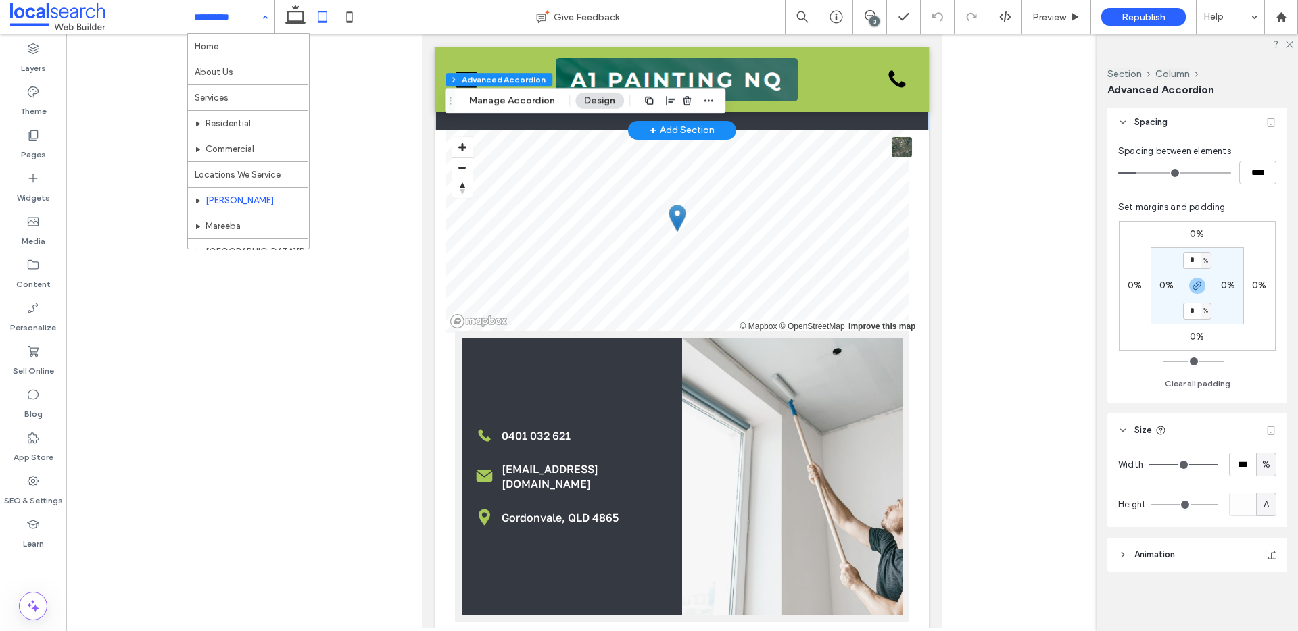
scroll to position [66, 0]
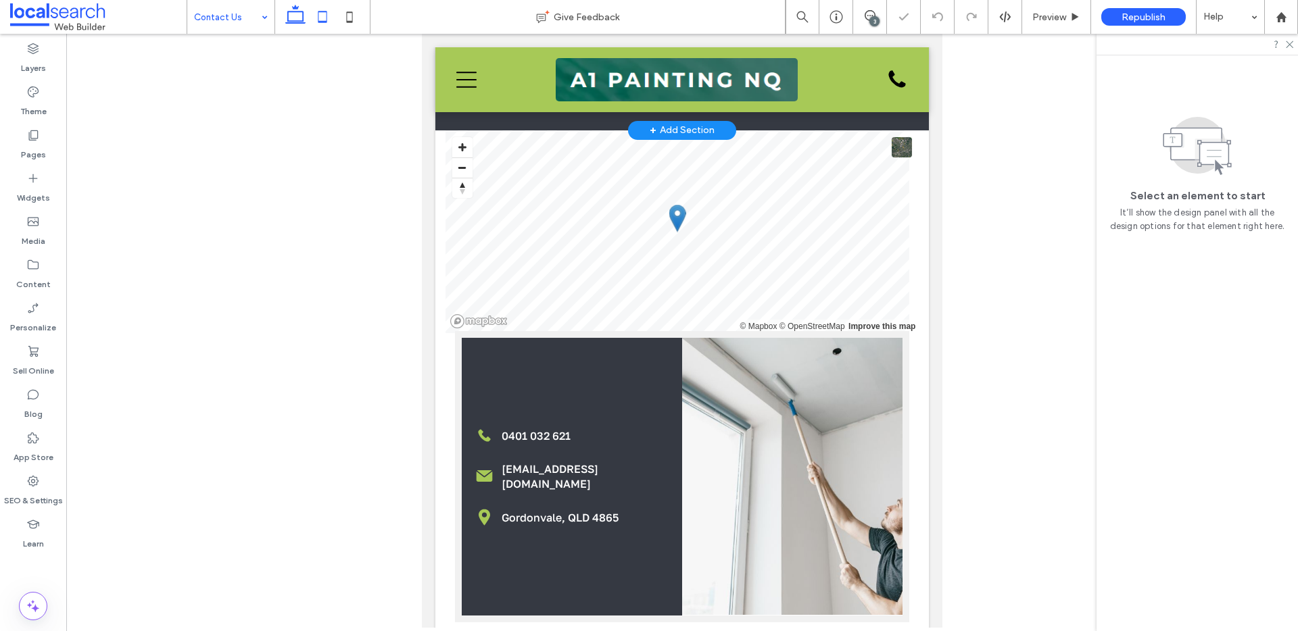
click at [289, 14] on use at bounding box center [295, 14] width 20 height 19
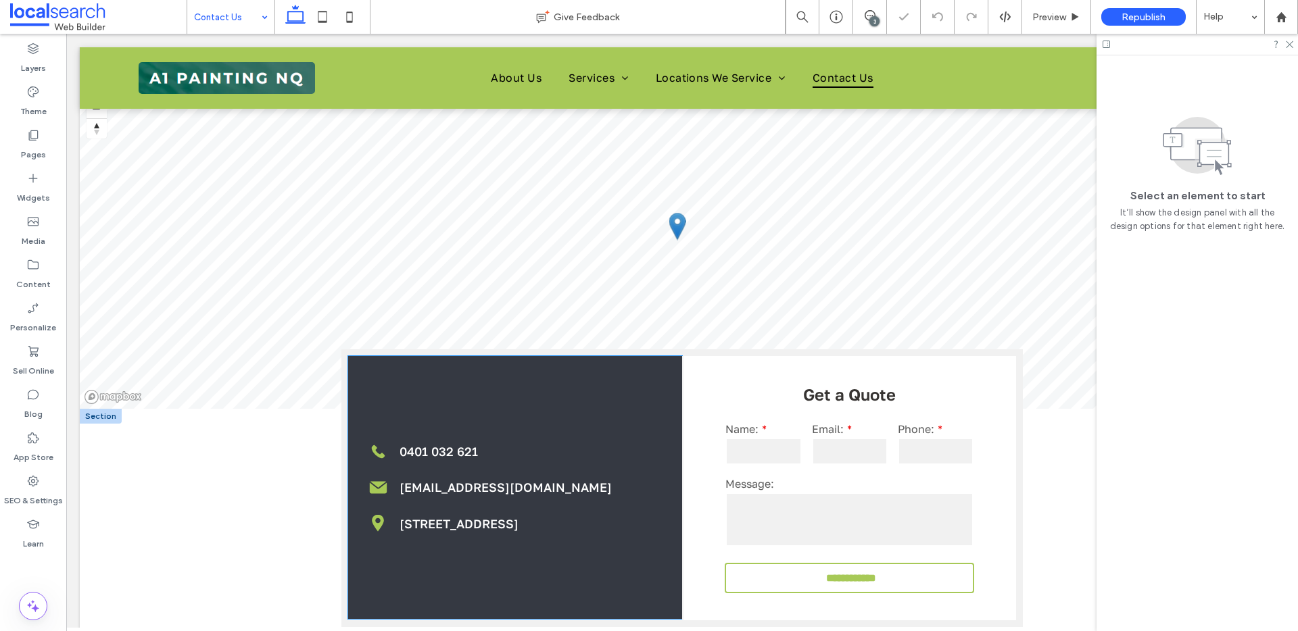
scroll to position [537, 0]
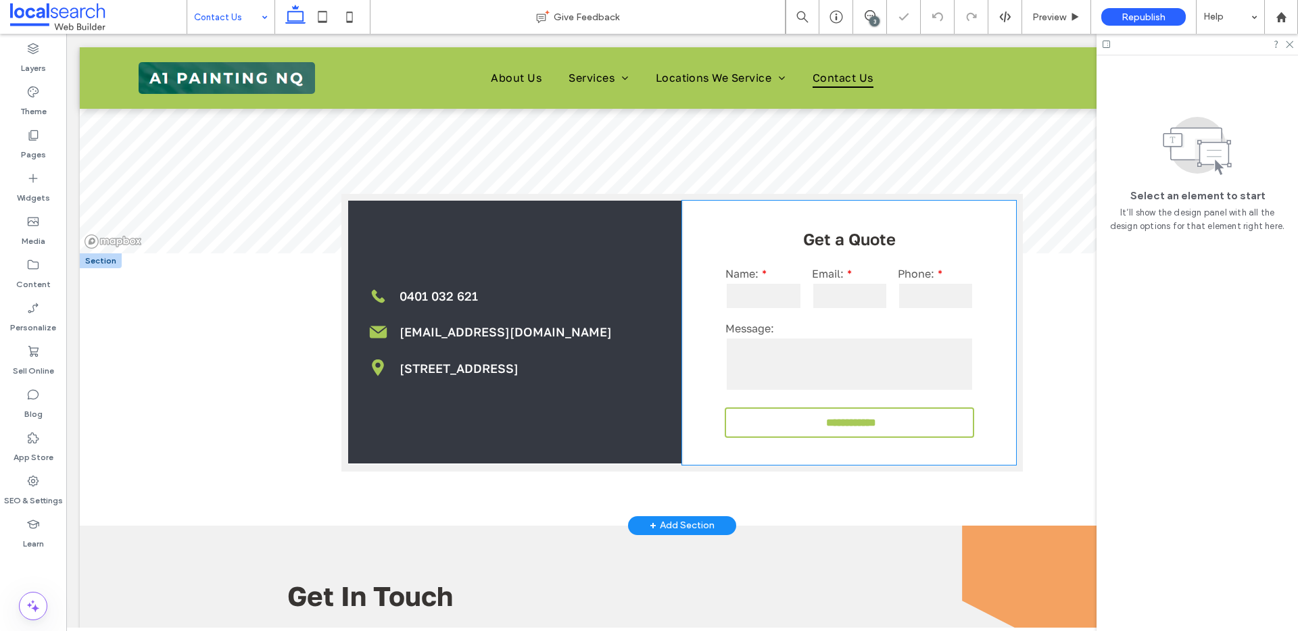
click at [801, 324] on label "Message:" at bounding box center [849, 329] width 248 height 14
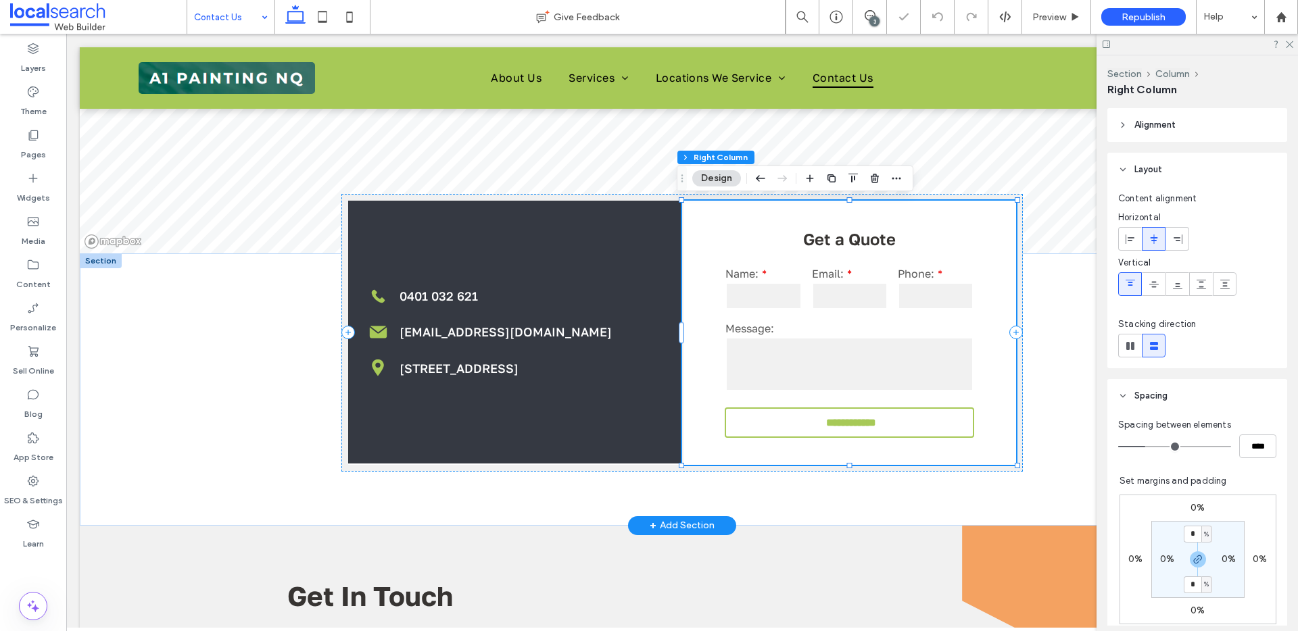
click at [800, 324] on label "Message:" at bounding box center [849, 329] width 248 height 14
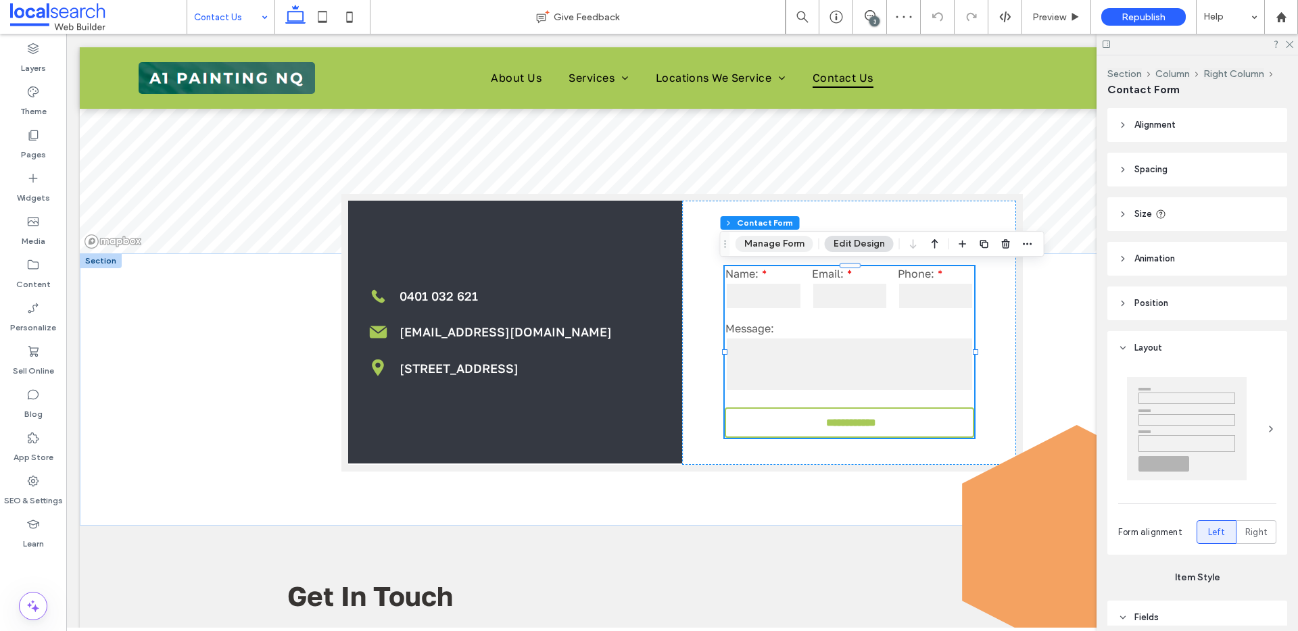
click at [762, 249] on button "Manage Form" at bounding box center [774, 244] width 78 height 16
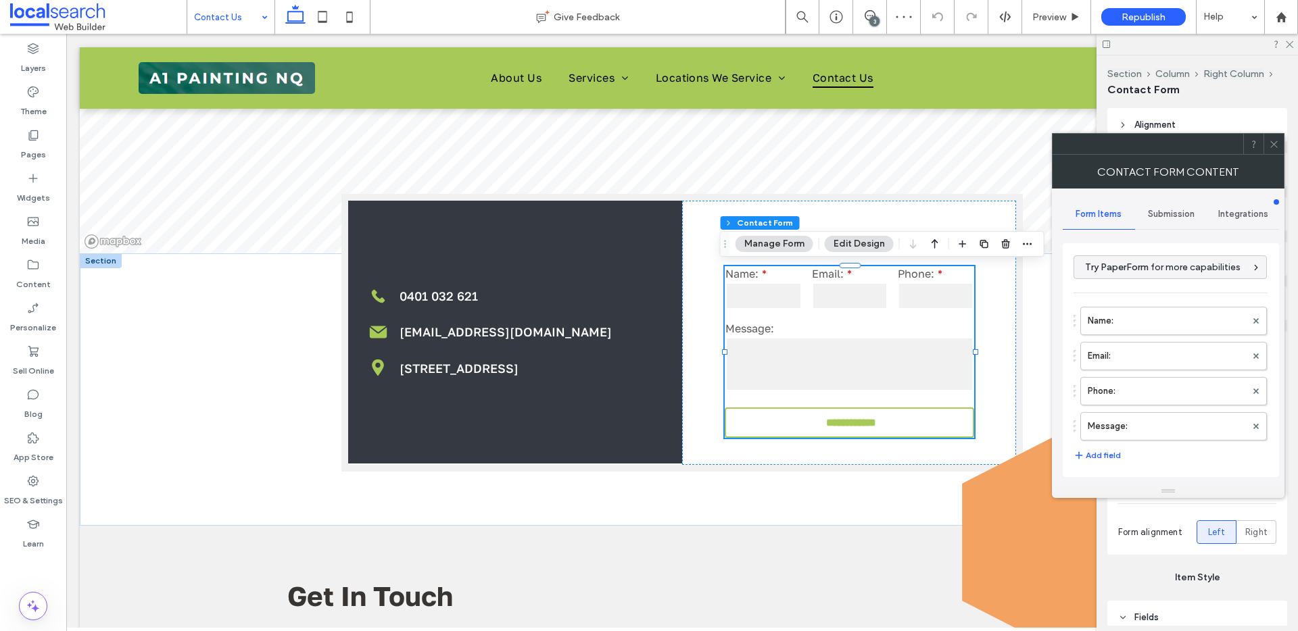
click at [1171, 211] on span "Submission" at bounding box center [1171, 214] width 47 height 11
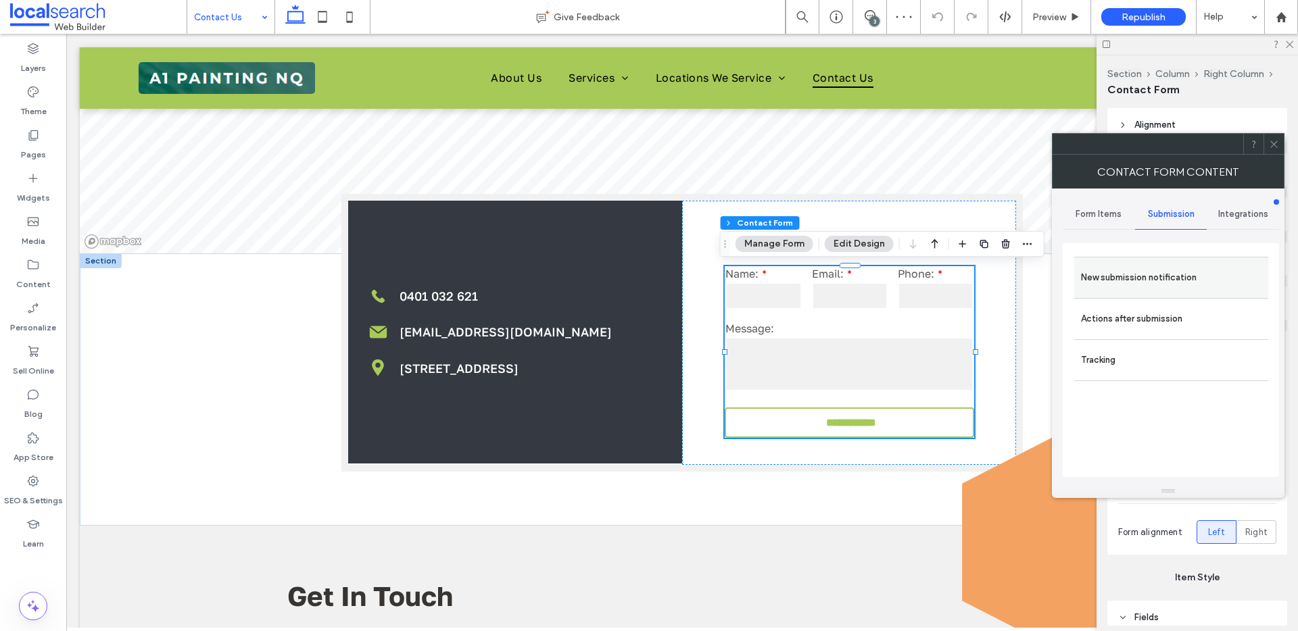
click at [1215, 280] on label "New submission notification" at bounding box center [1171, 277] width 180 height 27
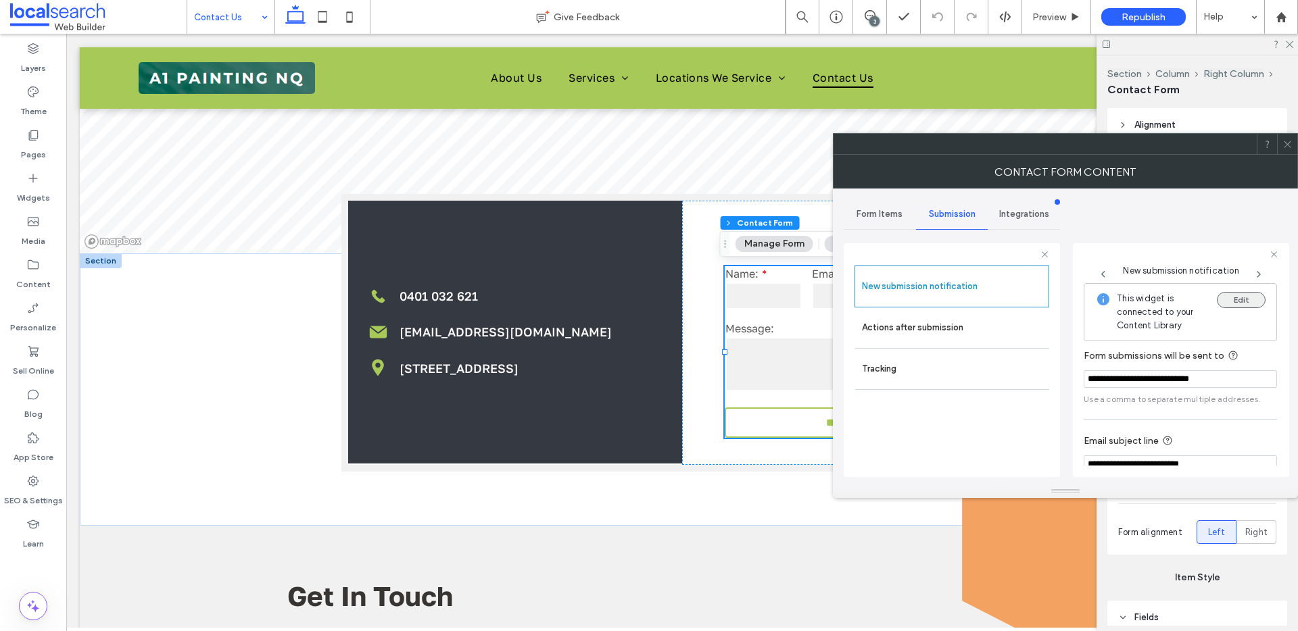
click at [1232, 301] on button "Edit" at bounding box center [1241, 300] width 49 height 16
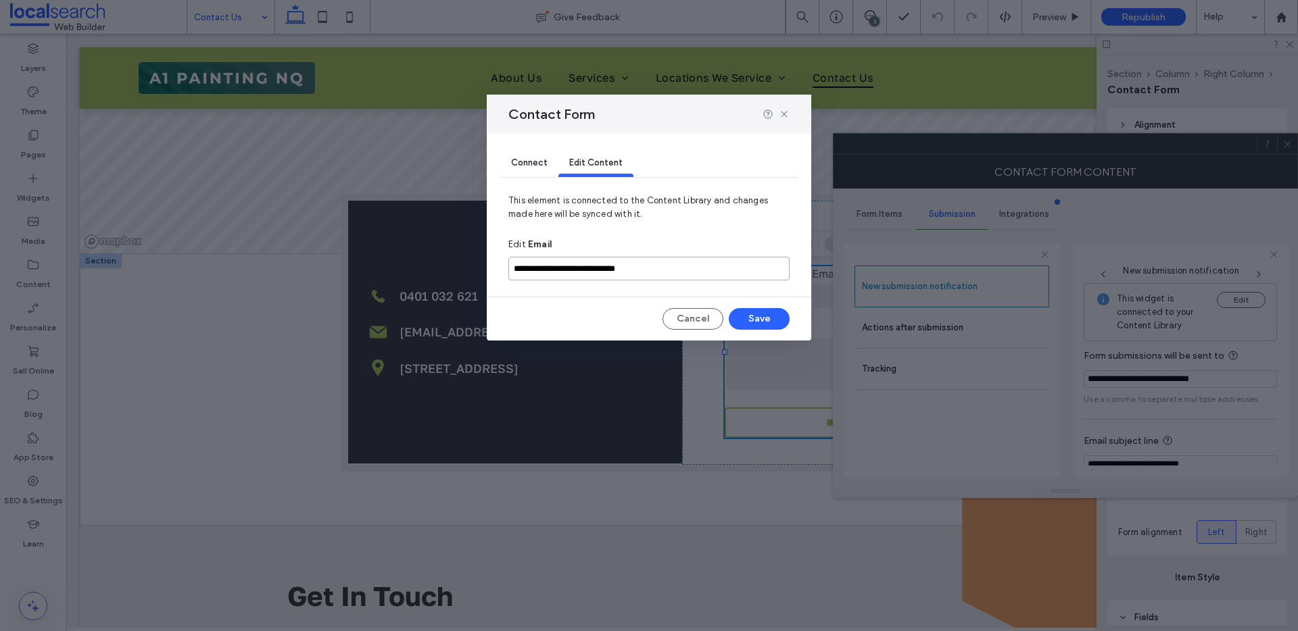
drag, startPoint x: 651, startPoint y: 267, endPoint x: 485, endPoint y: 254, distance: 166.8
click at [485, 254] on div "**********" at bounding box center [649, 315] width 1298 height 631
paste input
type input "**********"
click at [766, 329] on button "Save" at bounding box center [759, 319] width 61 height 22
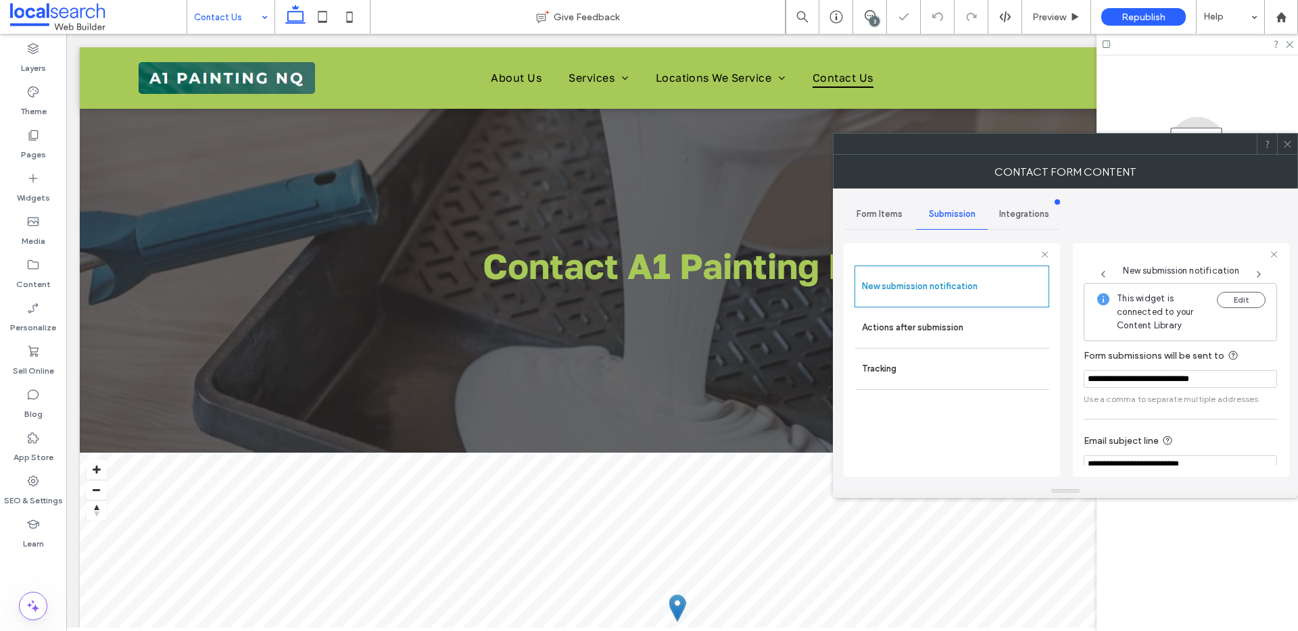
scroll to position [0, 0]
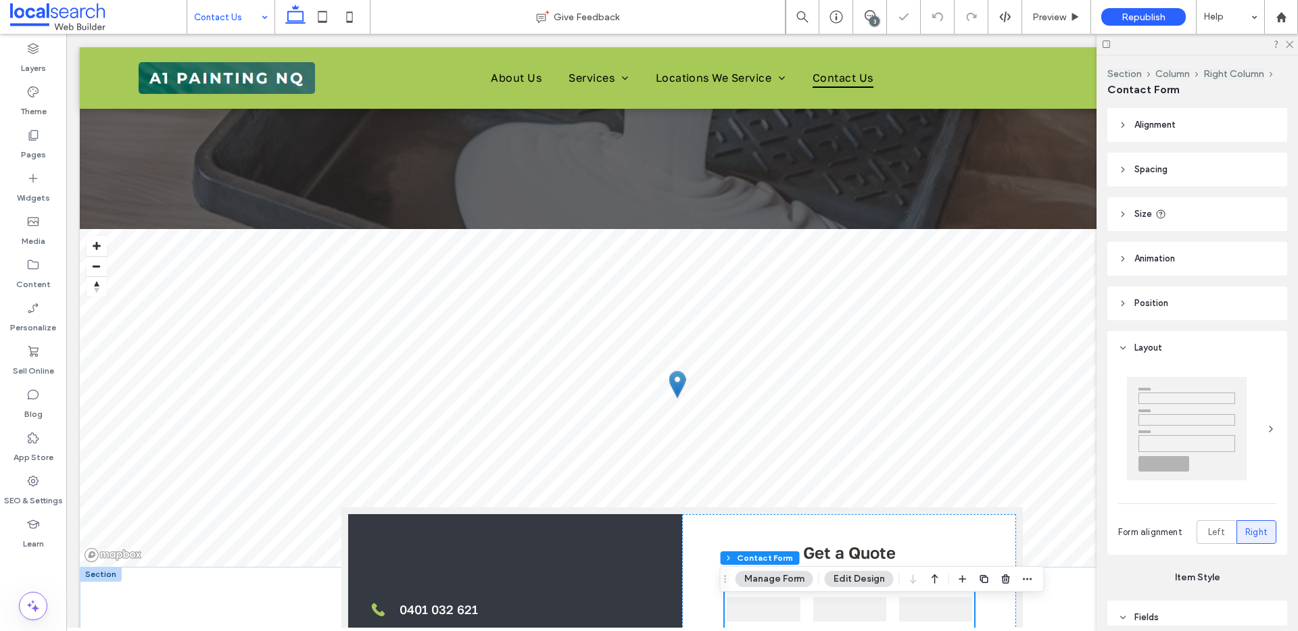
type input "*"
type input "***"
type input "*"
type input "***"
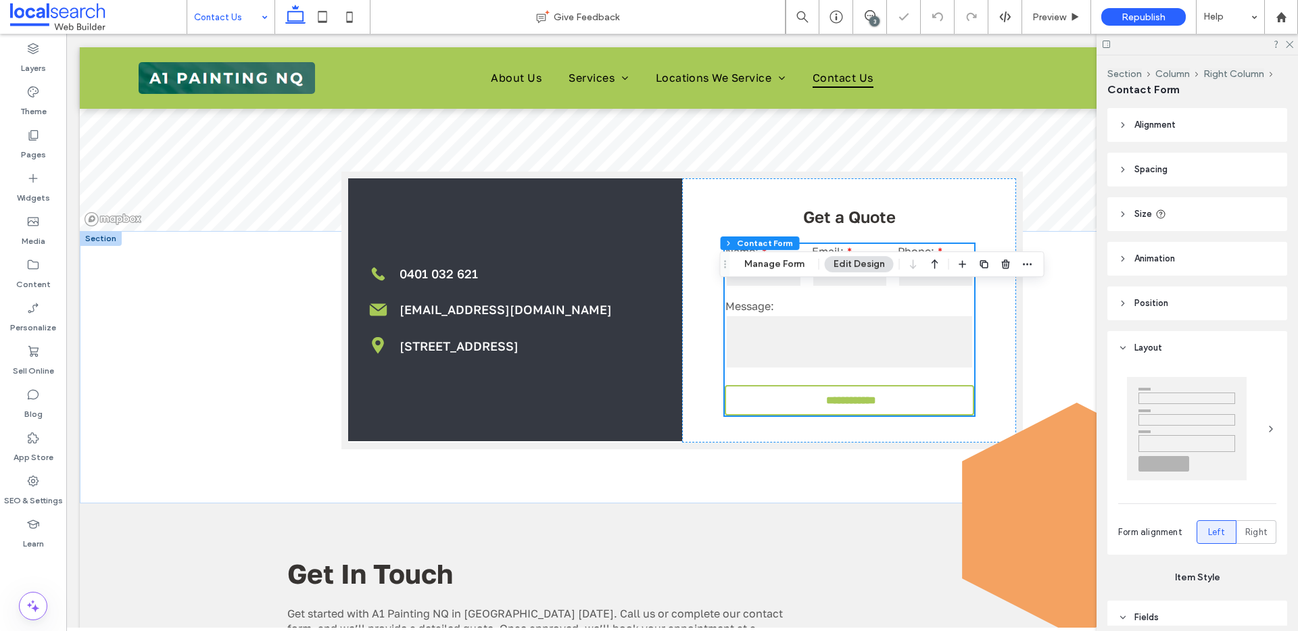
scroll to position [564, 0]
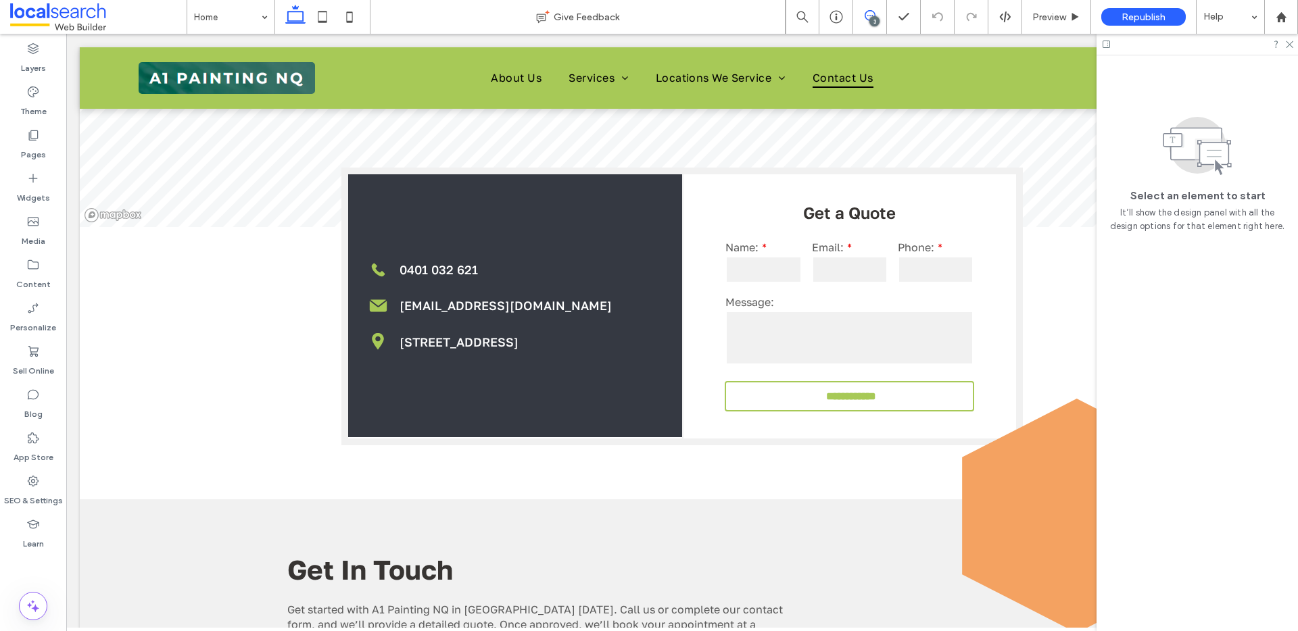
click at [873, 13] on use at bounding box center [869, 15] width 11 height 11
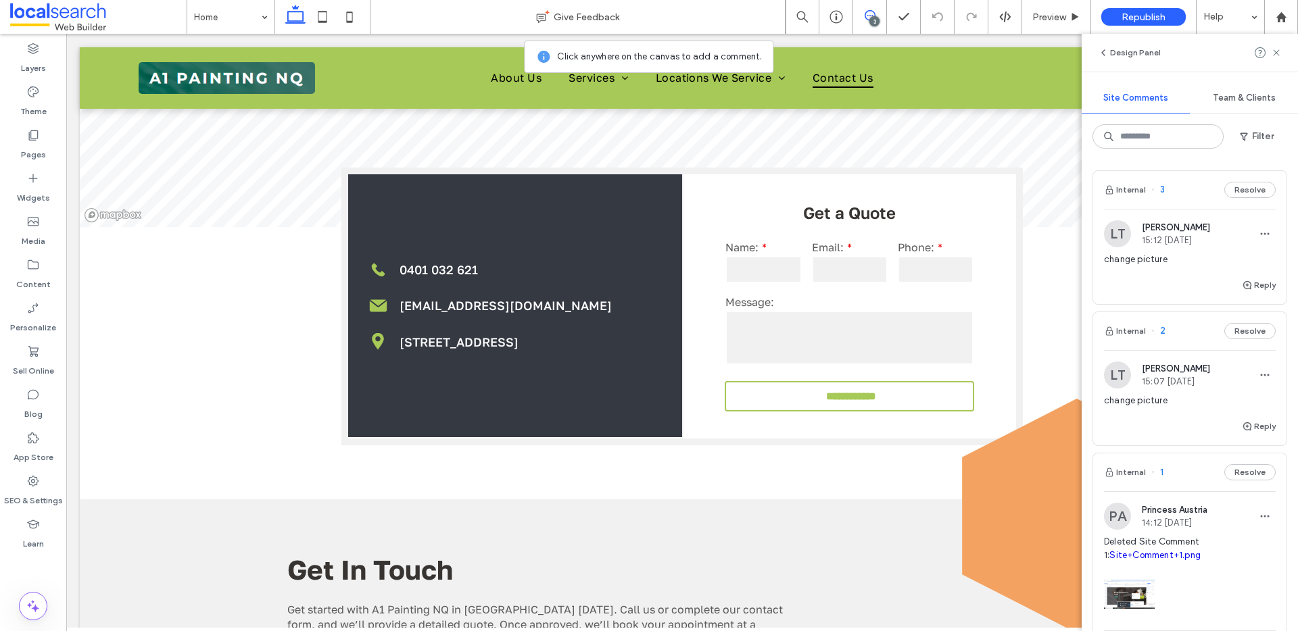
click at [1190, 388] on div "LT Levi Tokona 15:07 Aug 15 2025" at bounding box center [1157, 375] width 106 height 27
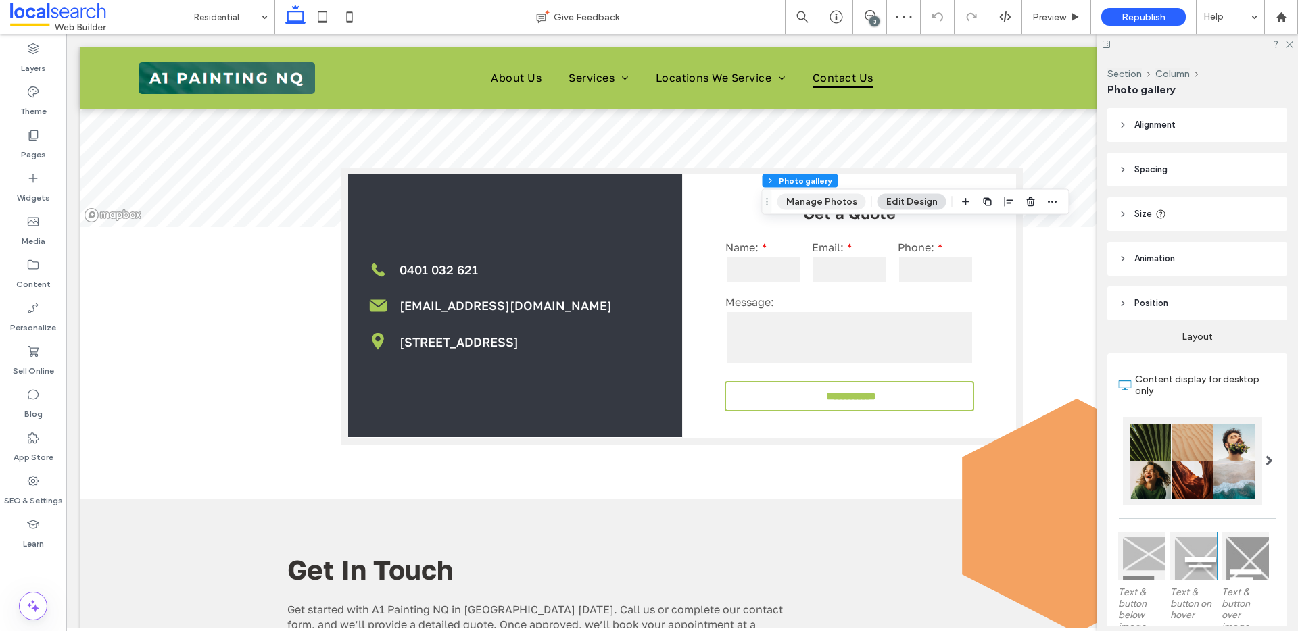
click at [810, 203] on button "Manage Photos" at bounding box center [821, 202] width 89 height 16
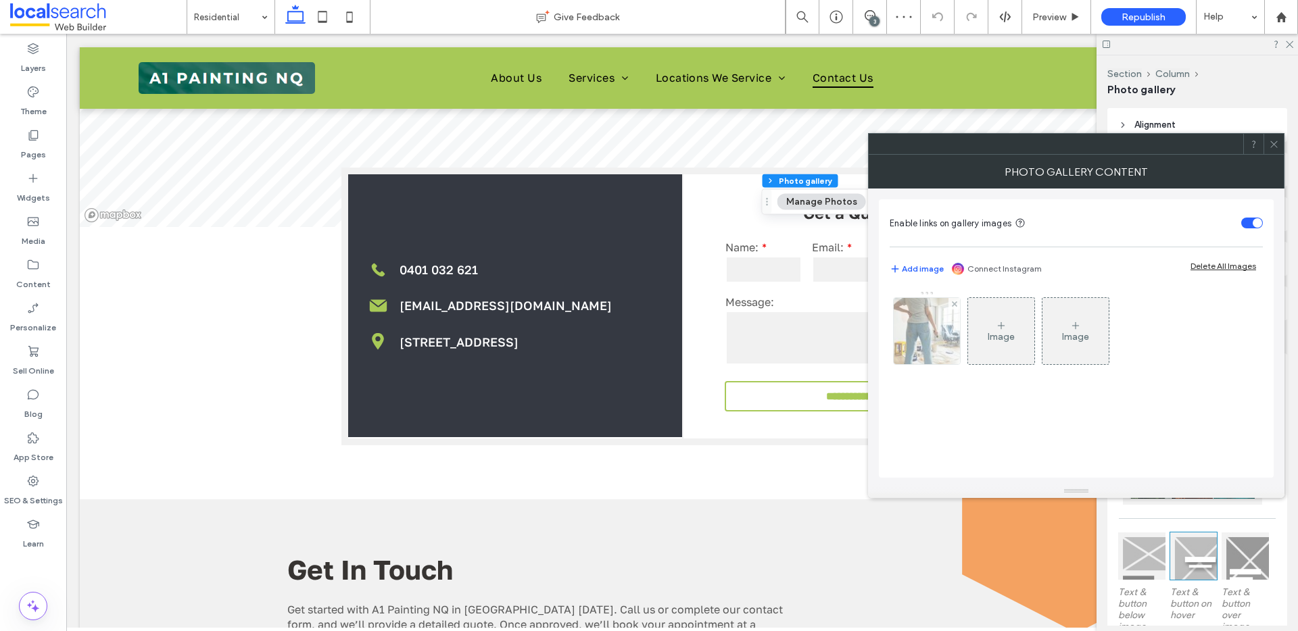
click at [921, 330] on div at bounding box center [927, 331] width 66 height 66
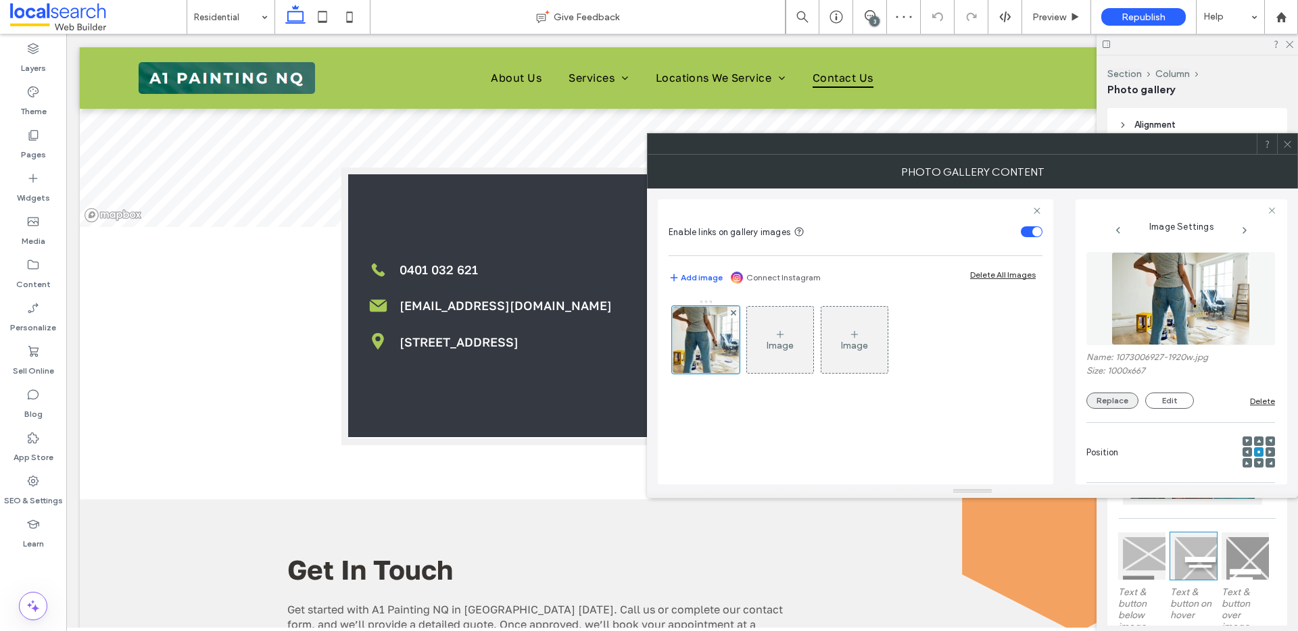
click at [1097, 400] on button "Replace" at bounding box center [1112, 401] width 52 height 16
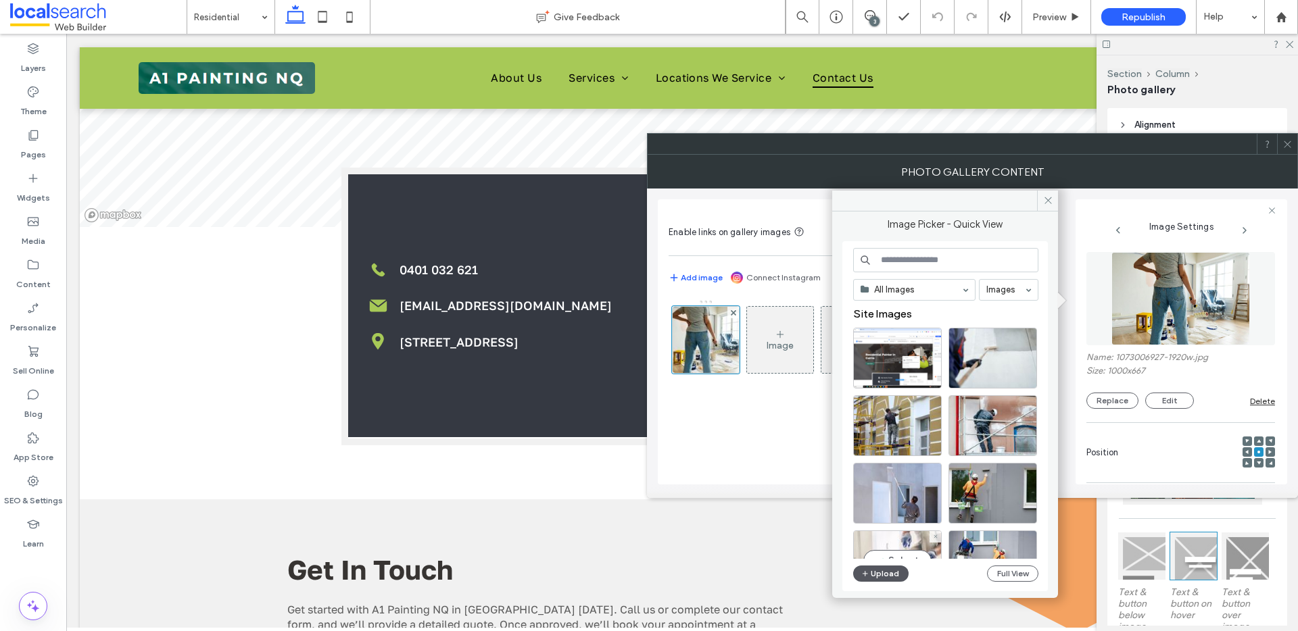
click at [896, 570] on button "Upload" at bounding box center [880, 574] width 55 height 16
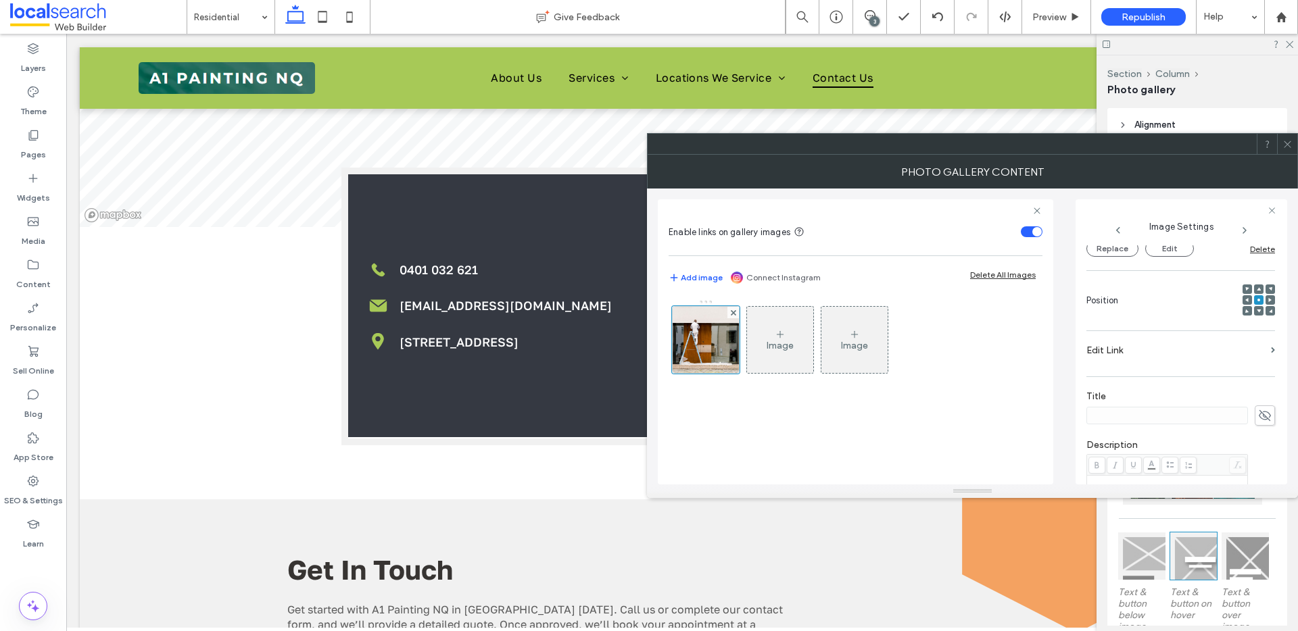
scroll to position [413, 0]
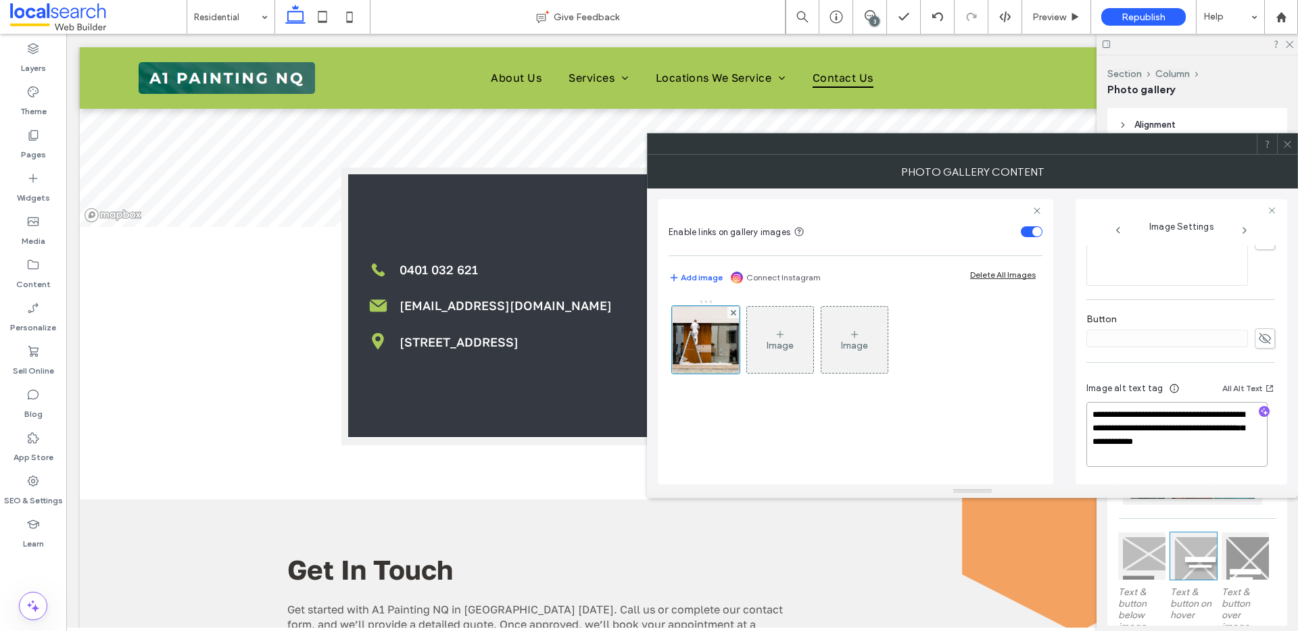
drag, startPoint x: 1210, startPoint y: 427, endPoint x: 1233, endPoint y: 464, distance: 44.1
click at [1233, 464] on textarea "**********" at bounding box center [1176, 434] width 181 height 65
type textarea "**********"
click at [1259, 415] on icon "button" at bounding box center [1263, 412] width 9 height 9
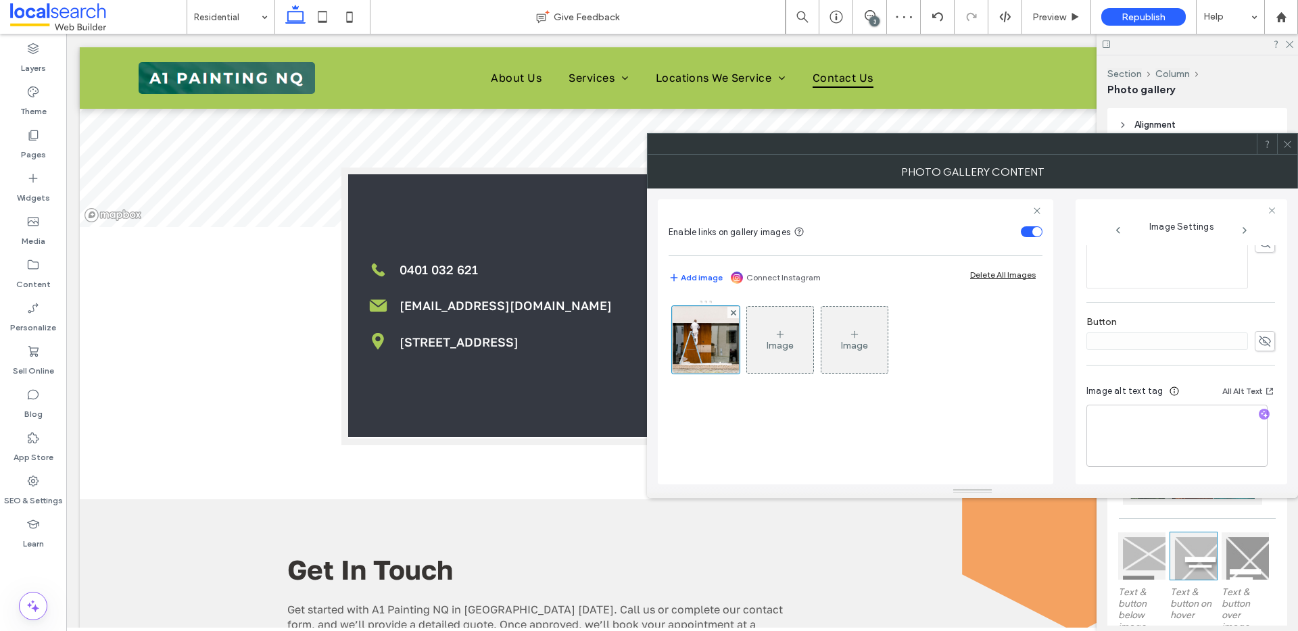
scroll to position [410, 0]
click at [1167, 449] on textarea "**********" at bounding box center [1176, 436] width 181 height 62
paste textarea "**********"
type textarea "**********"
click at [991, 375] on div "Image Image" at bounding box center [854, 343] width 372 height 88
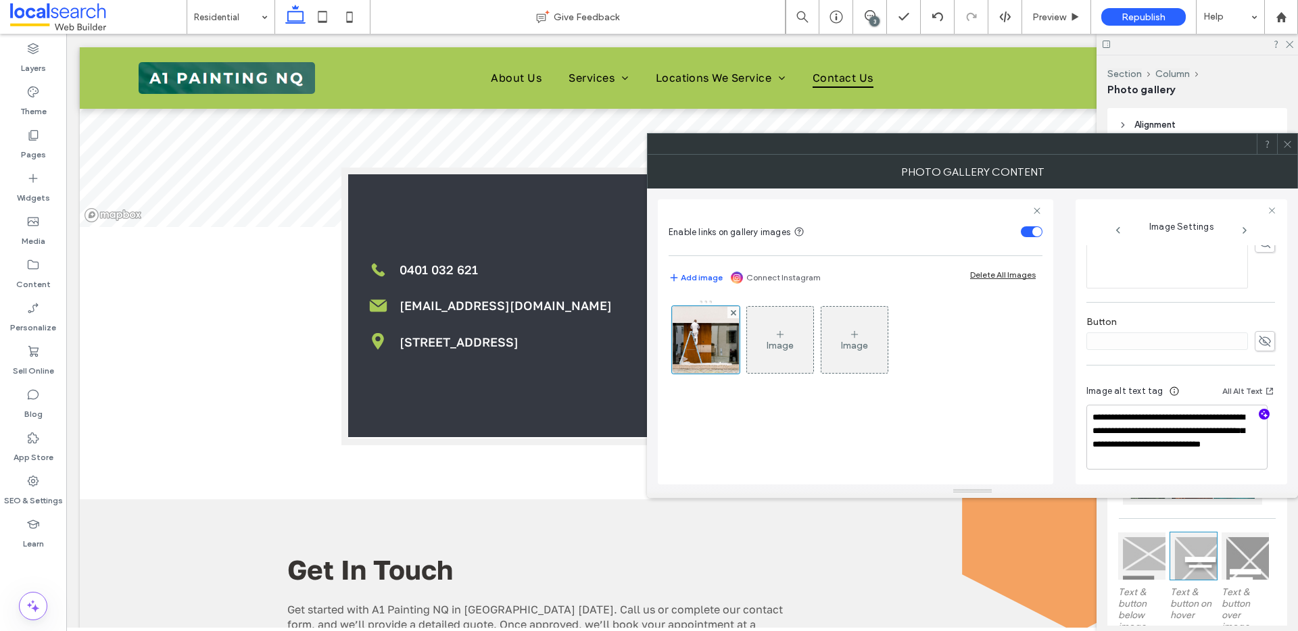
click at [1292, 139] on icon at bounding box center [1287, 144] width 10 height 10
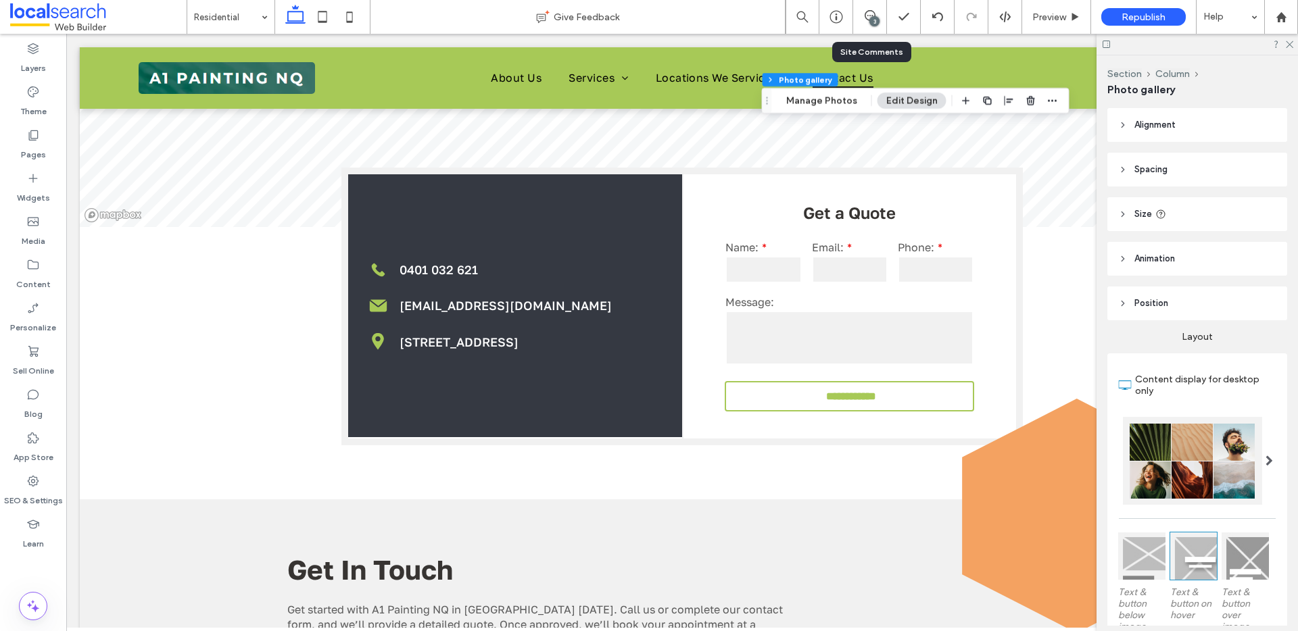
click at [862, 22] on div "3" at bounding box center [869, 17] width 33 height 14
click at [1291, 41] on icon at bounding box center [1288, 43] width 9 height 9
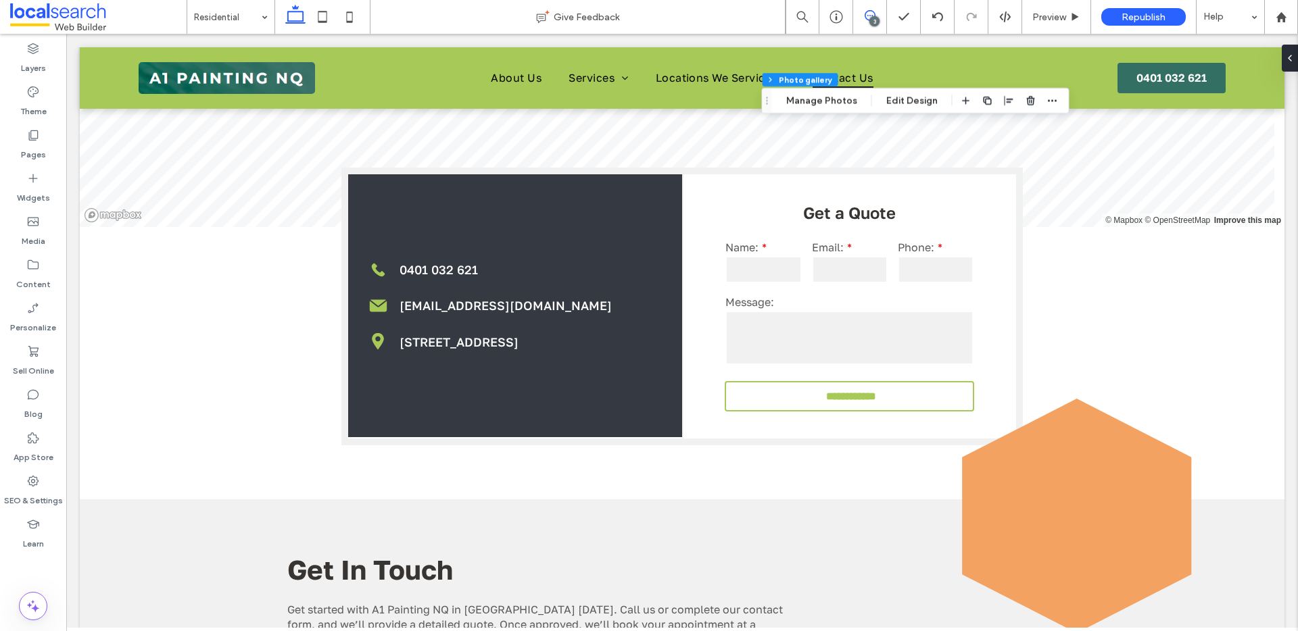
click at [868, 20] on use at bounding box center [869, 15] width 11 height 11
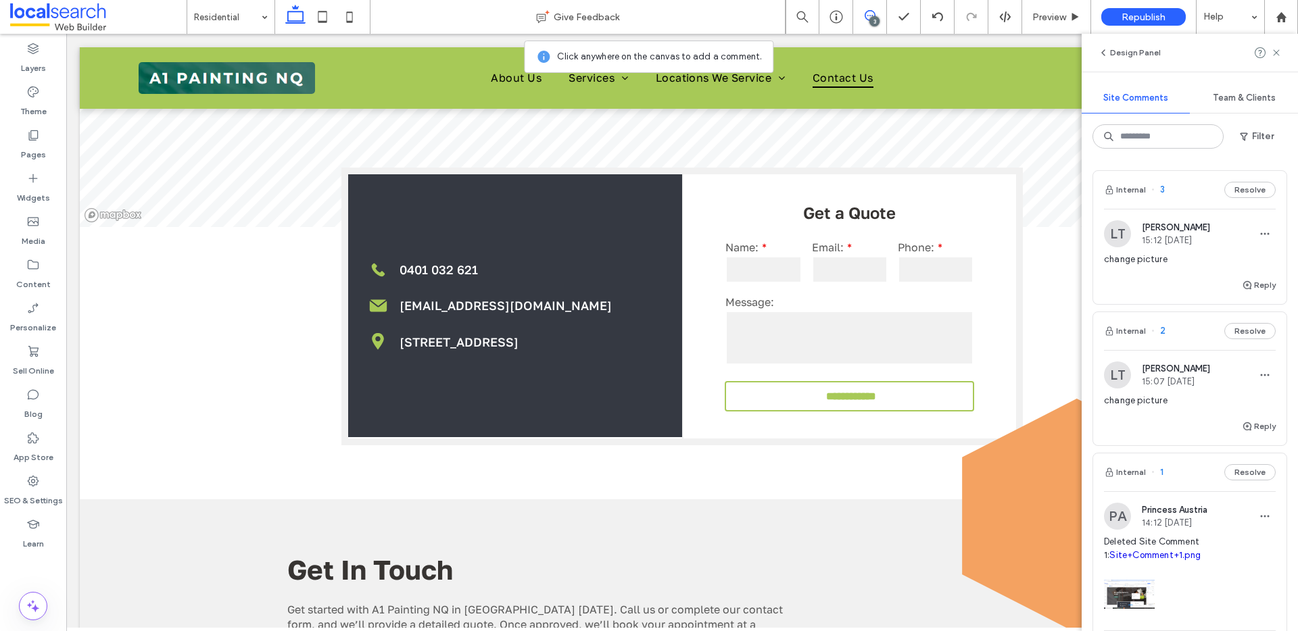
click at [1185, 397] on span "change picture" at bounding box center [1190, 401] width 172 height 14
click at [1254, 374] on span "button" at bounding box center [1265, 375] width 22 height 22
click at [1211, 441] on div "Delete" at bounding box center [1204, 436] width 120 height 26
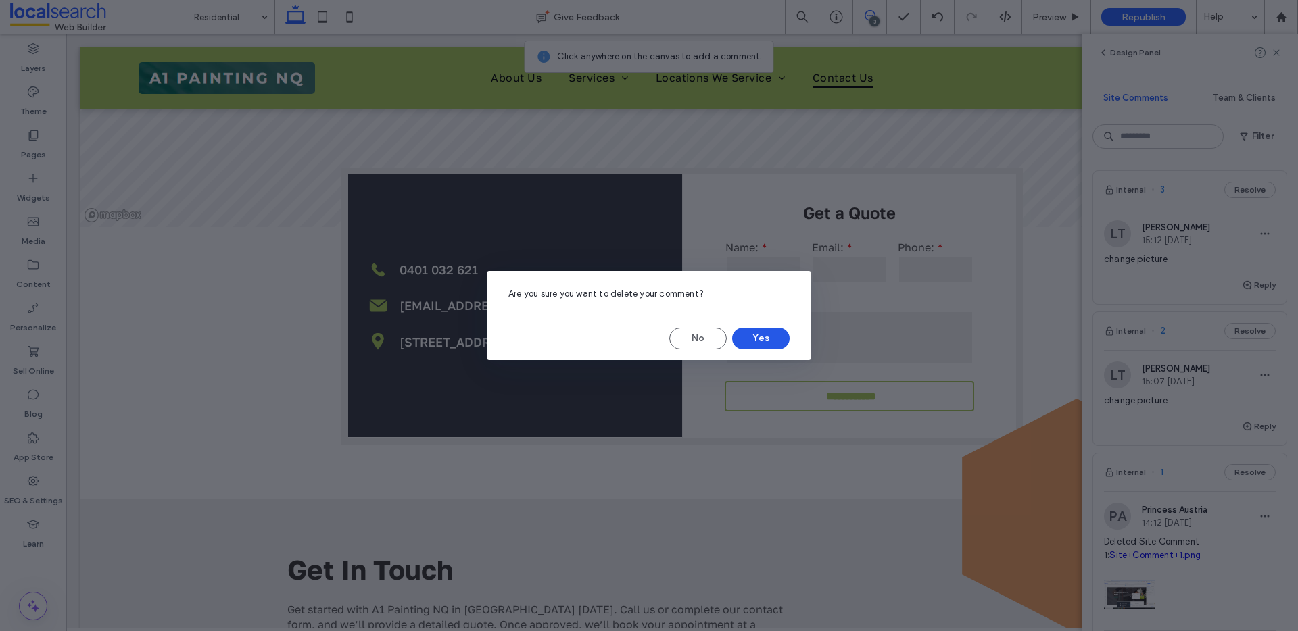
click at [780, 339] on button "Yes" at bounding box center [760, 339] width 57 height 22
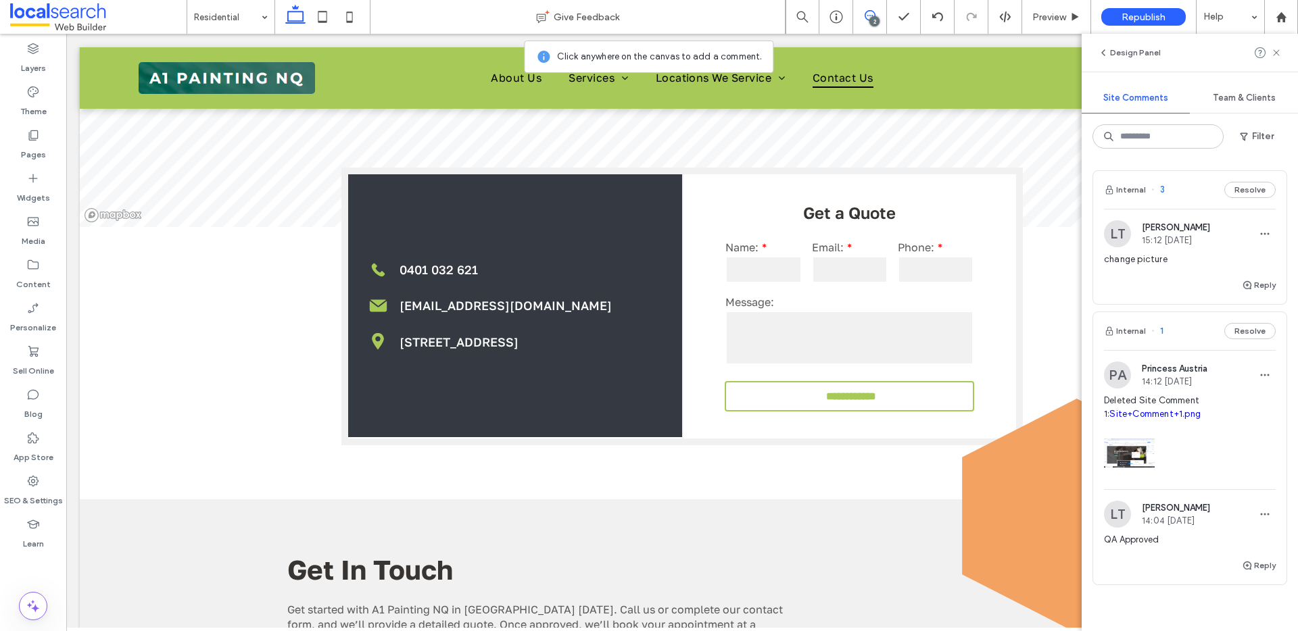
click at [1156, 257] on span "change picture" at bounding box center [1190, 260] width 172 height 14
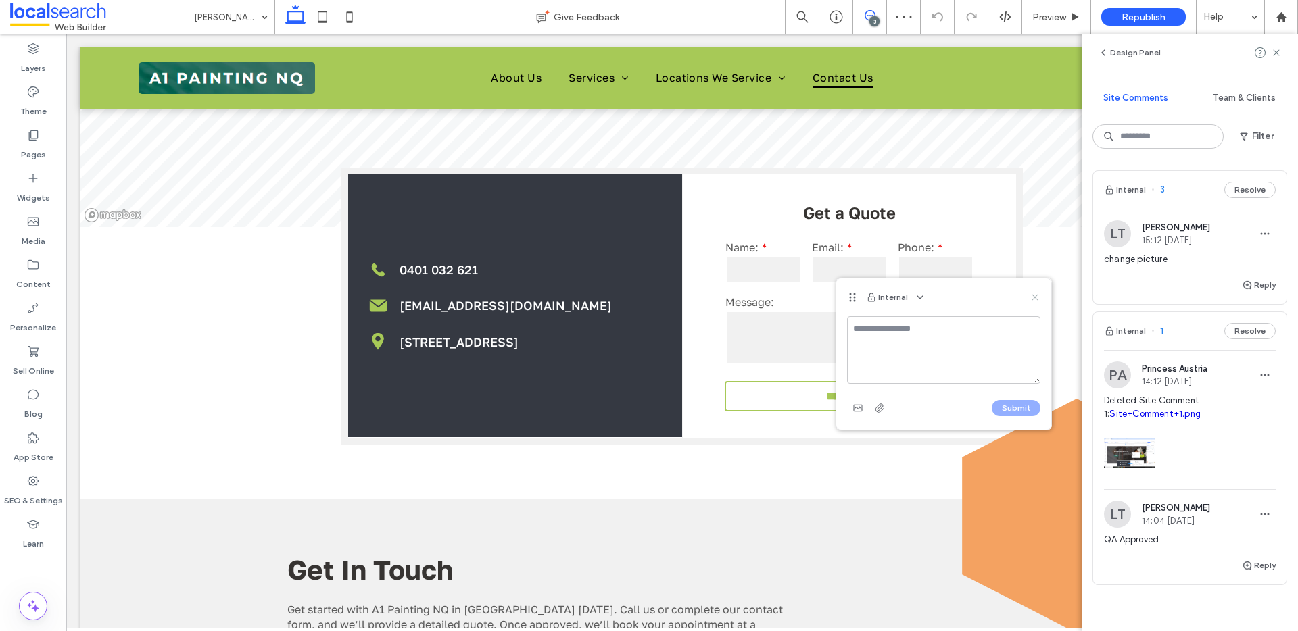
click at [1040, 295] on icon at bounding box center [1034, 297] width 11 height 11
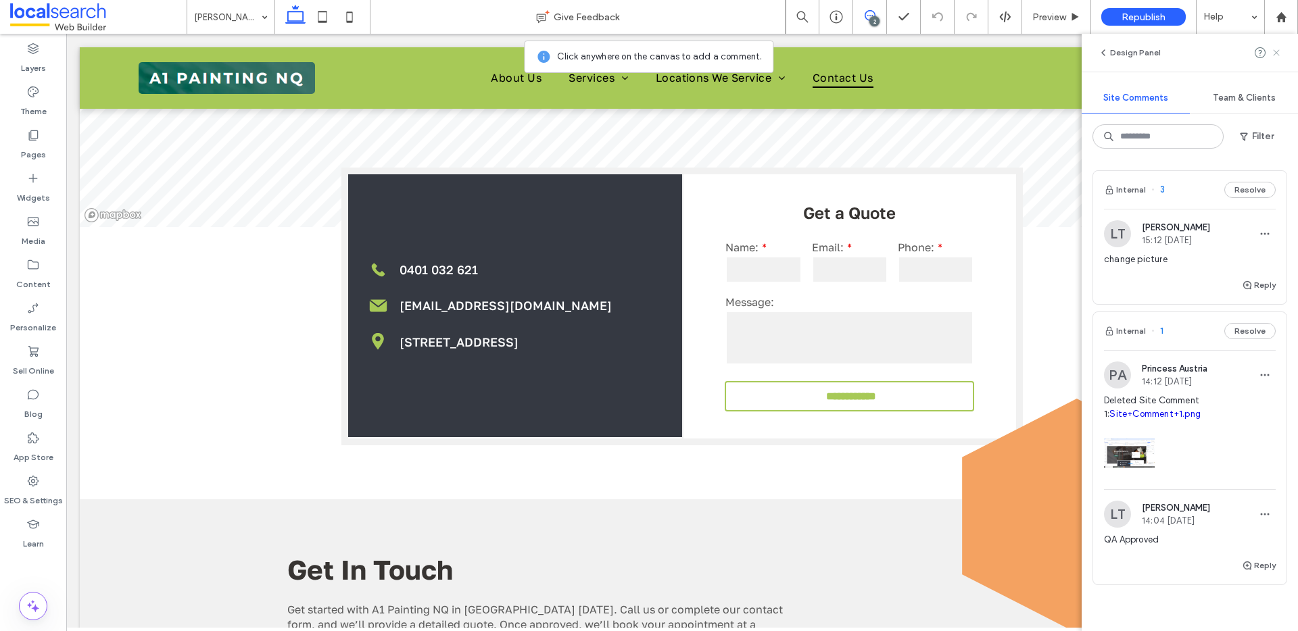
click at [1276, 51] on use at bounding box center [1276, 52] width 6 height 6
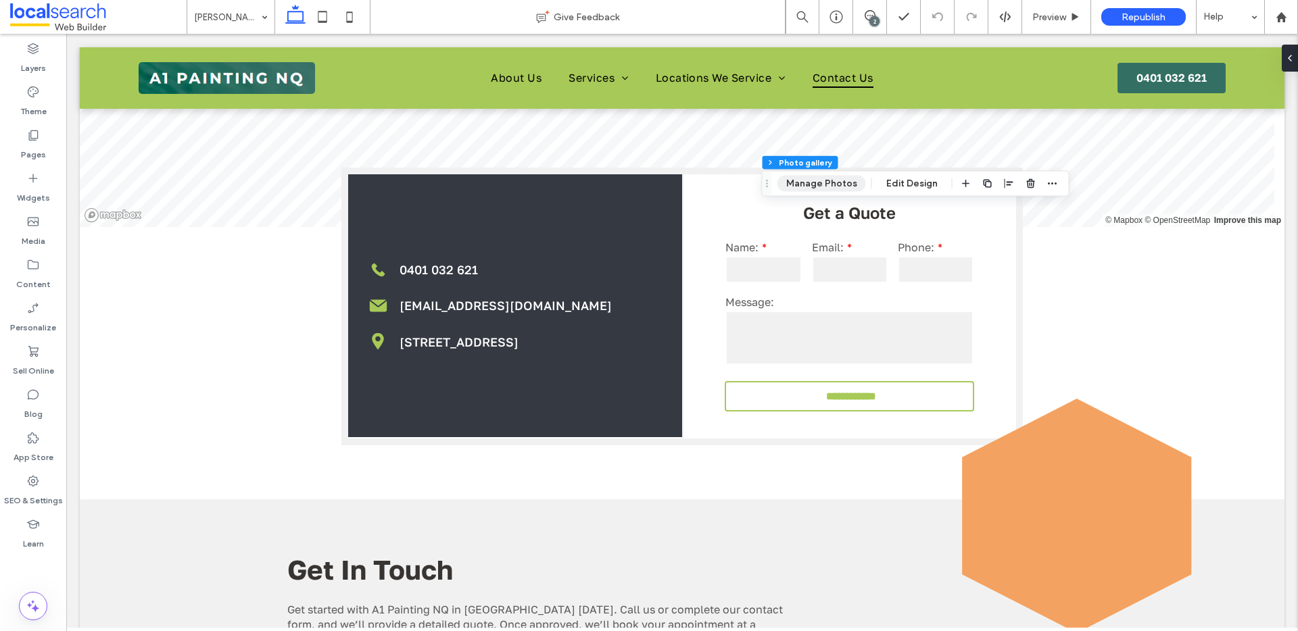
click at [822, 187] on button "Manage Photos" at bounding box center [821, 184] width 89 height 16
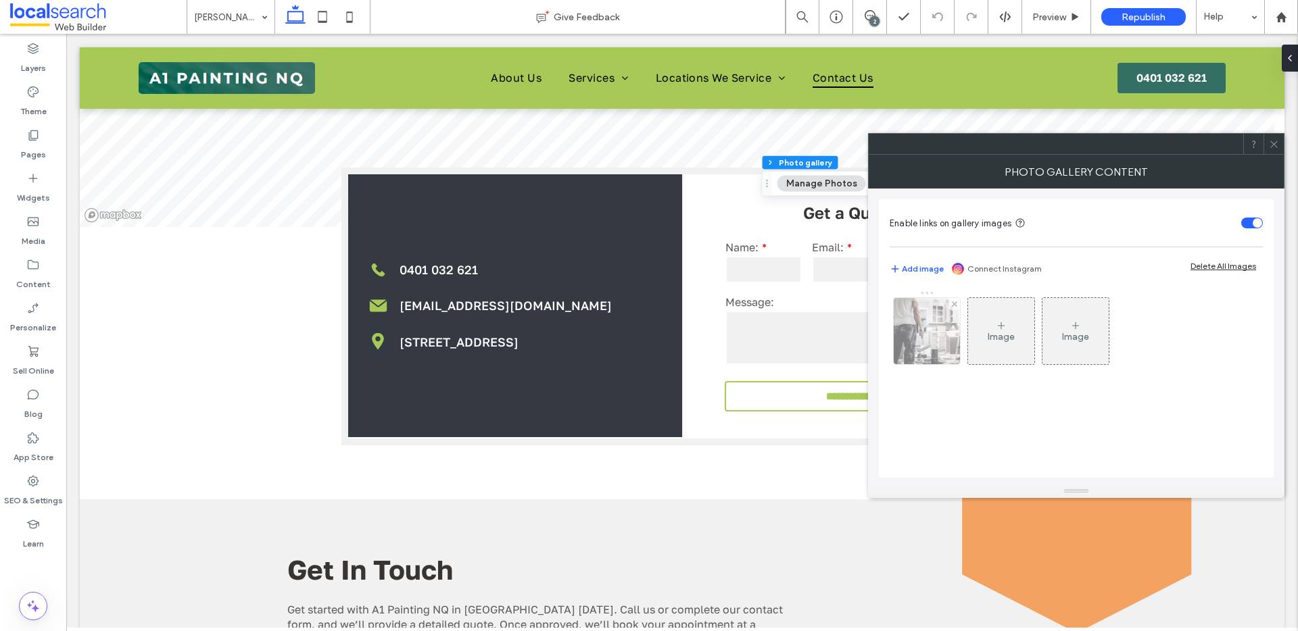
click at [925, 343] on div at bounding box center [927, 331] width 66 height 66
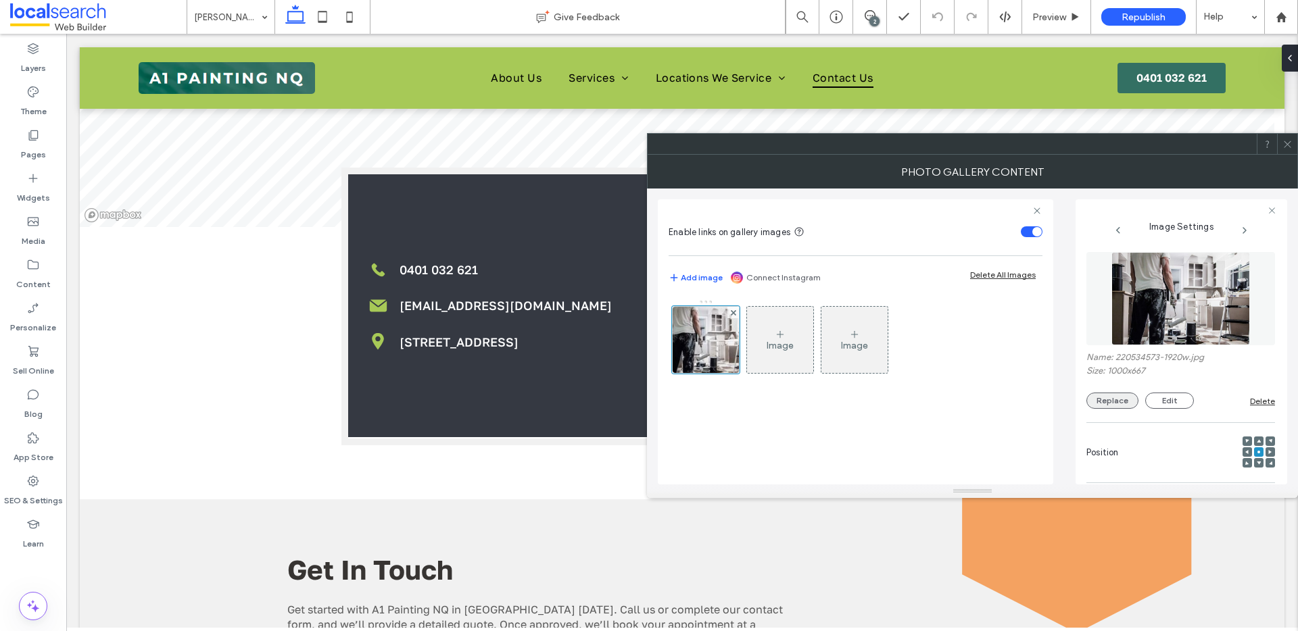
click at [1099, 403] on button "Replace" at bounding box center [1112, 401] width 52 height 16
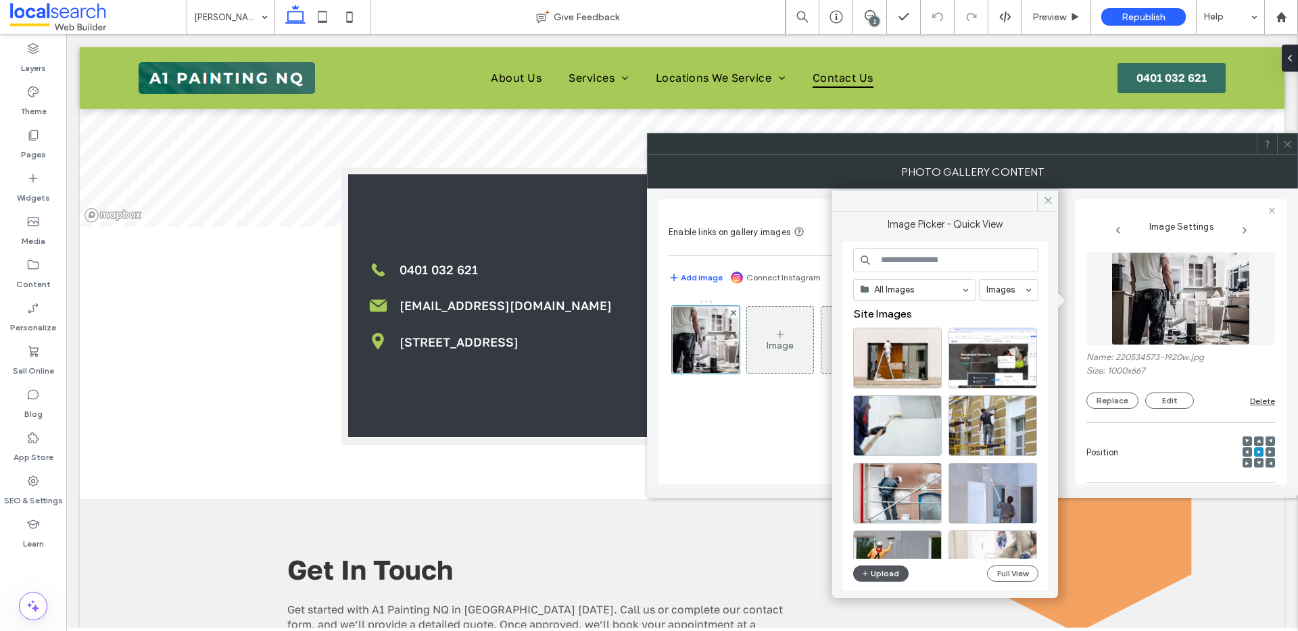
click at [877, 576] on button "Upload" at bounding box center [880, 574] width 55 height 16
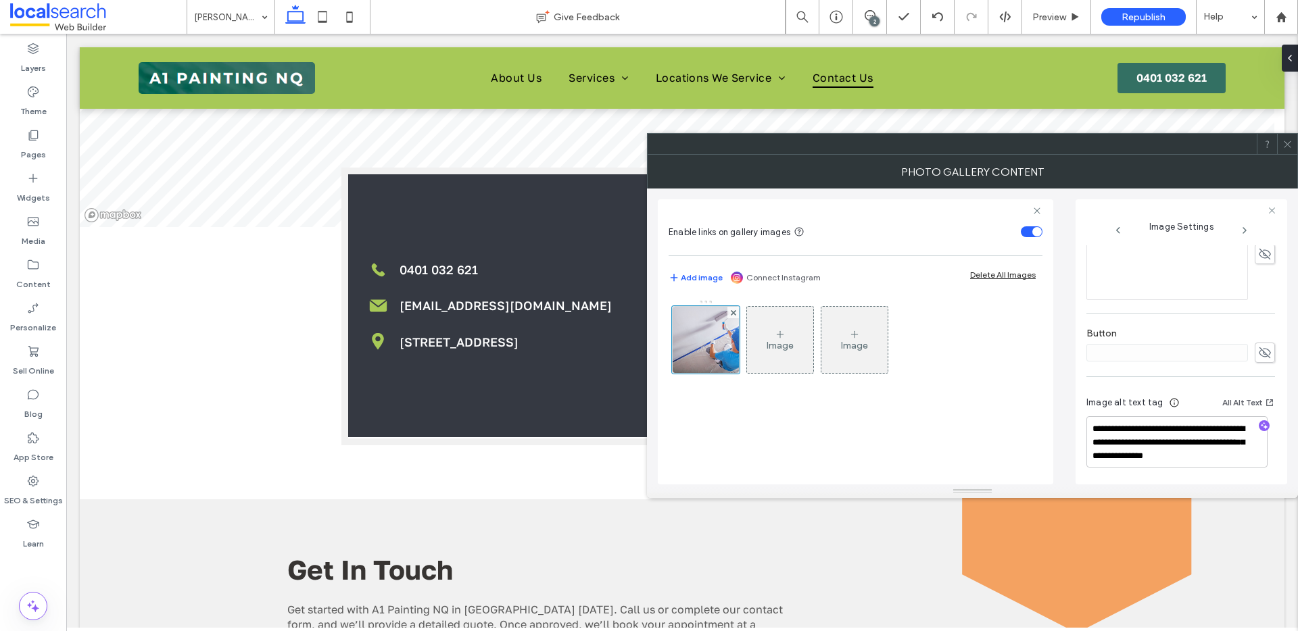
scroll to position [399, 0]
drag, startPoint x: 1092, startPoint y: 455, endPoint x: 1261, endPoint y: 455, distance: 169.0
click at [1261, 455] on textarea "**********" at bounding box center [1176, 441] width 181 height 51
type textarea "**********"
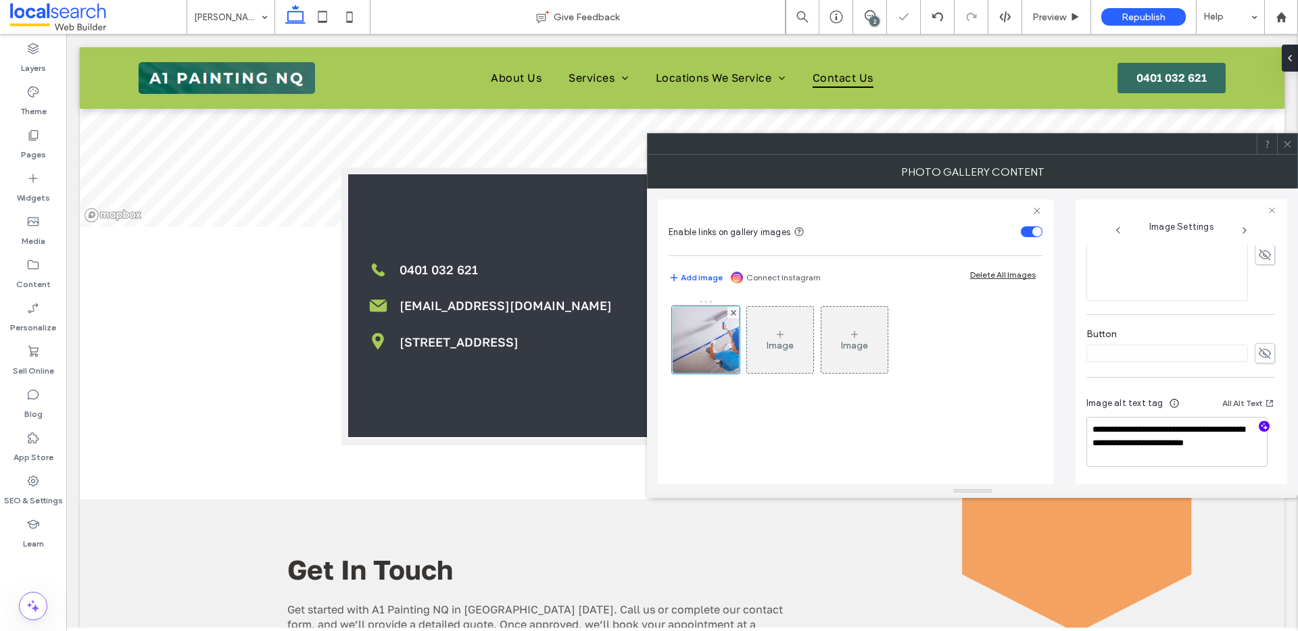
click at [1261, 424] on use "button" at bounding box center [1264, 426] width 7 height 7
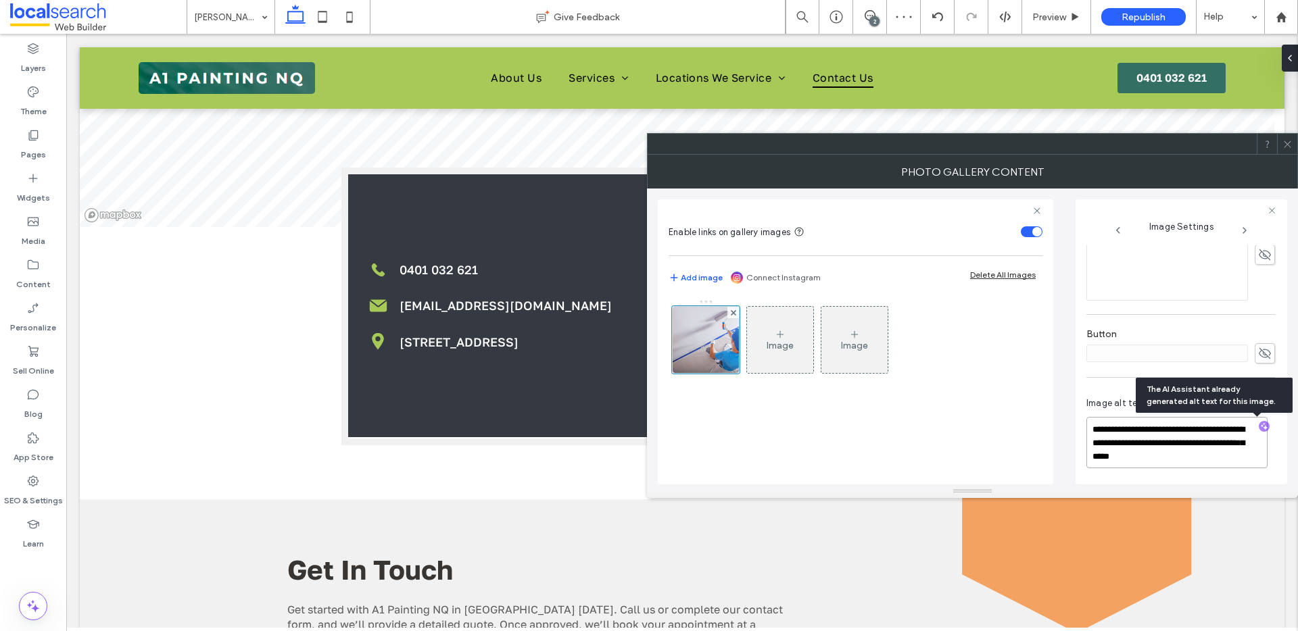
click at [1206, 454] on textarea "**********" at bounding box center [1176, 442] width 181 height 51
paste textarea "**********"
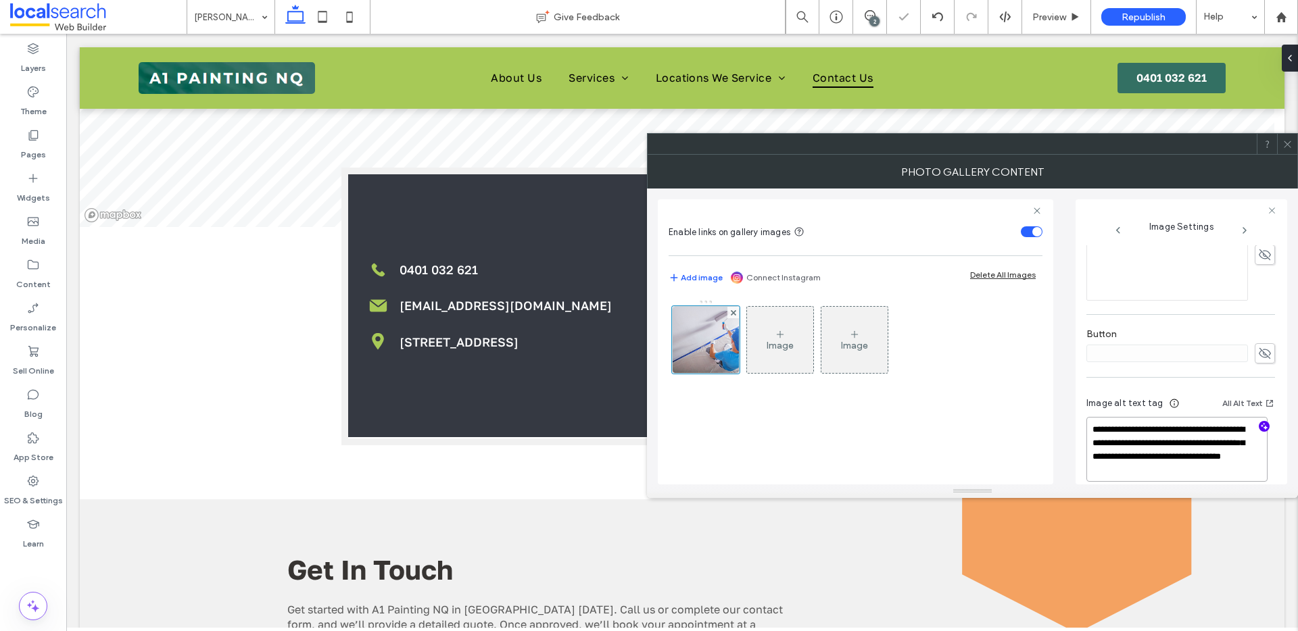
type textarea "**********"
click at [972, 353] on div "Image Image" at bounding box center [854, 343] width 372 height 88
click at [1290, 143] on icon at bounding box center [1287, 144] width 10 height 10
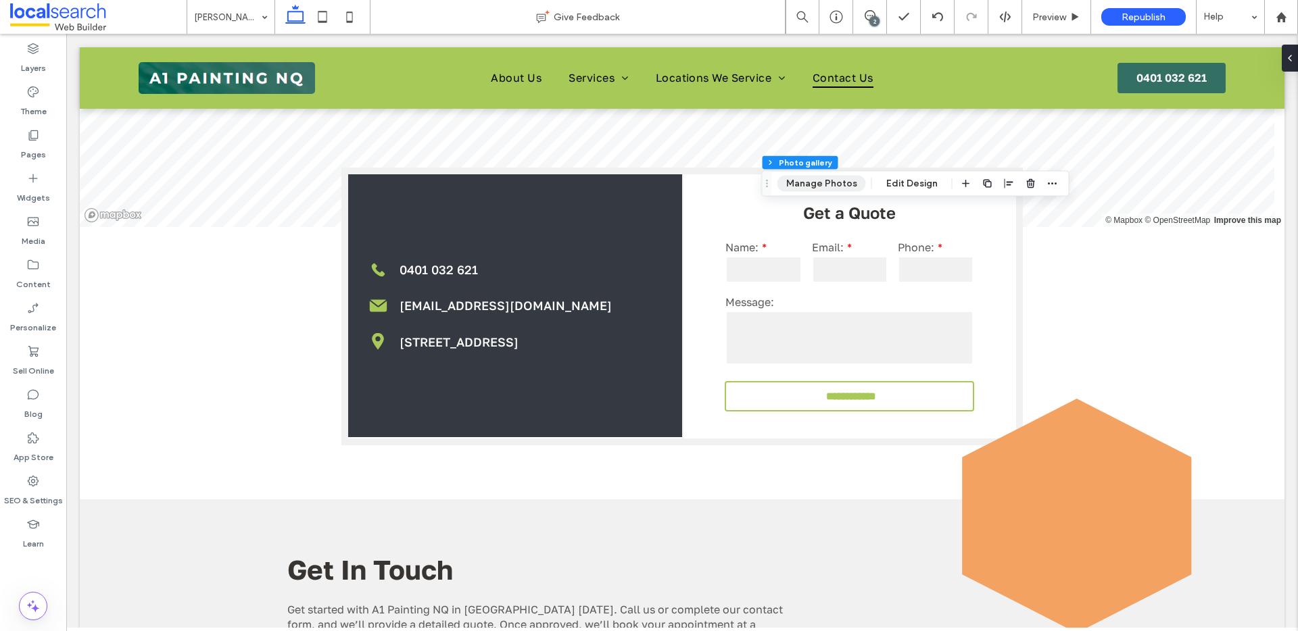
click at [816, 182] on button "Manage Photos" at bounding box center [821, 184] width 89 height 16
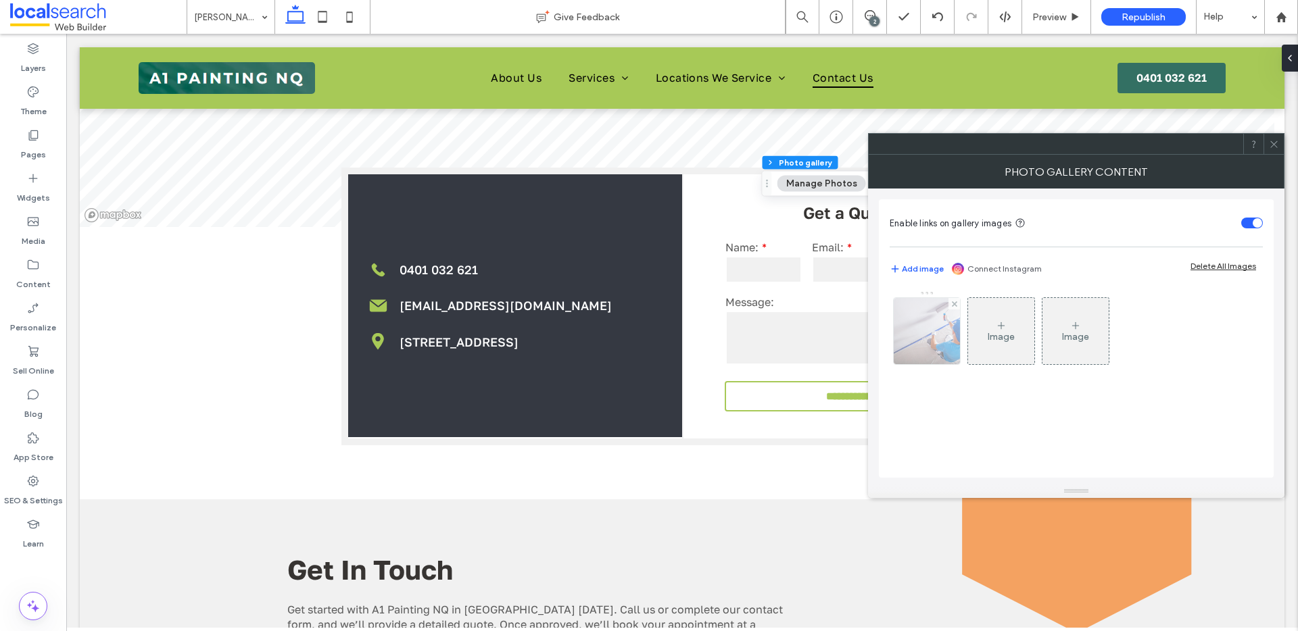
drag, startPoint x: 887, startPoint y: 342, endPoint x: 906, endPoint y: 338, distance: 19.4
click at [889, 342] on div "Enable links on gallery images Add image Connect Instagram Delete All Images Im…" at bounding box center [1076, 338] width 395 height 278
click at [915, 337] on img at bounding box center [926, 331] width 99 height 66
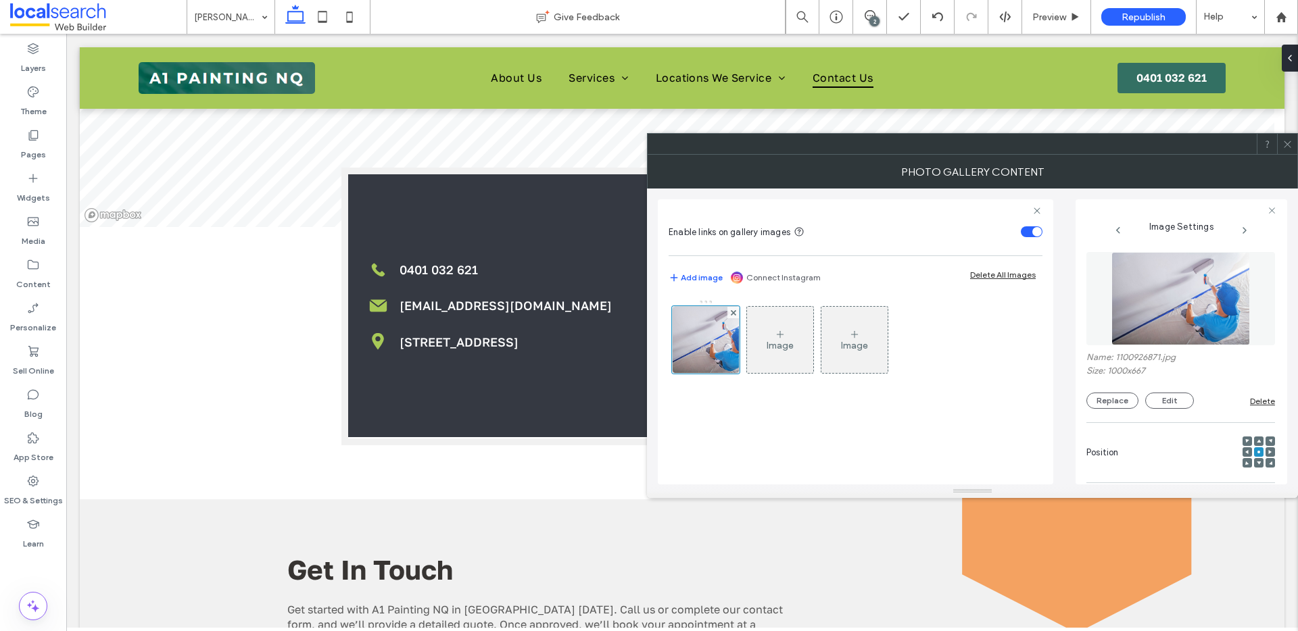
click at [1268, 451] on use at bounding box center [1269, 452] width 3 height 4
click at [1284, 143] on icon at bounding box center [1287, 144] width 10 height 10
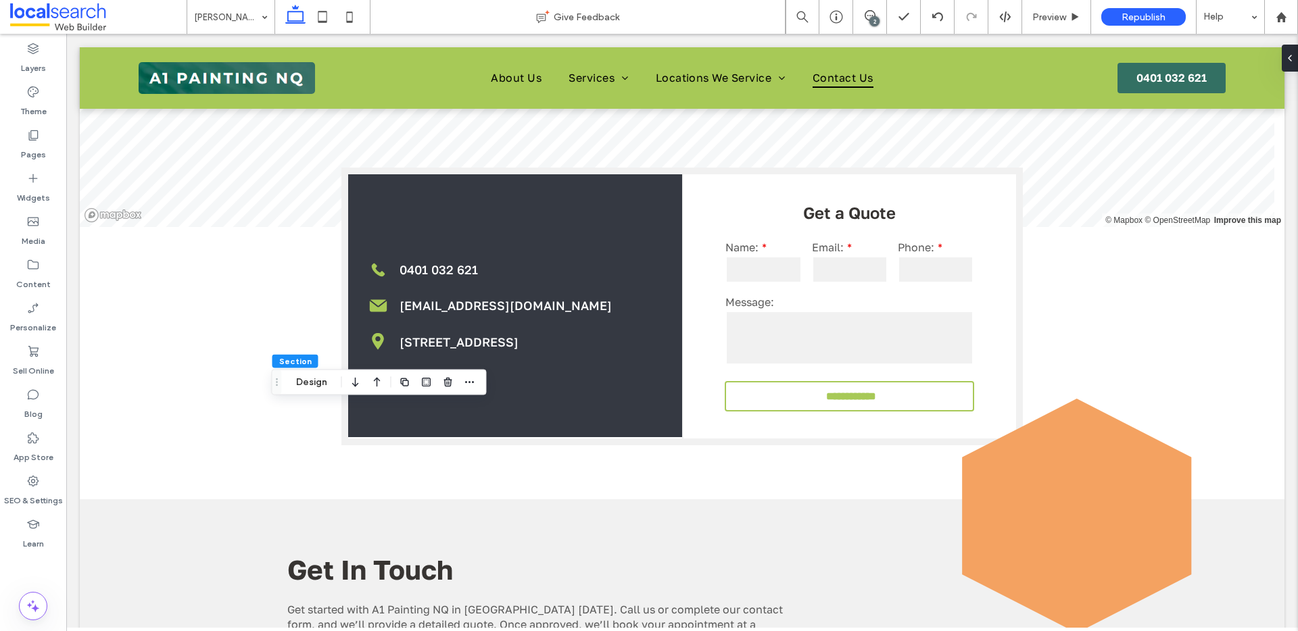
click at [877, 20] on div "2" at bounding box center [874, 21] width 10 height 10
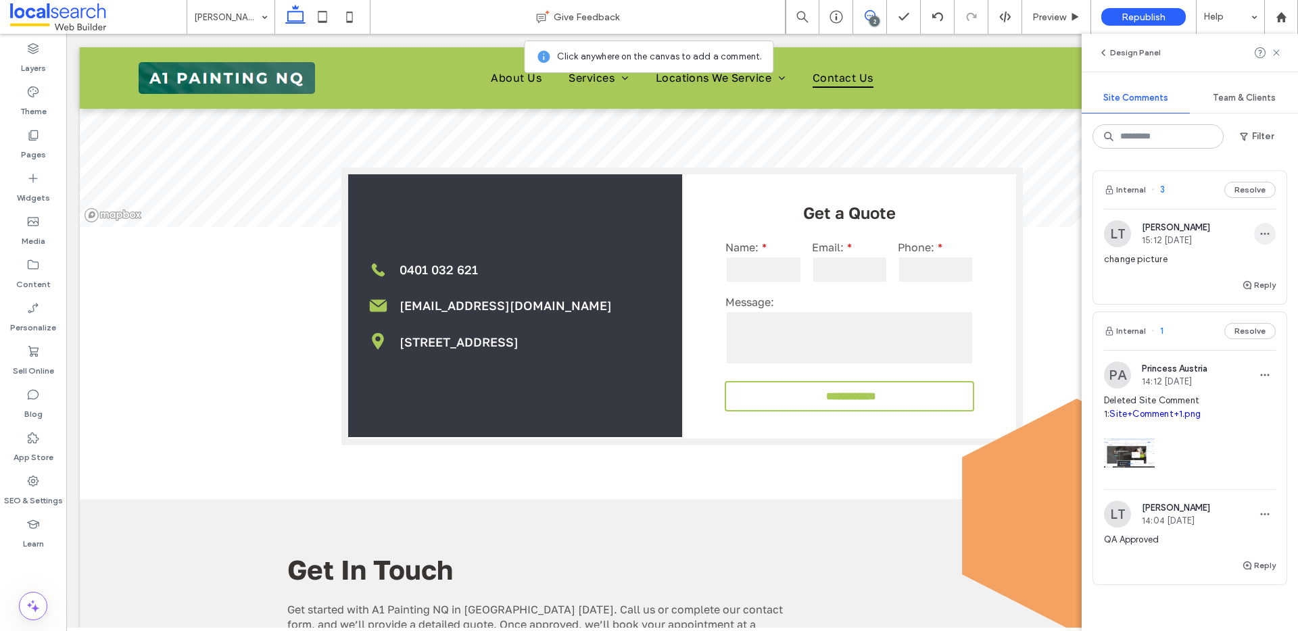
click at [1261, 235] on use "button" at bounding box center [1265, 234] width 9 height 2
click at [1217, 296] on div "Delete" at bounding box center [1204, 295] width 120 height 26
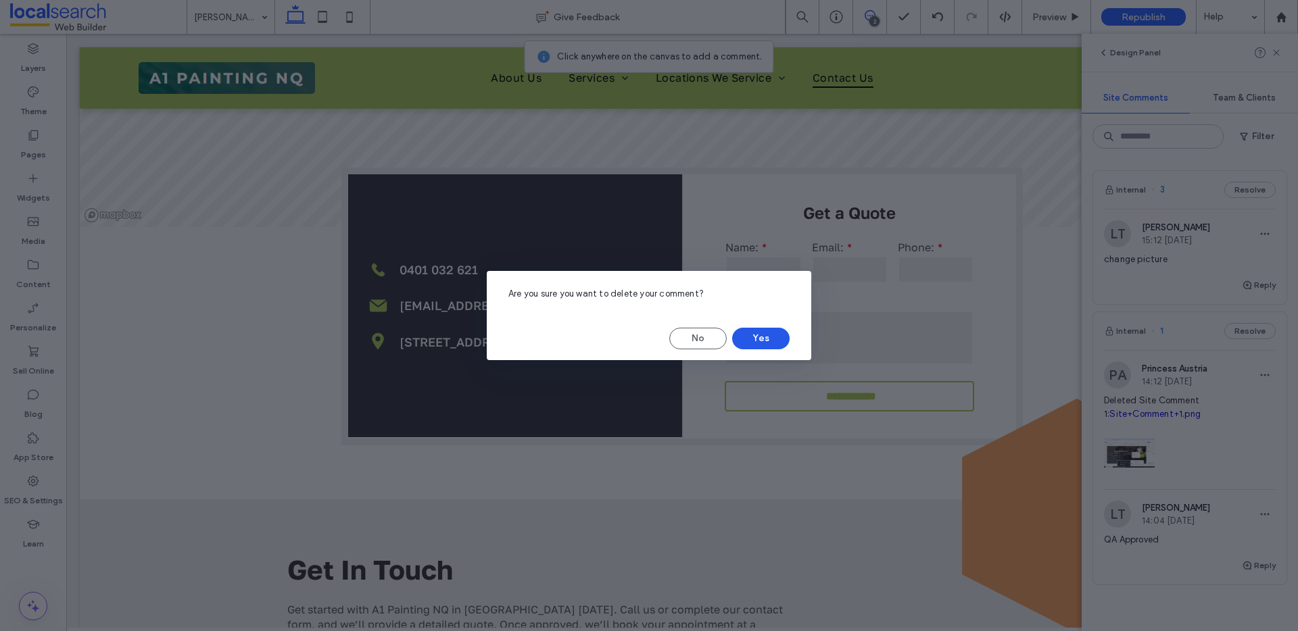
click at [752, 333] on button "Yes" at bounding box center [760, 339] width 57 height 22
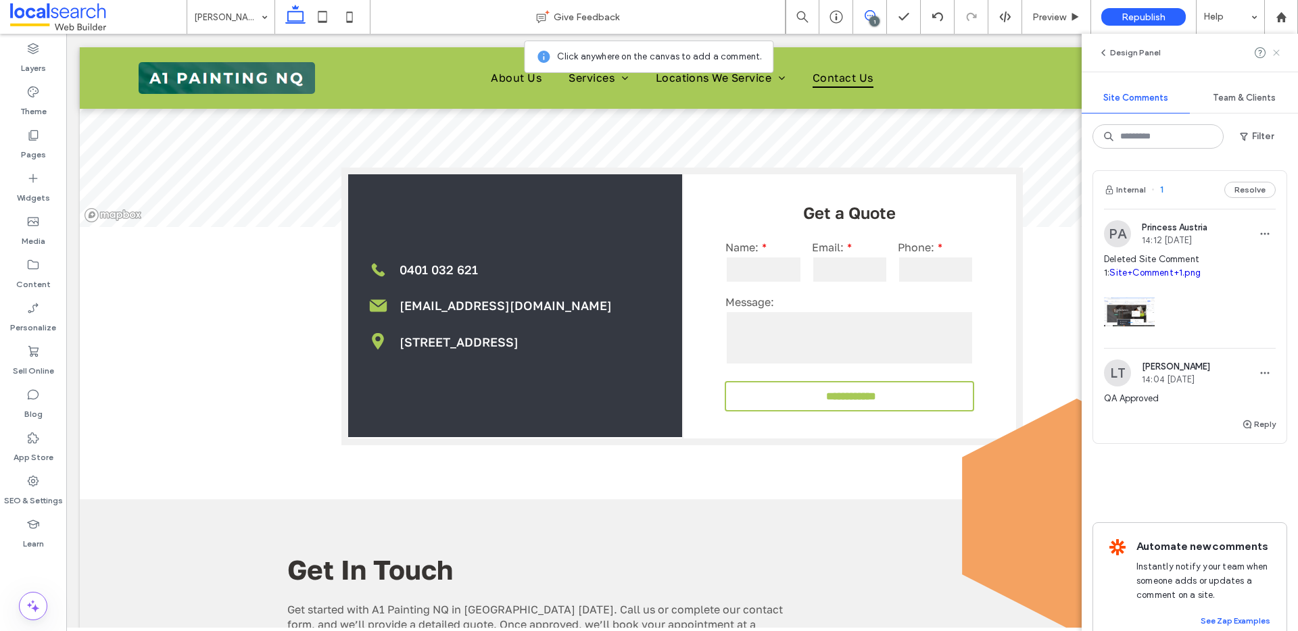
click at [1275, 51] on icon at bounding box center [1276, 52] width 11 height 11
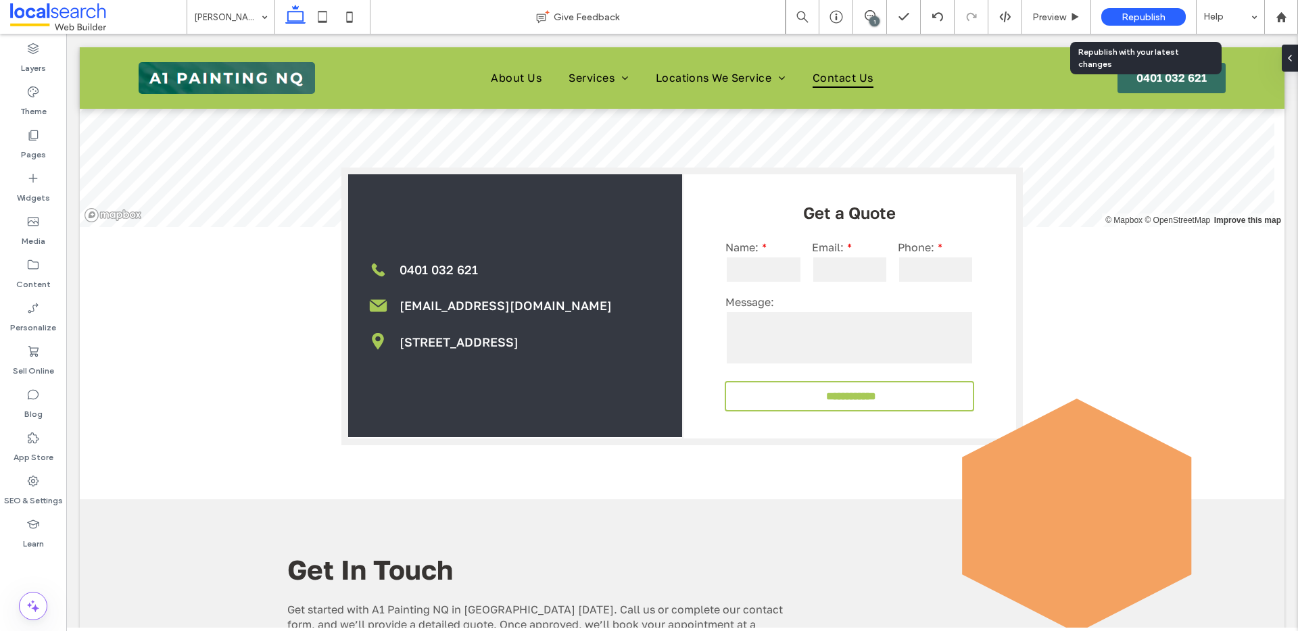
click at [1131, 16] on span "Republish" at bounding box center [1143, 16] width 44 height 11
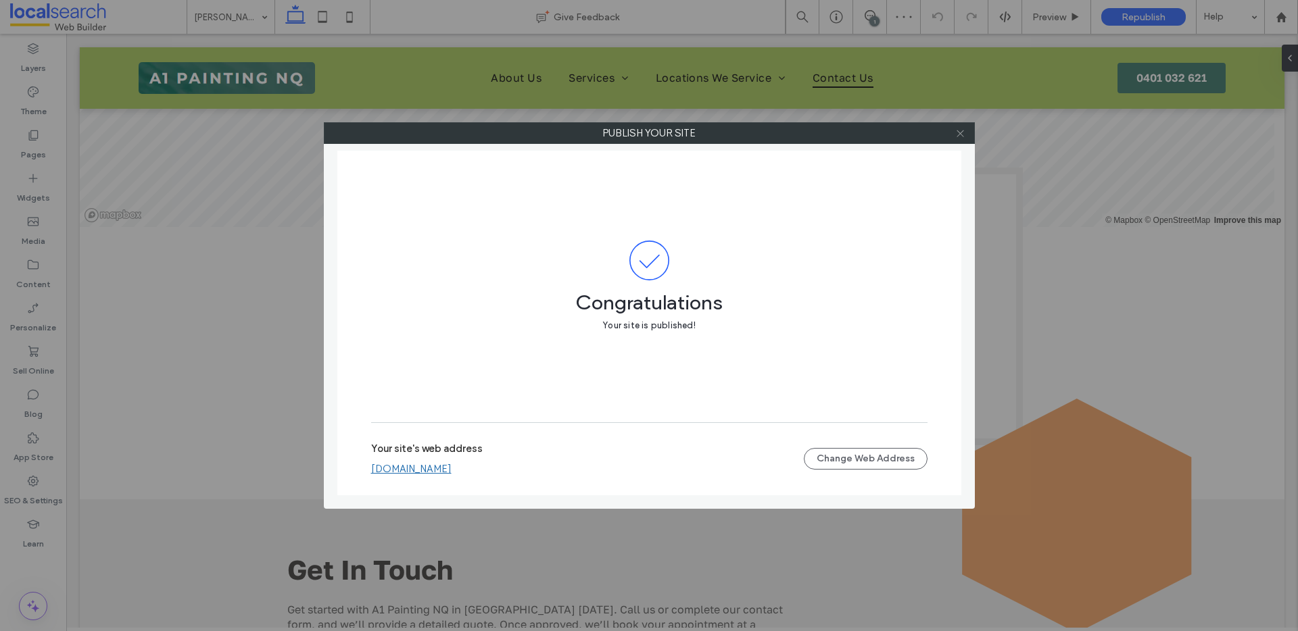
click at [960, 135] on icon at bounding box center [960, 133] width 10 height 10
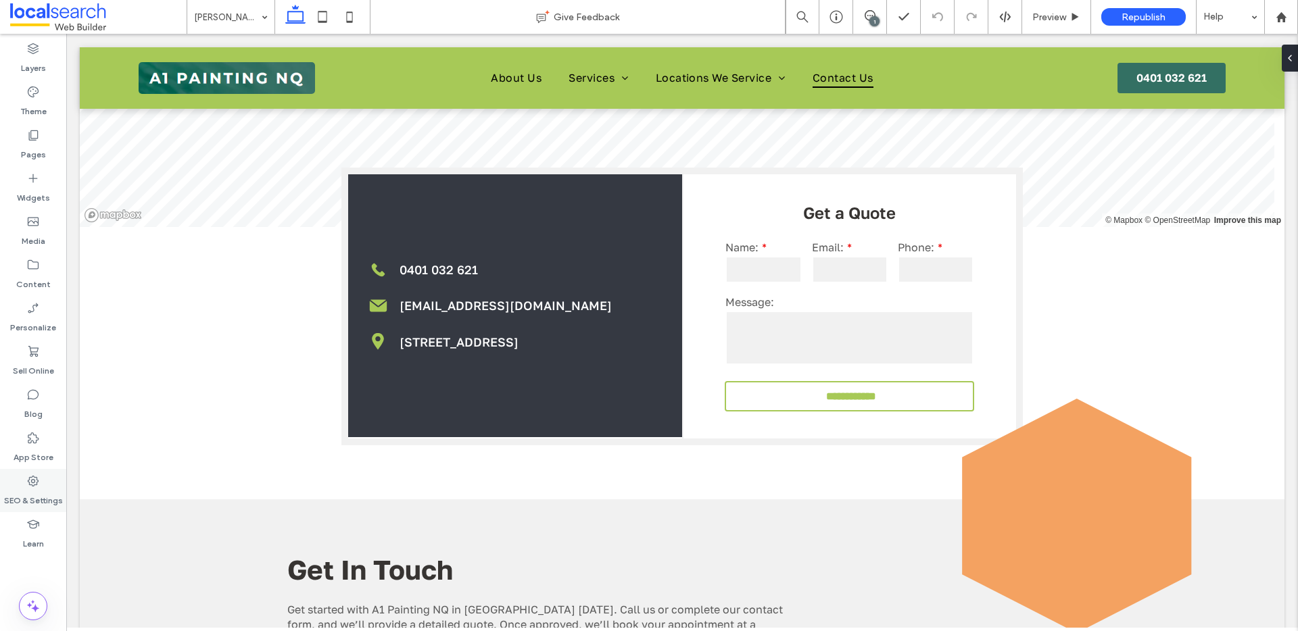
click at [23, 488] on label "SEO & Settings" at bounding box center [33, 497] width 59 height 19
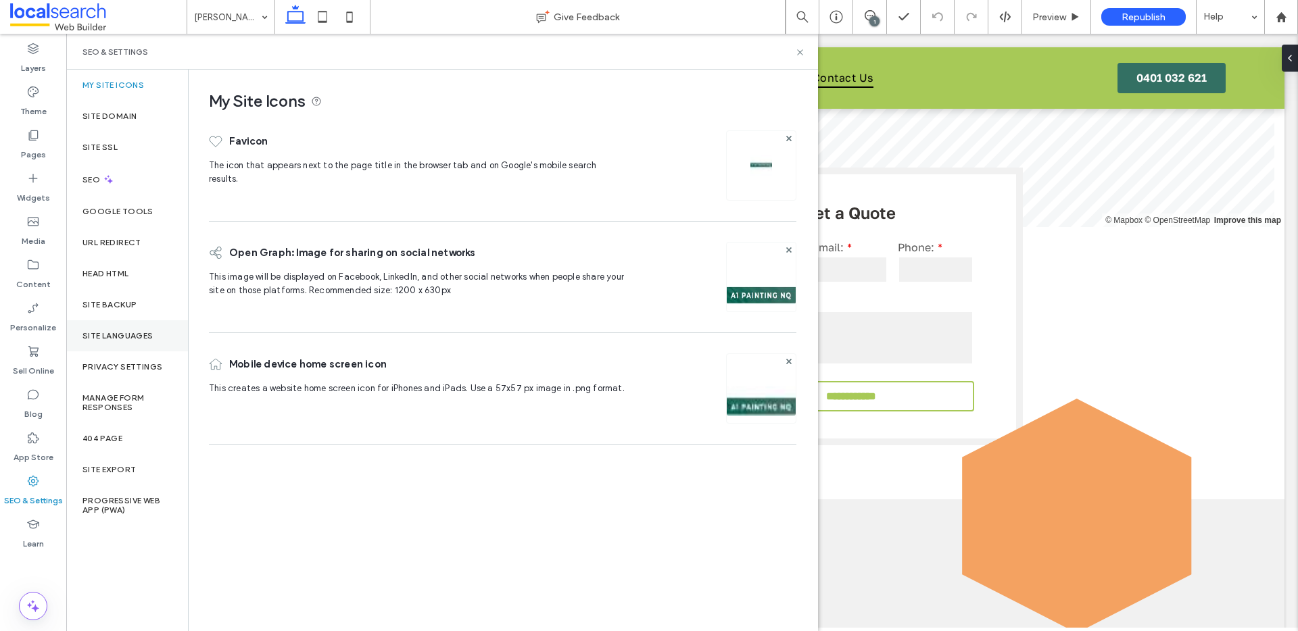
click at [120, 323] on div "Site Languages" at bounding box center [127, 335] width 122 height 31
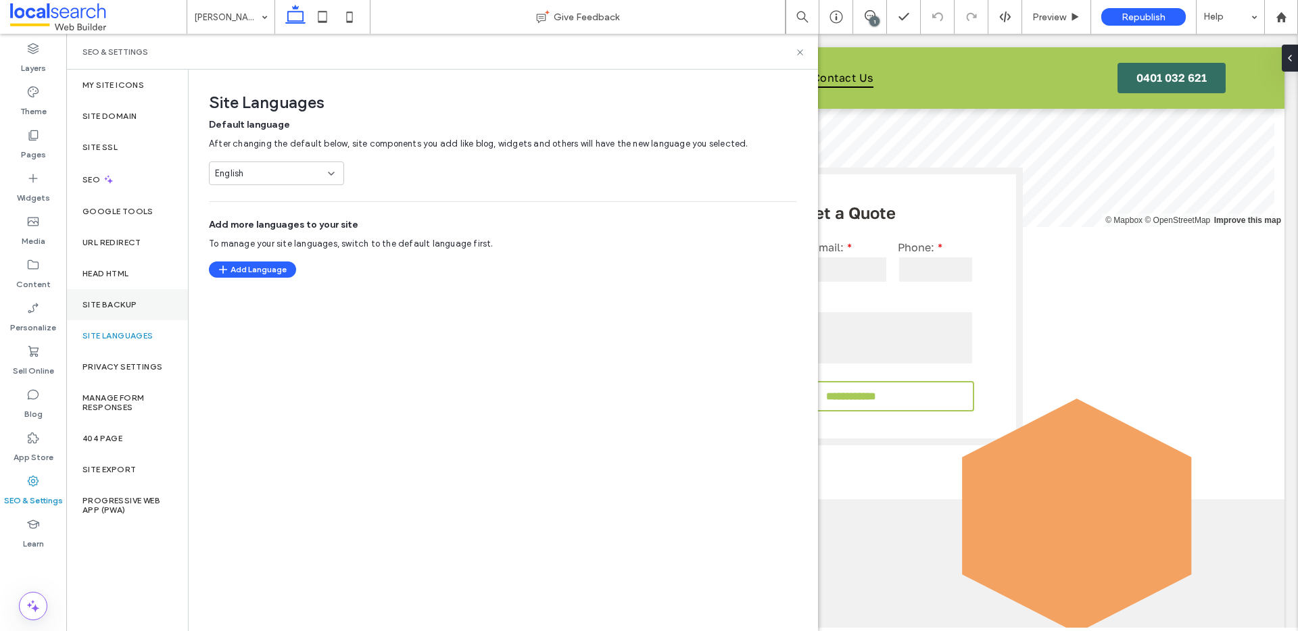
click at [118, 310] on div "Site Backup" at bounding box center [127, 304] width 122 height 31
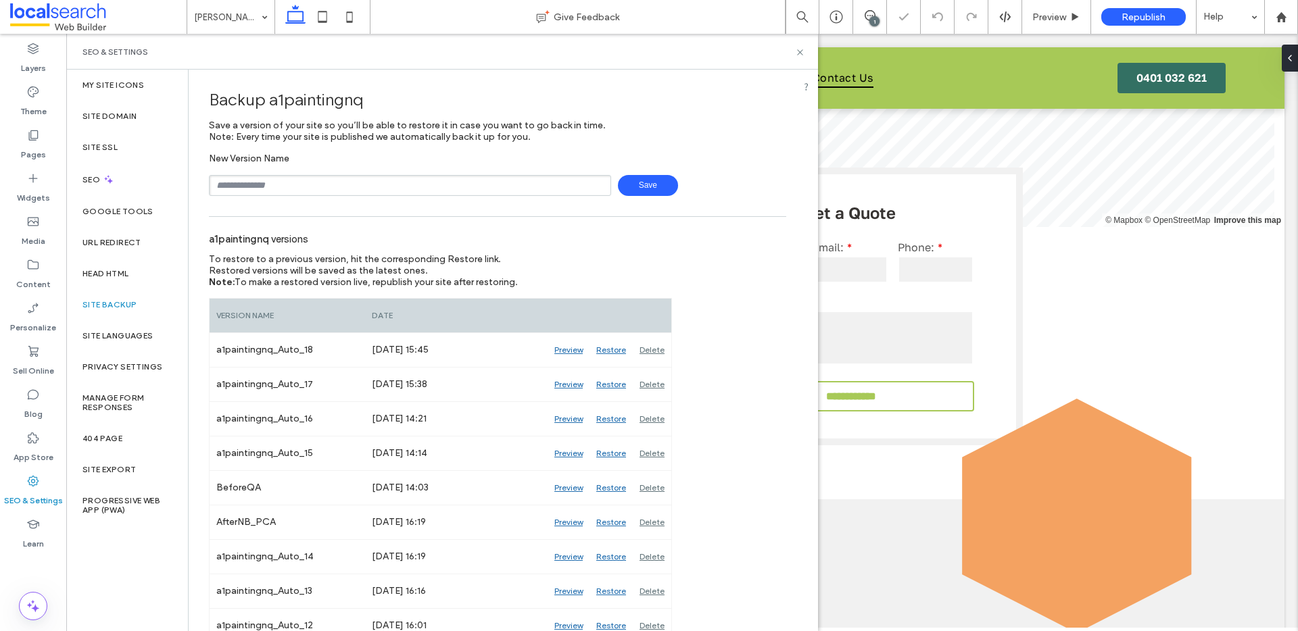
click at [275, 187] on input "text" at bounding box center [410, 185] width 402 height 21
type input "*******"
click at [634, 185] on span "Save" at bounding box center [648, 185] width 60 height 21
click at [800, 53] on icon at bounding box center [800, 52] width 10 height 10
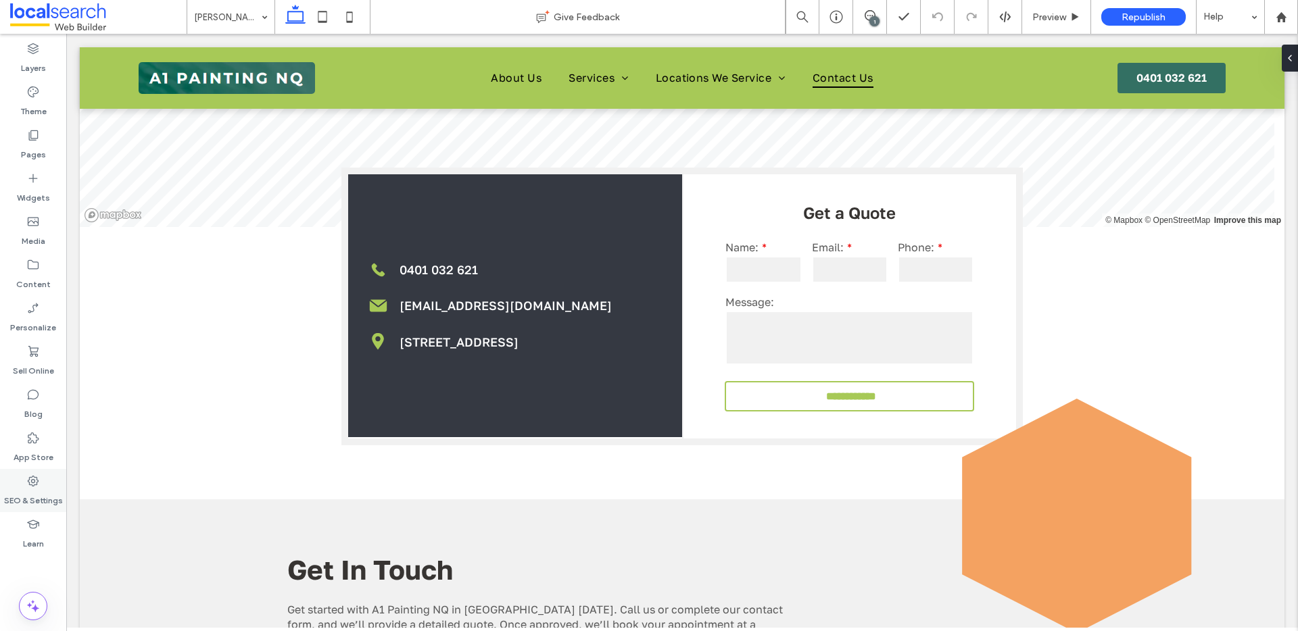
click at [21, 491] on label "SEO & Settings" at bounding box center [33, 497] width 59 height 19
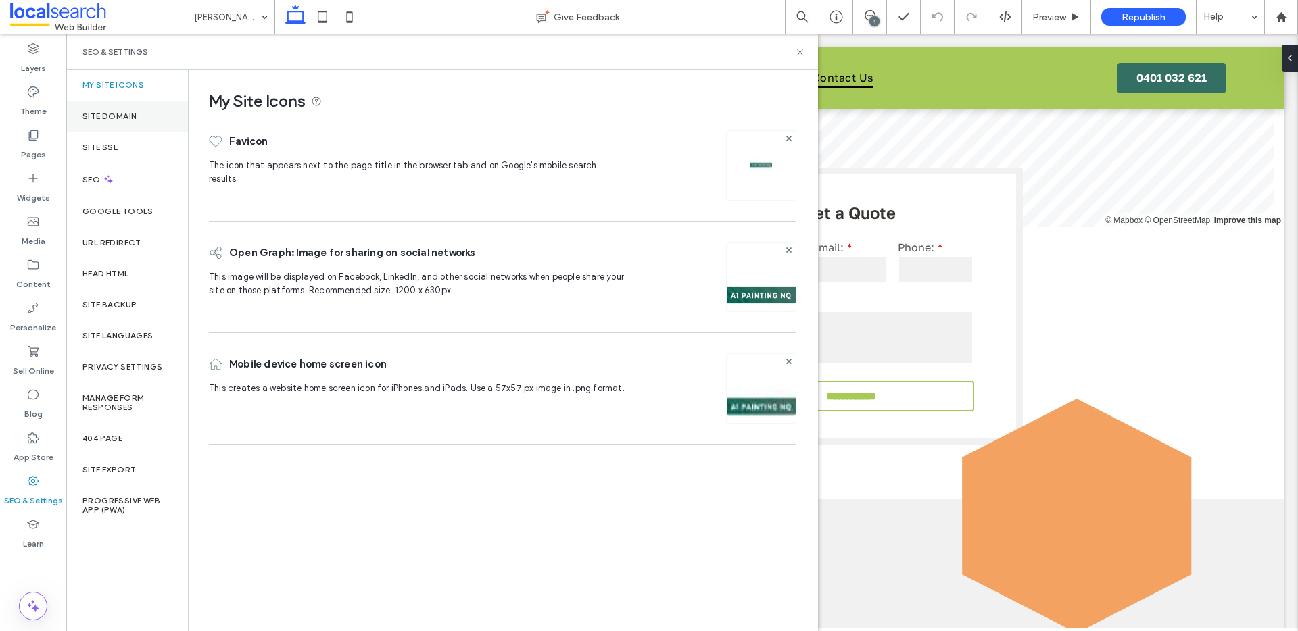
click at [93, 112] on label "Site Domain" at bounding box center [109, 116] width 54 height 9
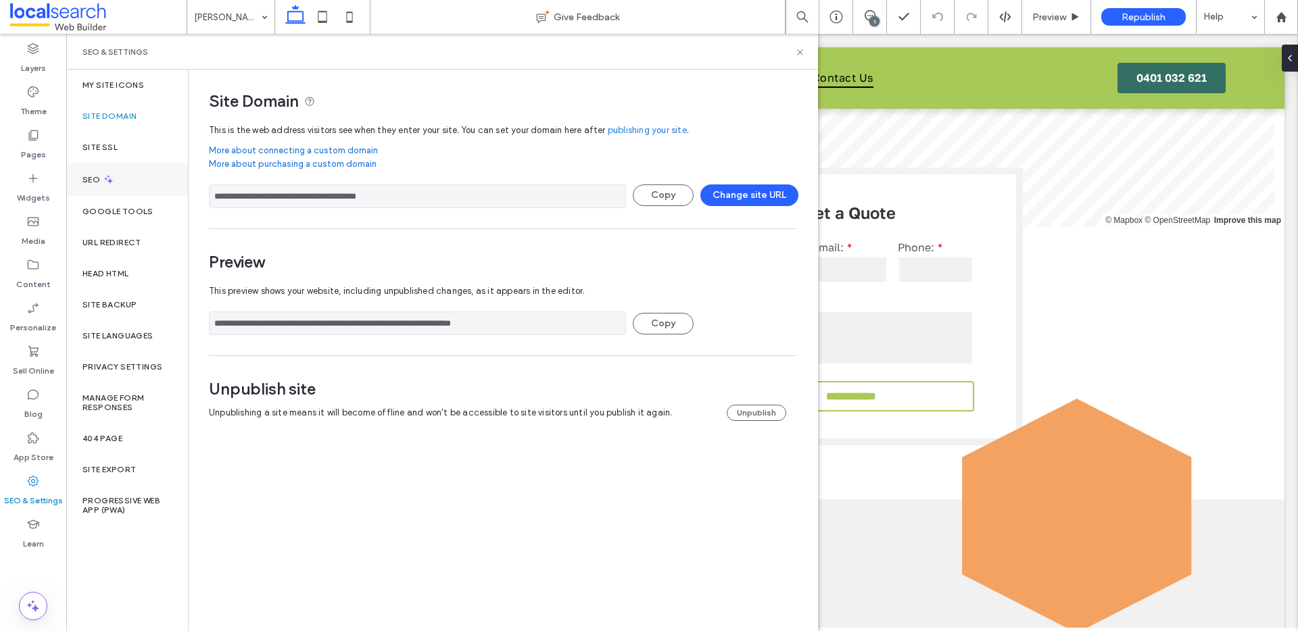
drag, startPoint x: 424, startPoint y: 193, endPoint x: 162, endPoint y: 187, distance: 262.3
click at [162, 187] on div "**********" at bounding box center [442, 351] width 752 height 562
click at [431, 201] on input "**********" at bounding box center [417, 197] width 417 height 24
drag, startPoint x: 431, startPoint y: 199, endPoint x: 229, endPoint y: 188, distance: 201.7
click at [227, 189] on input "**********" at bounding box center [417, 197] width 417 height 24
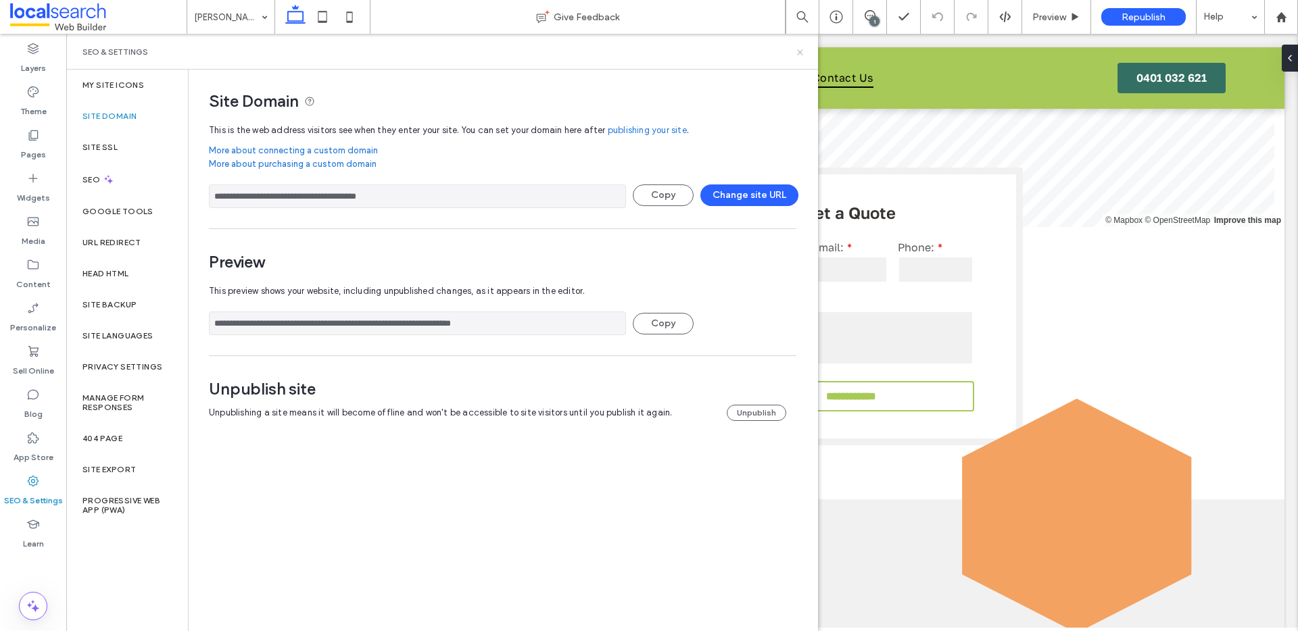
click at [799, 53] on icon at bounding box center [800, 52] width 10 height 10
